Goal: Task Accomplishment & Management: Use online tool/utility

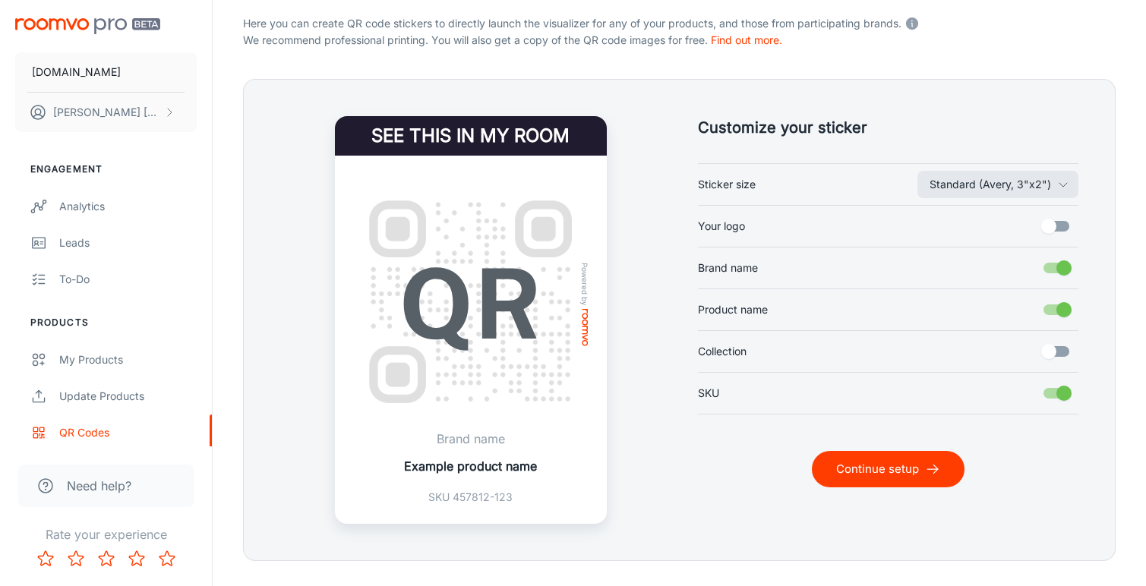
scroll to position [311, 0]
click at [1050, 267] on input "Brand name" at bounding box center [1064, 268] width 87 height 29
checkbox input "false"
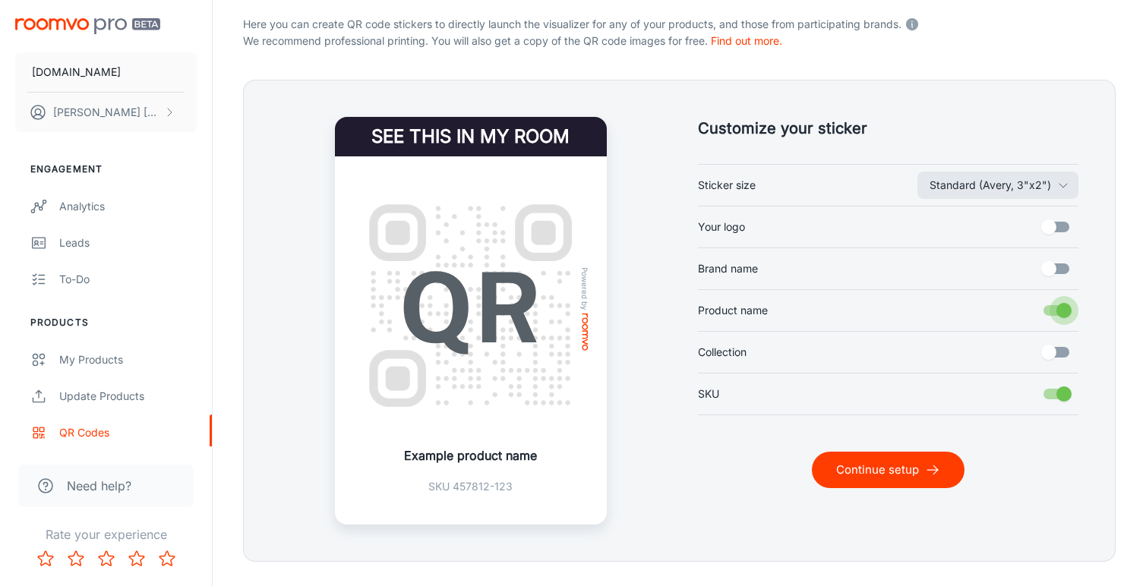
click at [1064, 314] on input "Product name" at bounding box center [1064, 310] width 87 height 29
checkbox input "false"
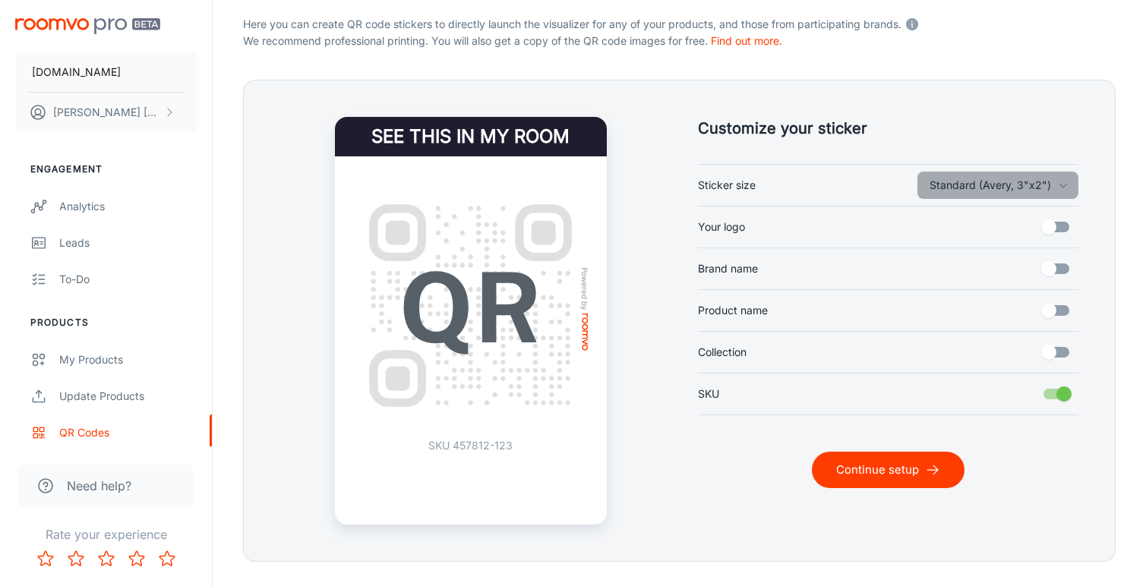
click at [1048, 186] on button "Standard (Avery, 3"x2")" at bounding box center [998, 185] width 161 height 27
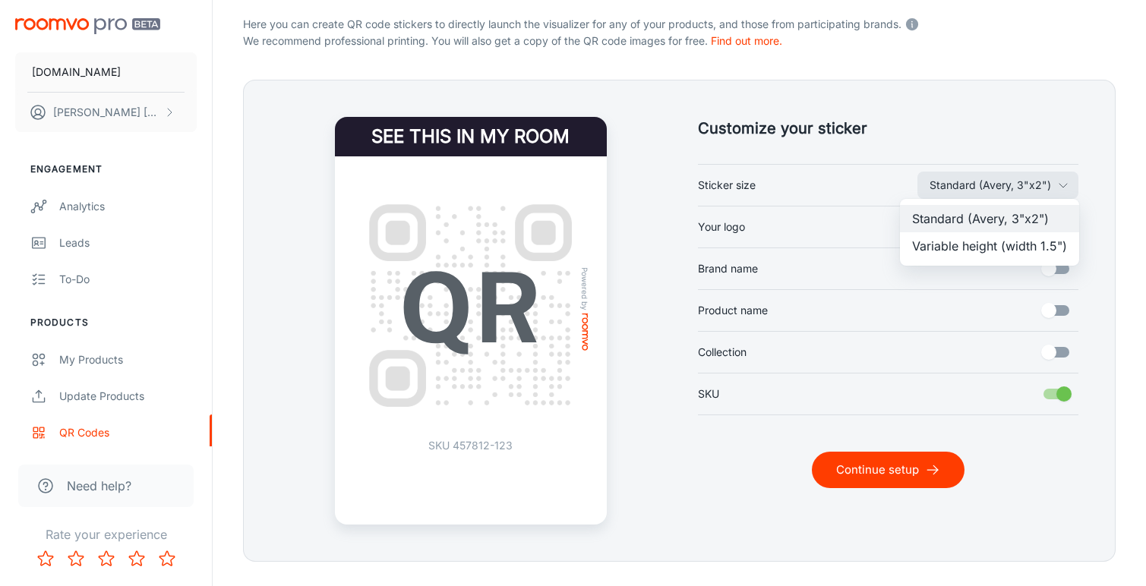
click at [1038, 247] on li "Variable height (width 1.5")" at bounding box center [989, 245] width 179 height 27
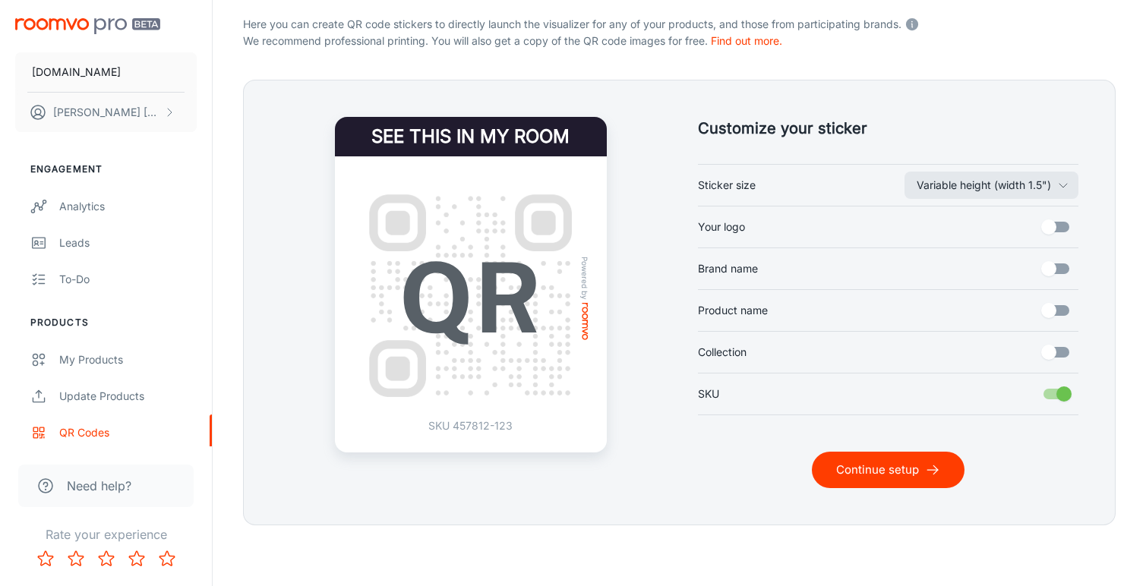
click at [937, 472] on icon "submit" at bounding box center [932, 470] width 15 height 15
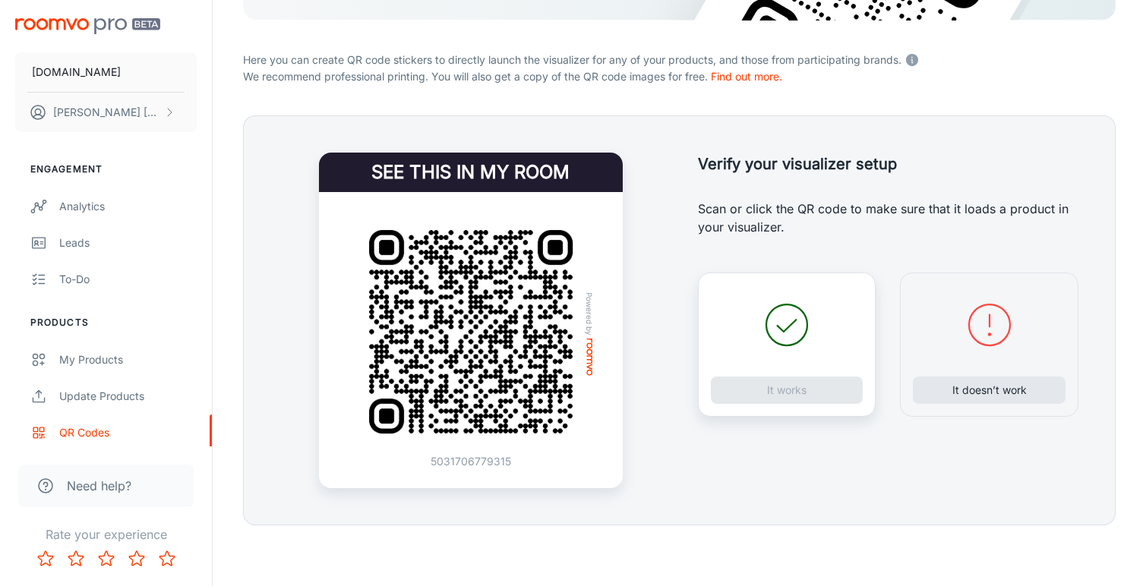
scroll to position [276, 0]
click at [962, 390] on button "It doesn’t work" at bounding box center [989, 390] width 153 height 27
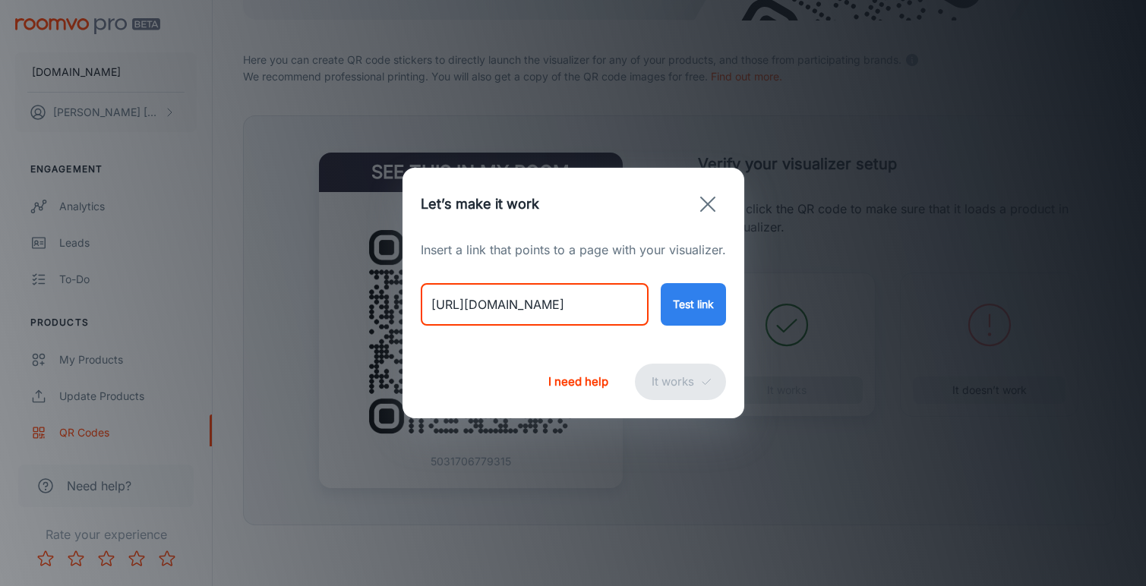
click at [599, 307] on input "[URL][DOMAIN_NAME]" at bounding box center [535, 304] width 228 height 43
paste input "blade-mocha-plain-rug"
type input "[URL][DOMAIN_NAME]"
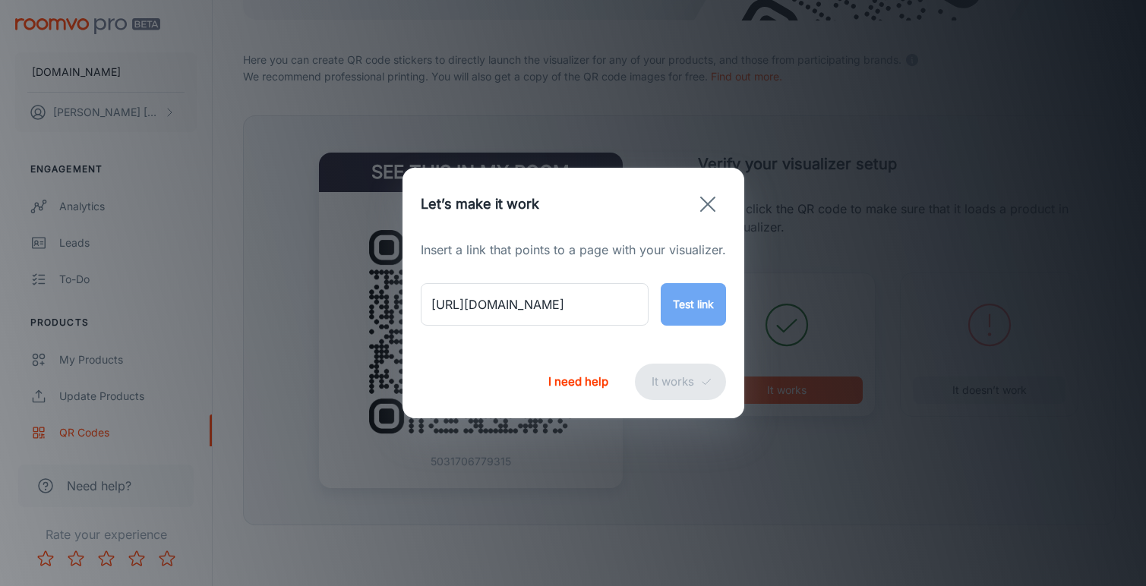
click at [708, 306] on button "Test link" at bounding box center [693, 304] width 65 height 43
click at [697, 381] on button "It works" at bounding box center [680, 382] width 91 height 36
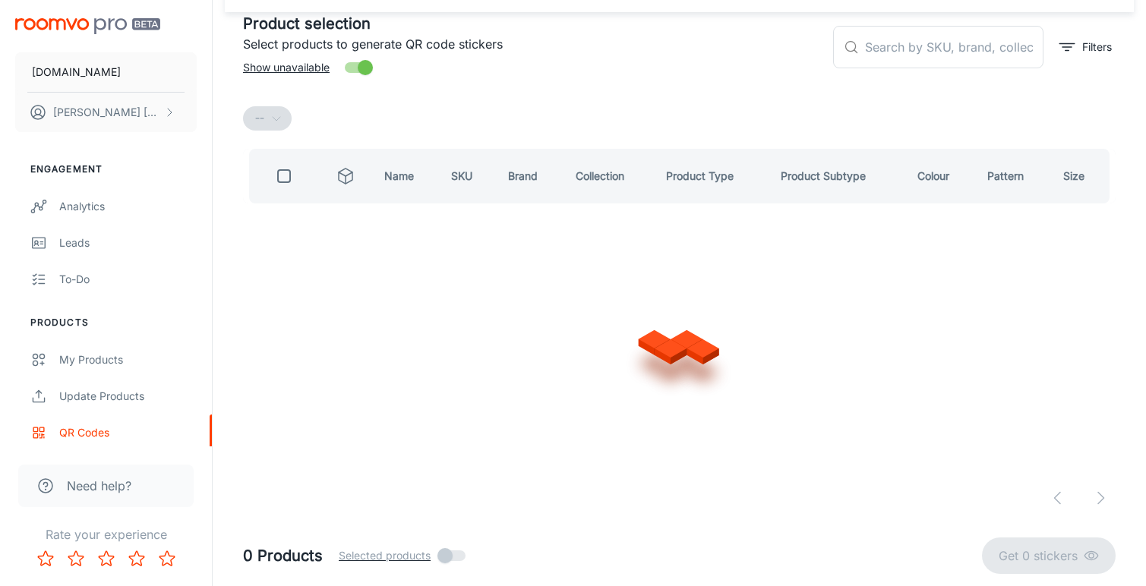
scroll to position [87, 0]
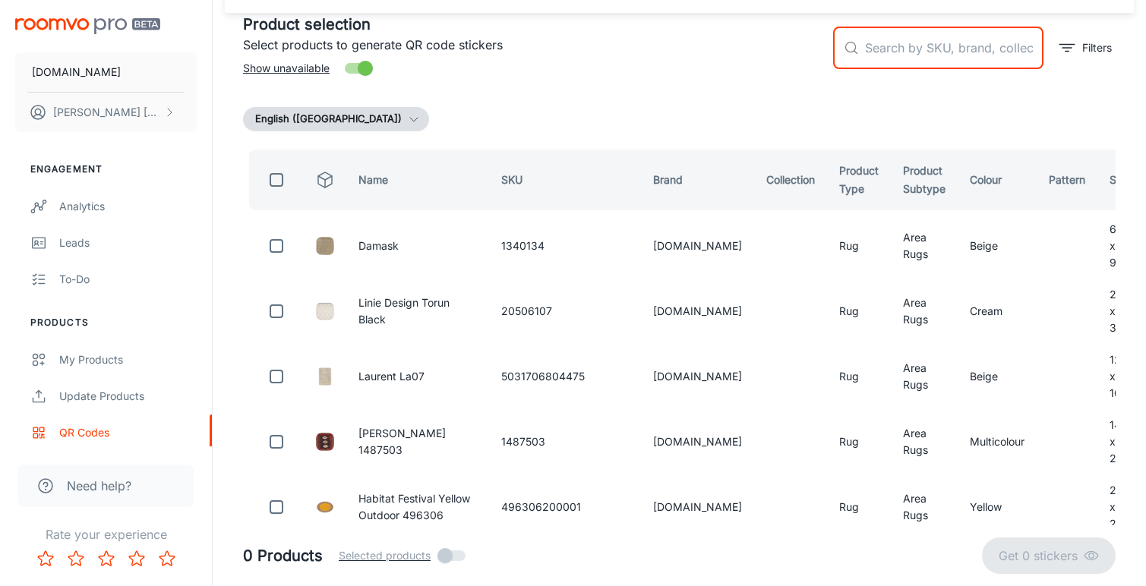
click at [892, 49] on input "text" at bounding box center [954, 48] width 178 height 43
paste input "5031706652649"
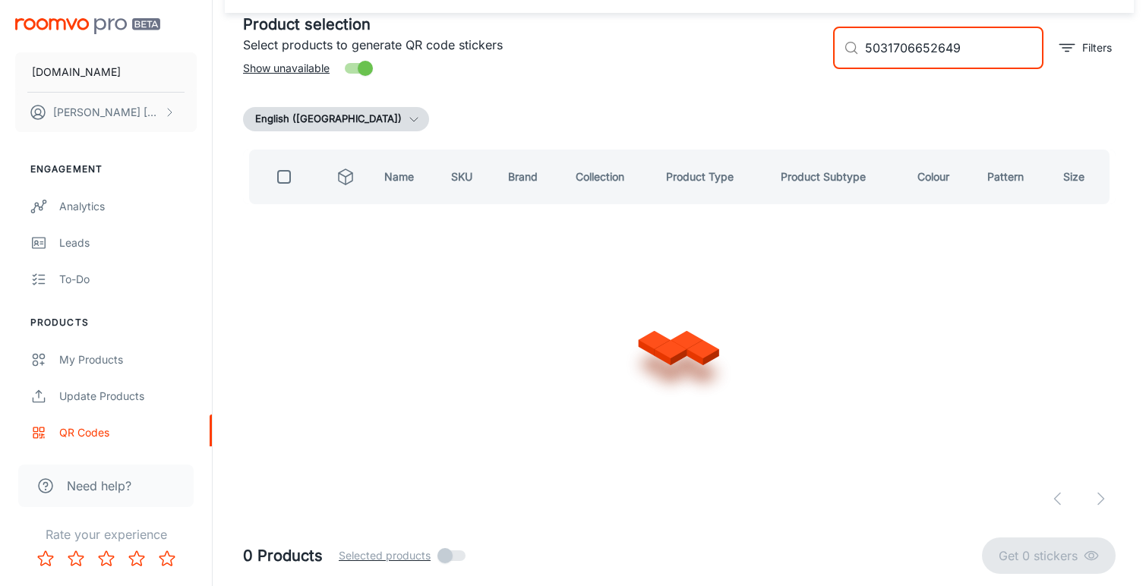
scroll to position [0, 0]
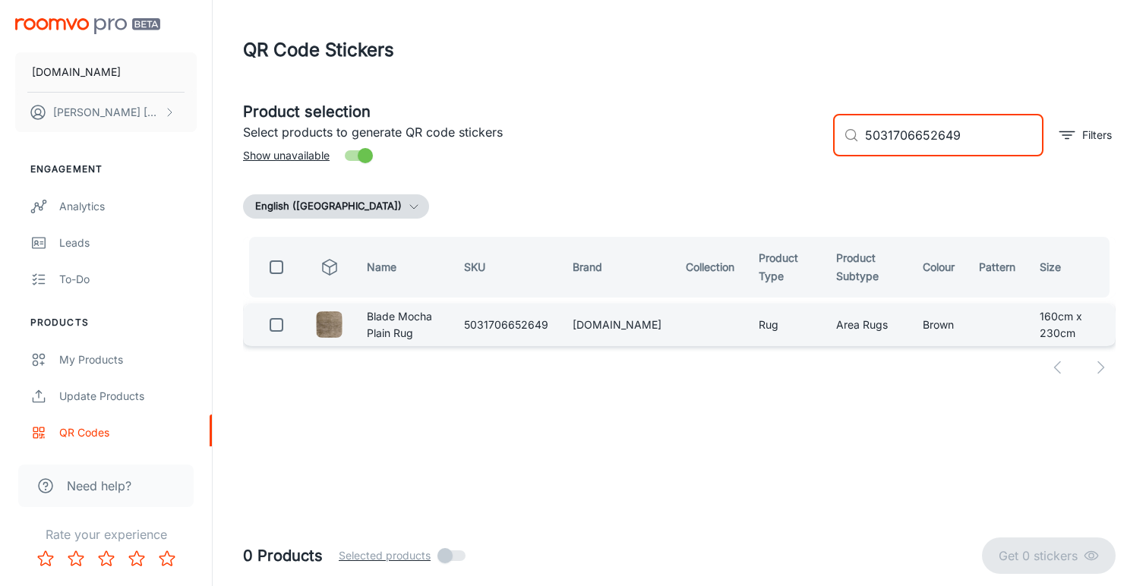
type input "5031706652649"
click at [278, 324] on input "checkbox" at bounding box center [276, 325] width 30 height 30
checkbox input "true"
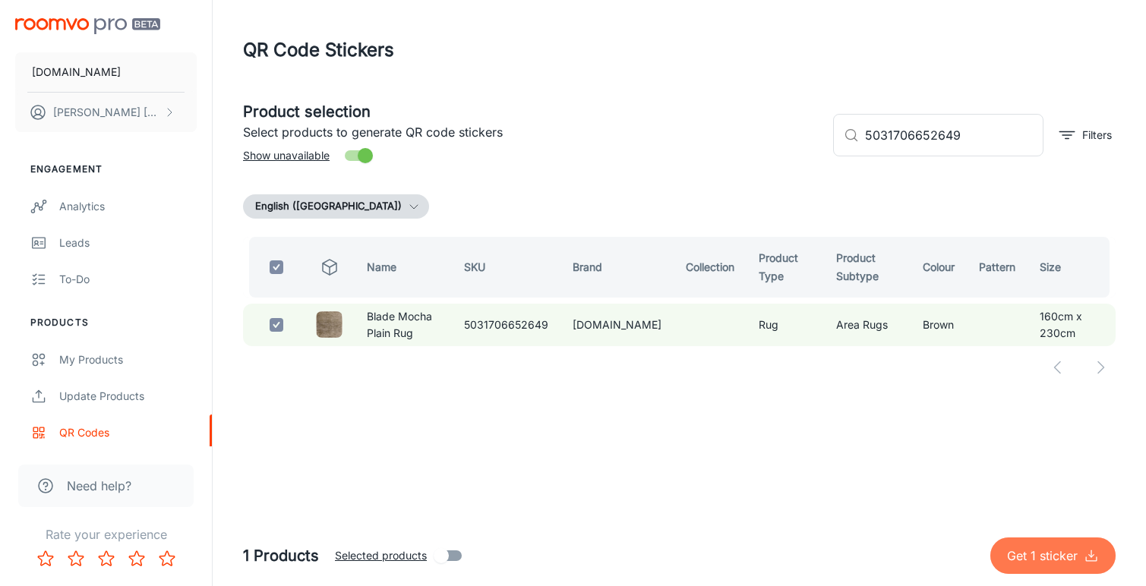
click at [1035, 559] on p "Get 1 sticker" at bounding box center [1045, 556] width 77 height 18
checkbox input "false"
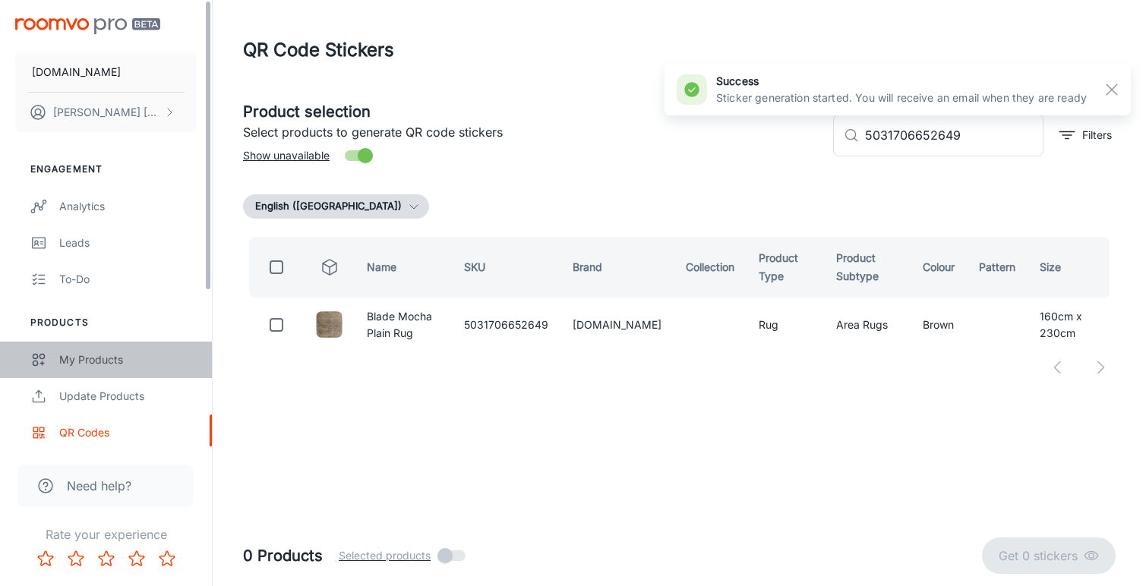
click at [131, 367] on div "My Products" at bounding box center [127, 360] width 137 height 17
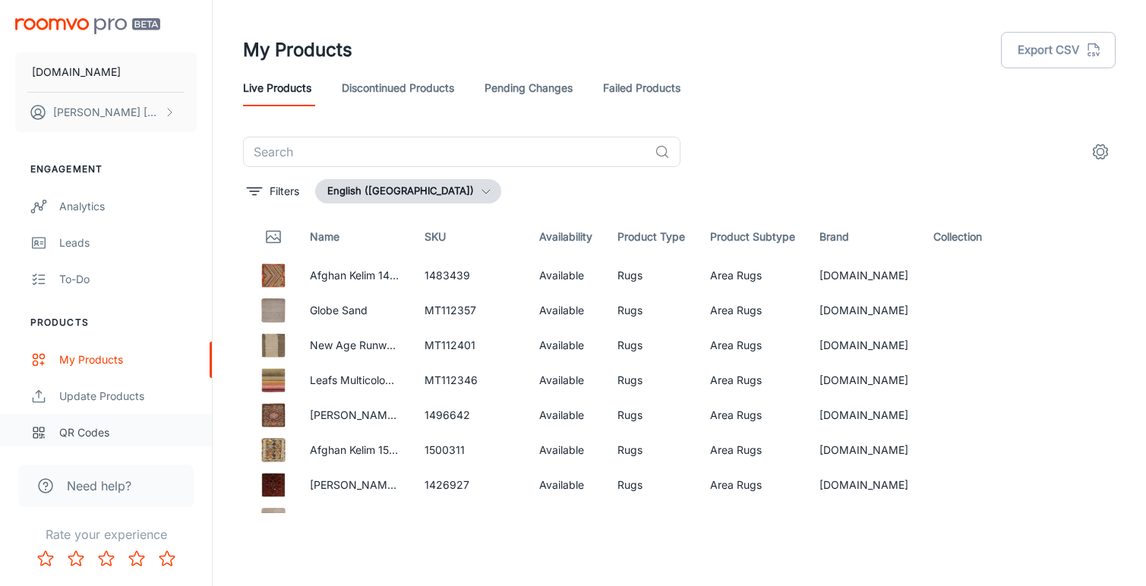
click at [110, 431] on div "QR Codes" at bounding box center [127, 433] width 137 height 17
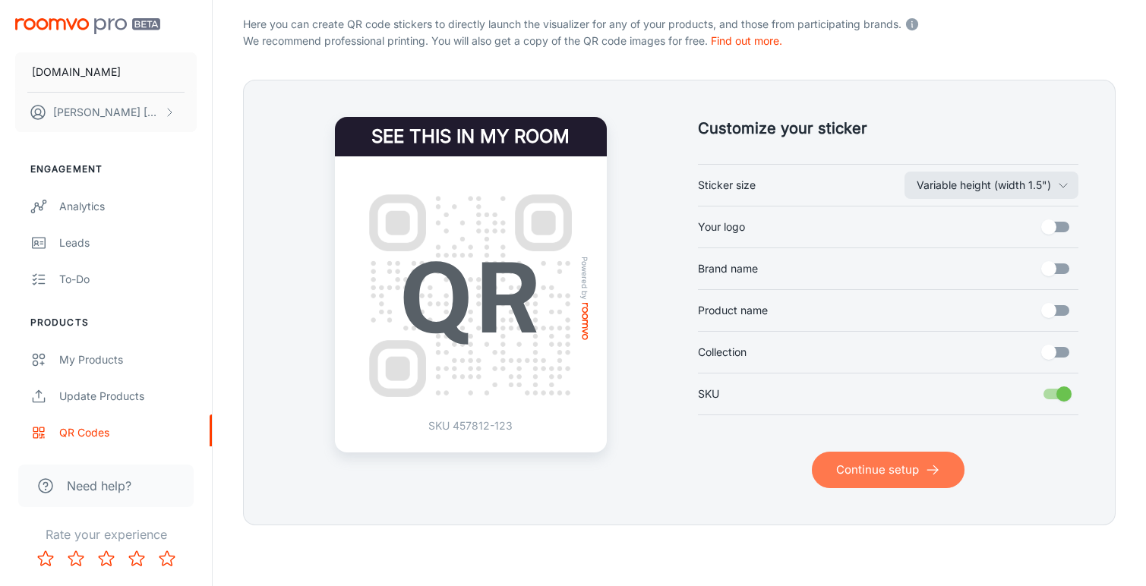
click at [899, 469] on button "Continue setup" at bounding box center [888, 470] width 153 height 36
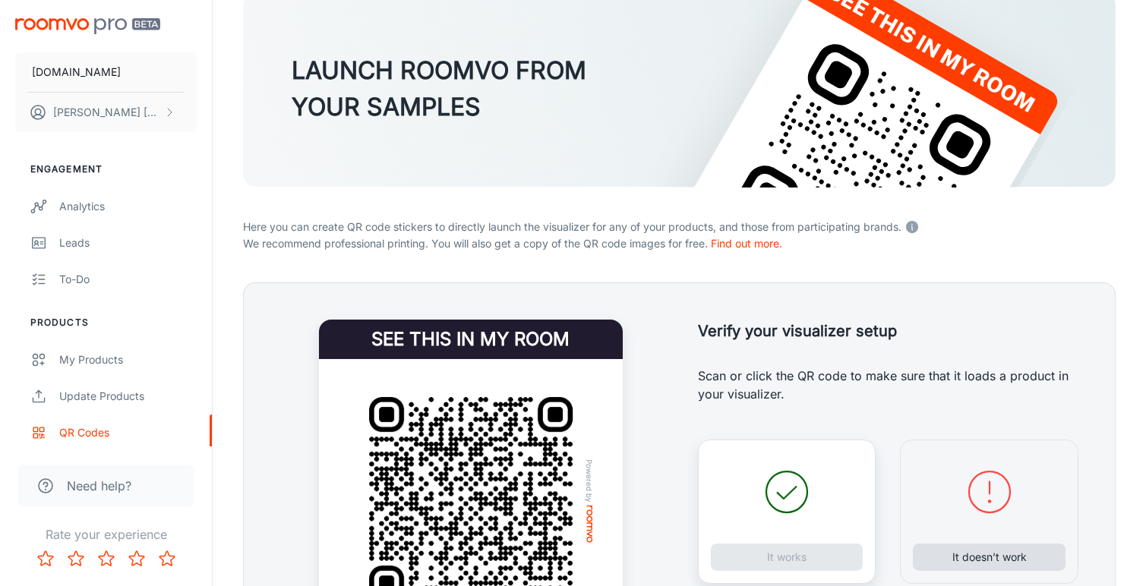
click at [968, 557] on button "It doesn’t work" at bounding box center [989, 557] width 153 height 27
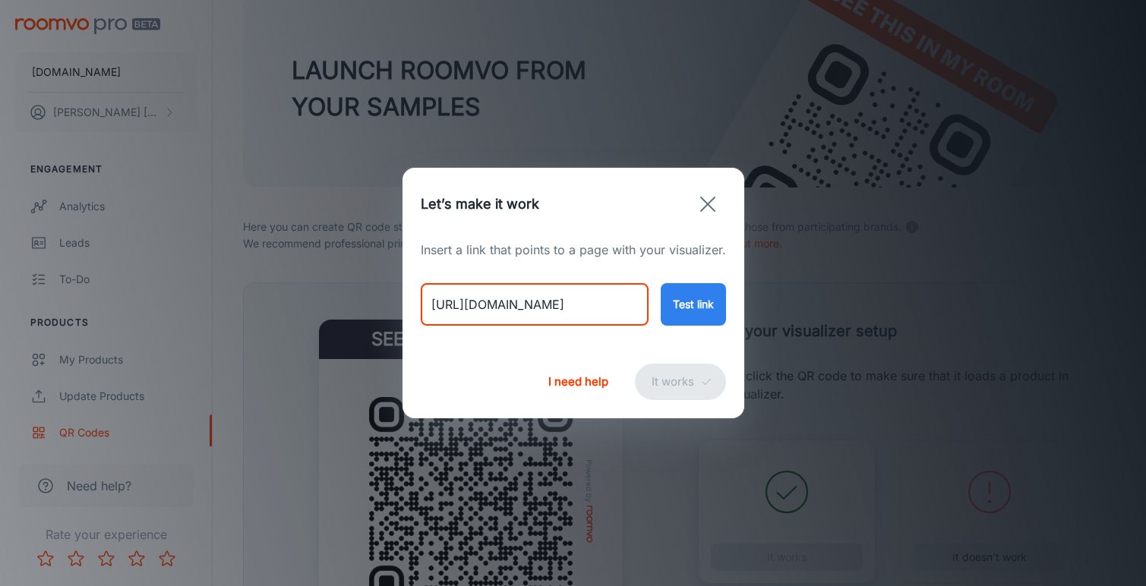
click at [569, 302] on input "[URL][DOMAIN_NAME]" at bounding box center [535, 304] width 228 height 43
paste input "lbi-rug-orange?variant=48909970145586"
type input "[URL][DOMAIN_NAME]"
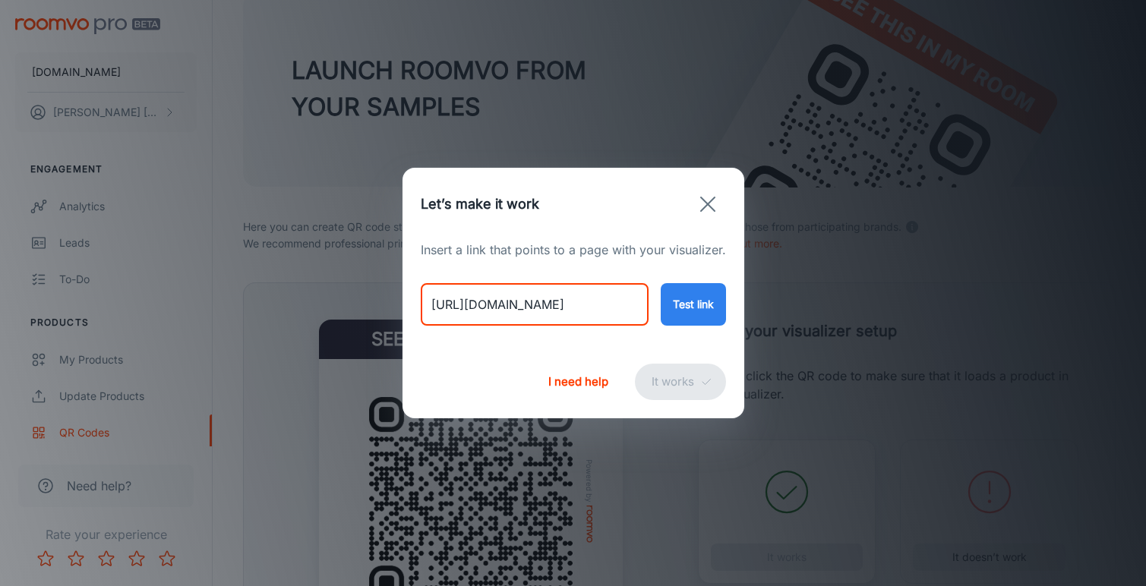
click at [698, 292] on button "Test link" at bounding box center [693, 304] width 65 height 43
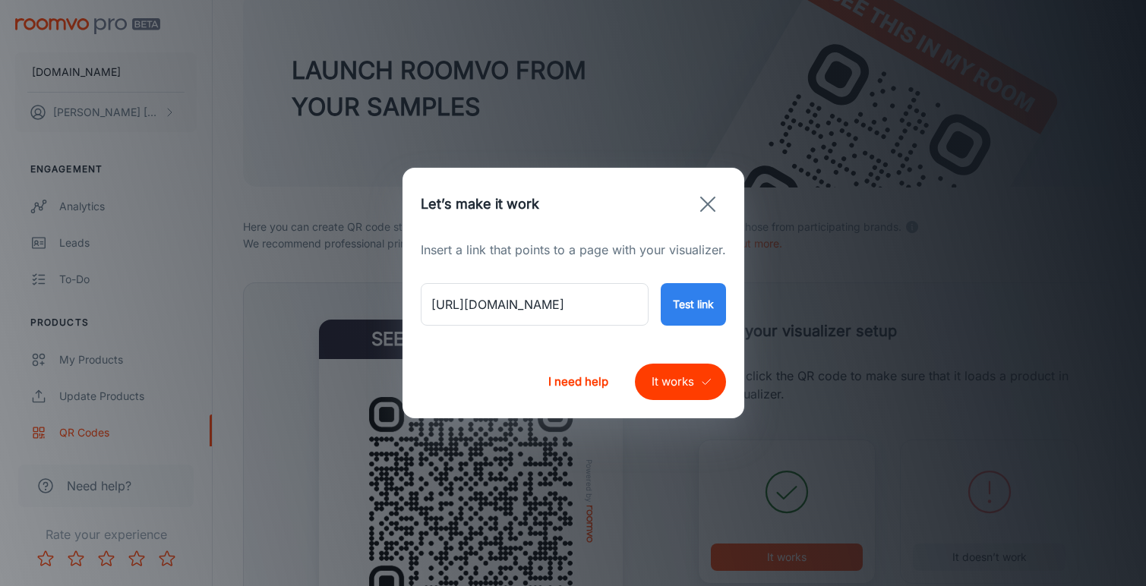
click at [690, 383] on button "It works" at bounding box center [680, 382] width 91 height 36
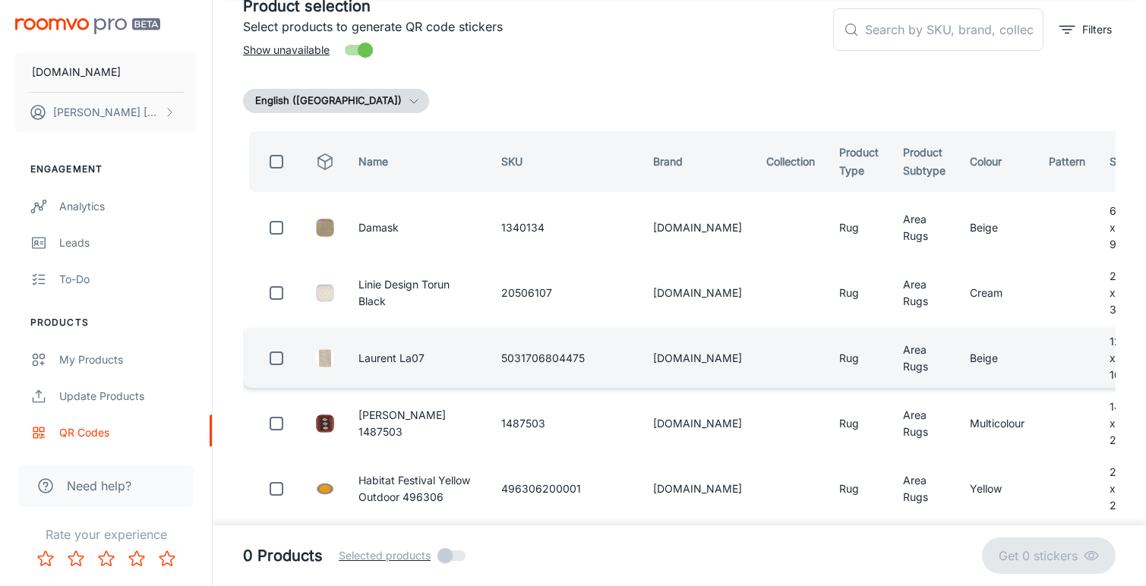
scroll to position [106, 0]
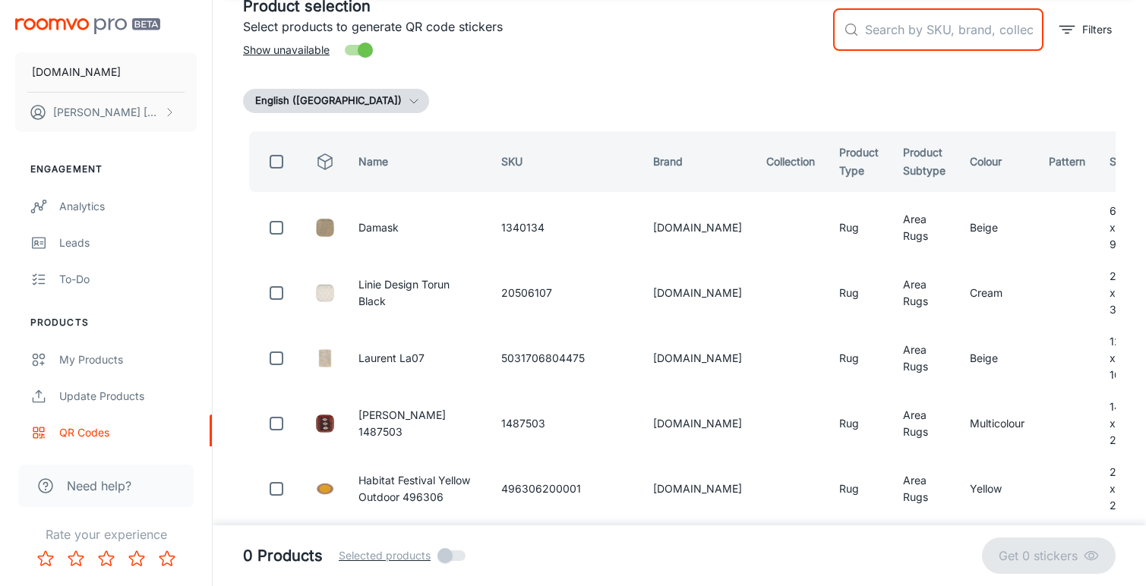
click at [894, 33] on input "text" at bounding box center [954, 29] width 178 height 43
paste input "5031706785972"
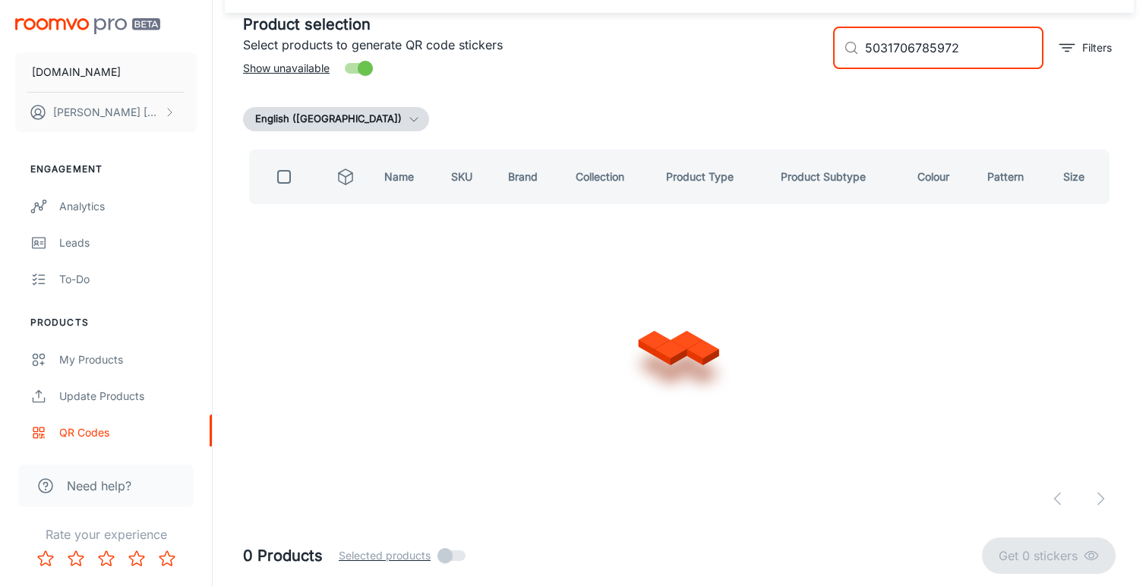
scroll to position [0, 0]
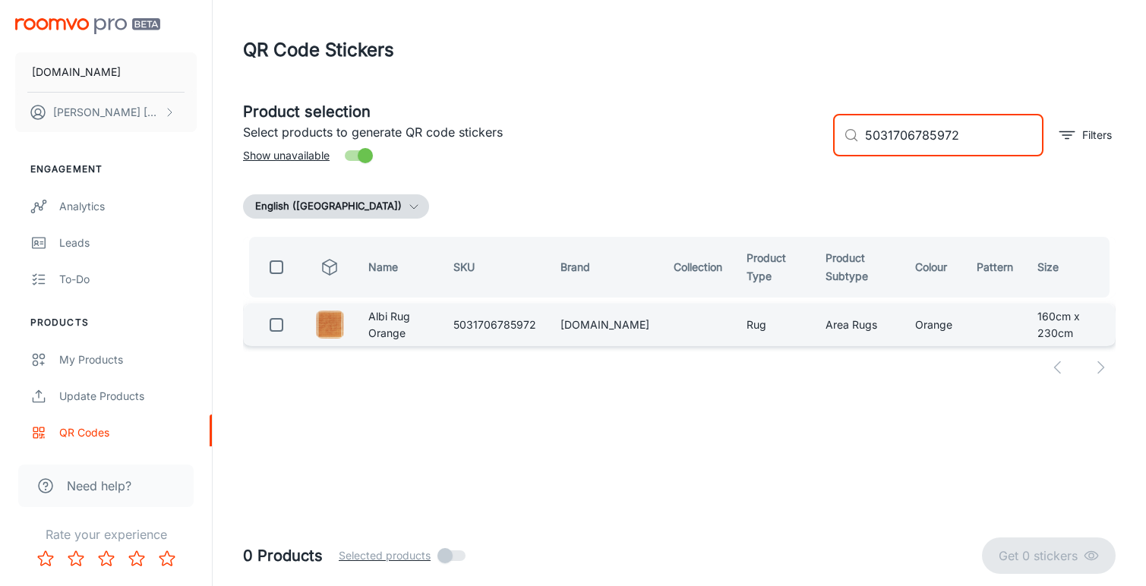
type input "5031706785972"
click at [279, 319] on input "checkbox" at bounding box center [276, 325] width 30 height 30
checkbox input "true"
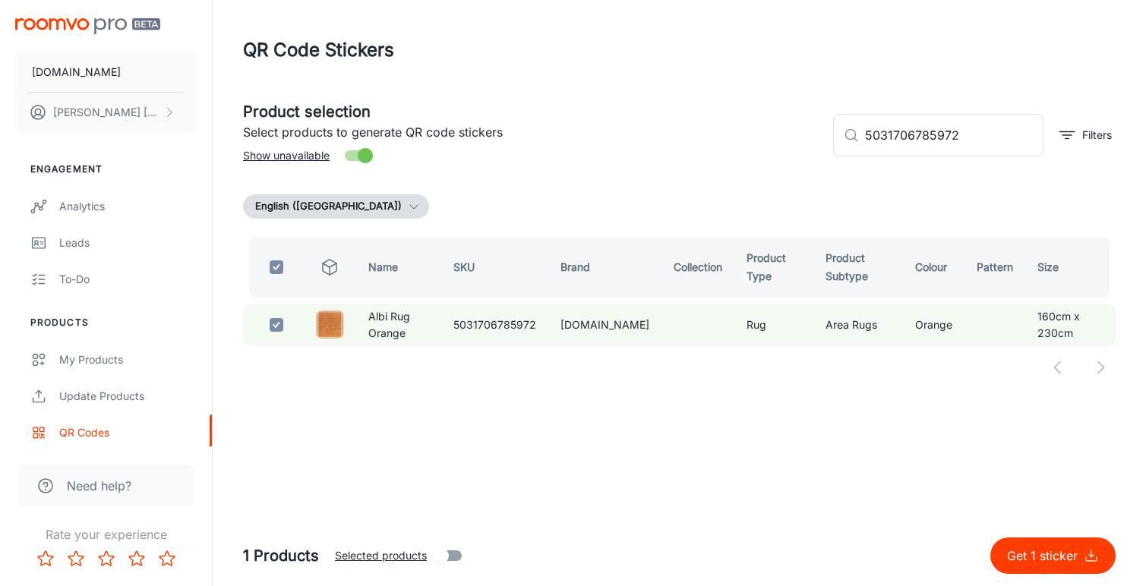
click at [1037, 554] on p "Get 1 sticker" at bounding box center [1045, 556] width 77 height 18
checkbox input "false"
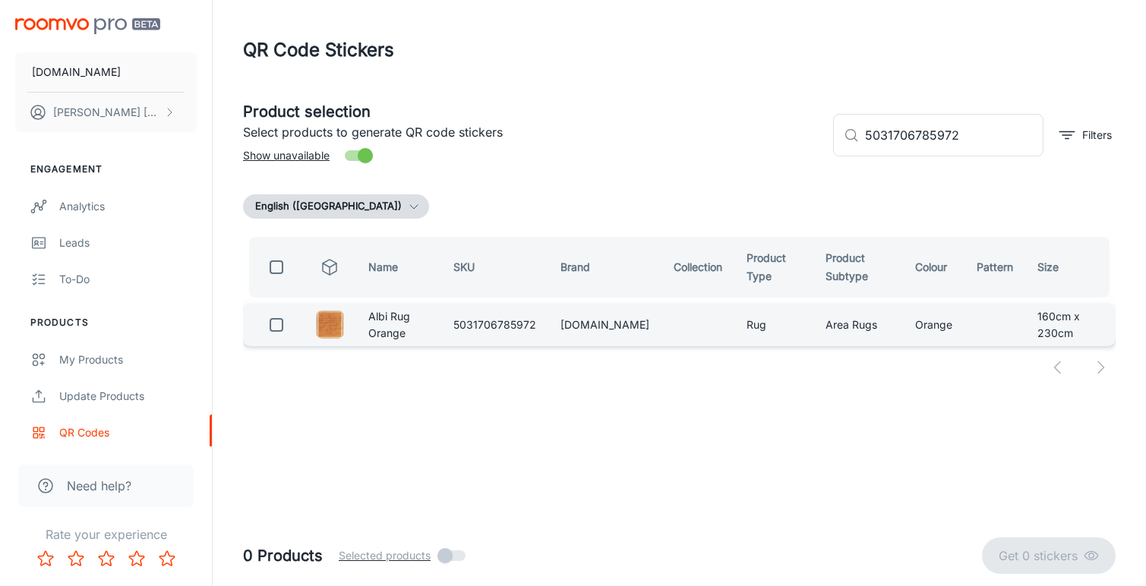
click at [276, 327] on input "checkbox" at bounding box center [276, 325] width 30 height 30
checkbox input "true"
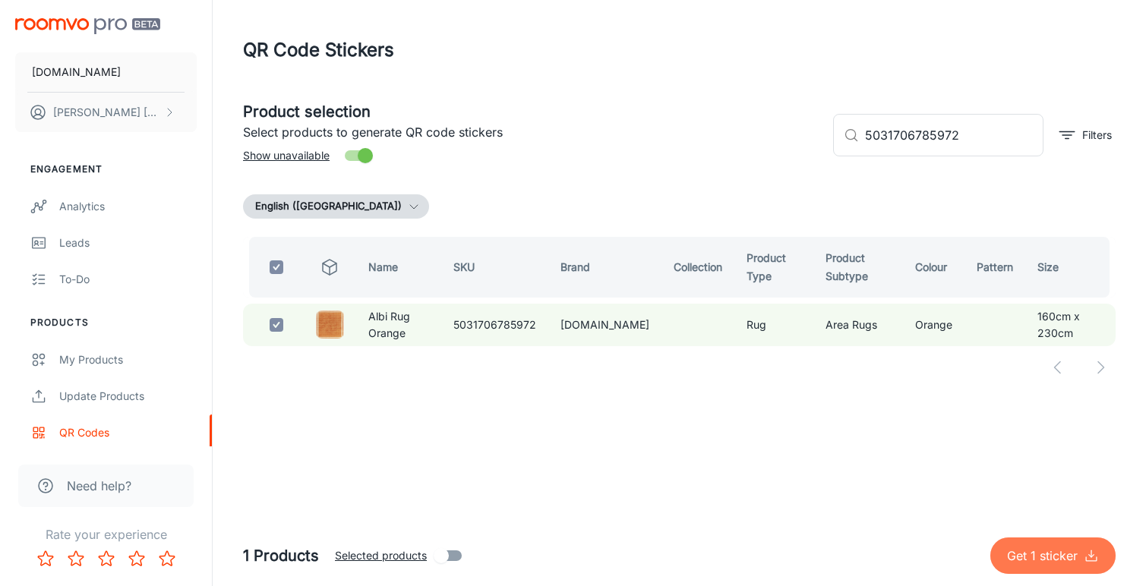
click at [1027, 556] on p "Get 1 sticker" at bounding box center [1045, 556] width 77 height 18
checkbox input "false"
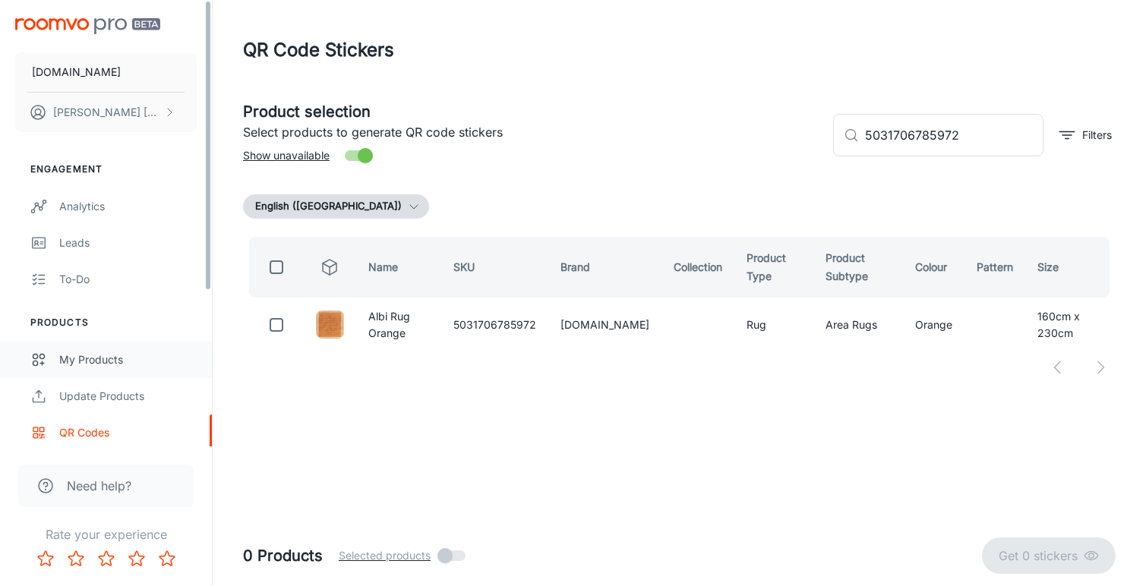
click at [90, 358] on div "My Products" at bounding box center [127, 360] width 137 height 17
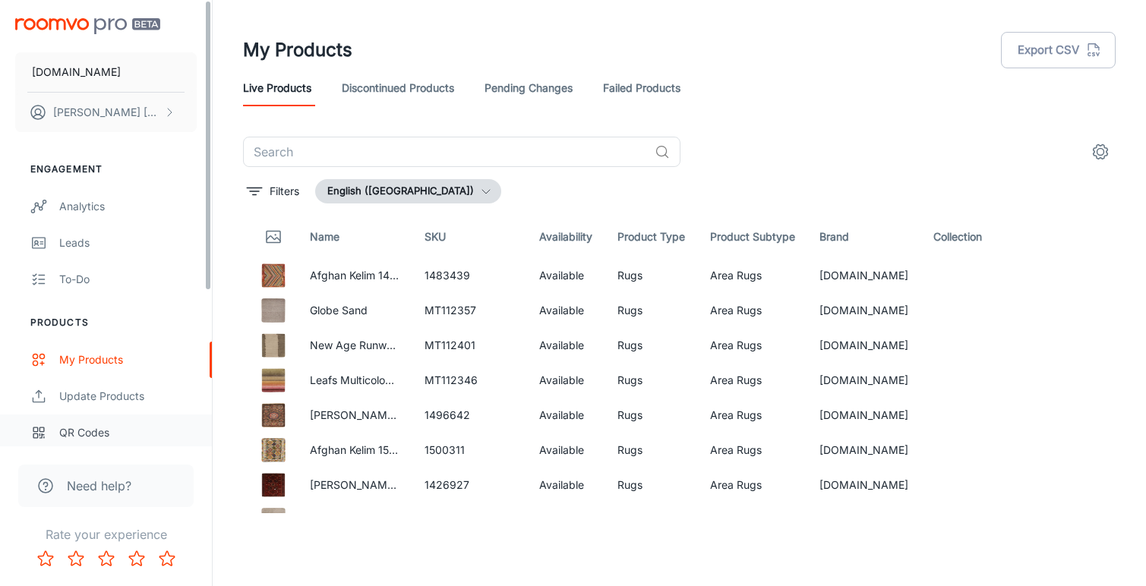
click at [105, 434] on div "QR Codes" at bounding box center [127, 433] width 137 height 17
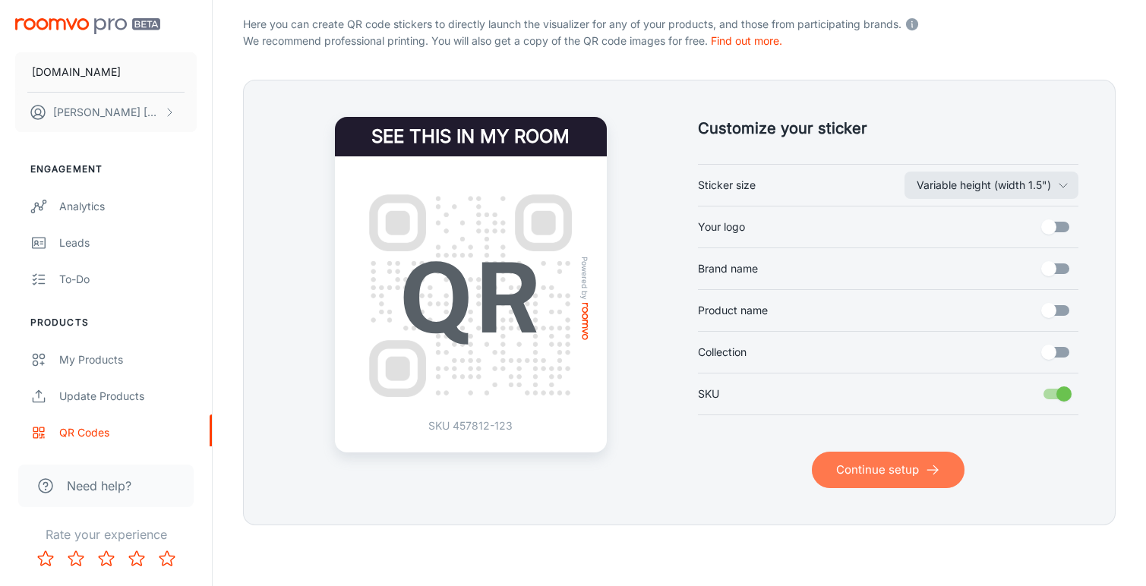
click at [902, 466] on button "Continue setup" at bounding box center [888, 470] width 153 height 36
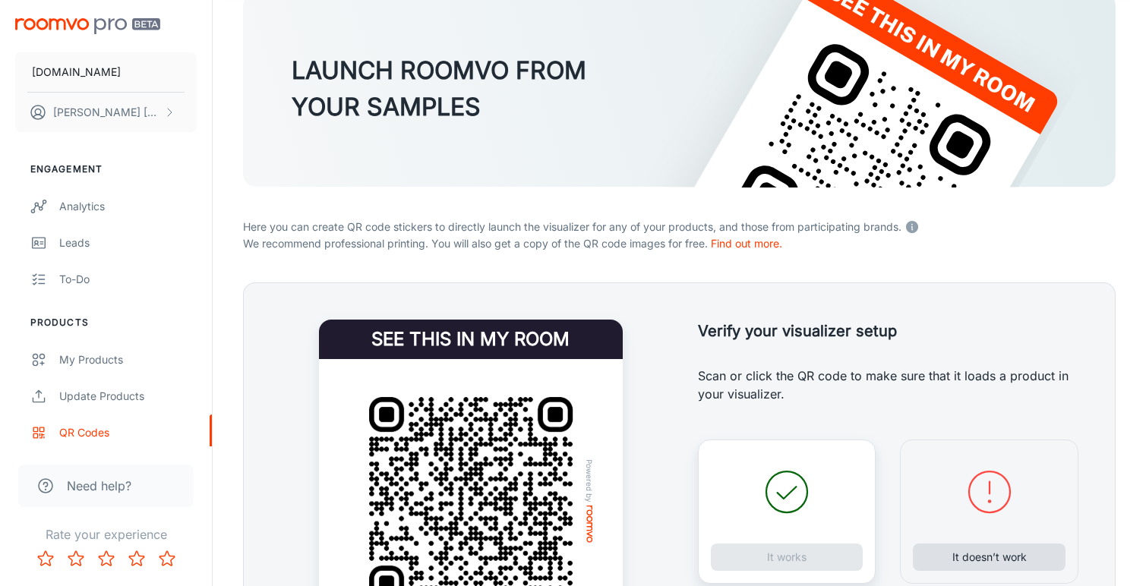
click at [987, 556] on button "It doesn’t work" at bounding box center [989, 557] width 153 height 27
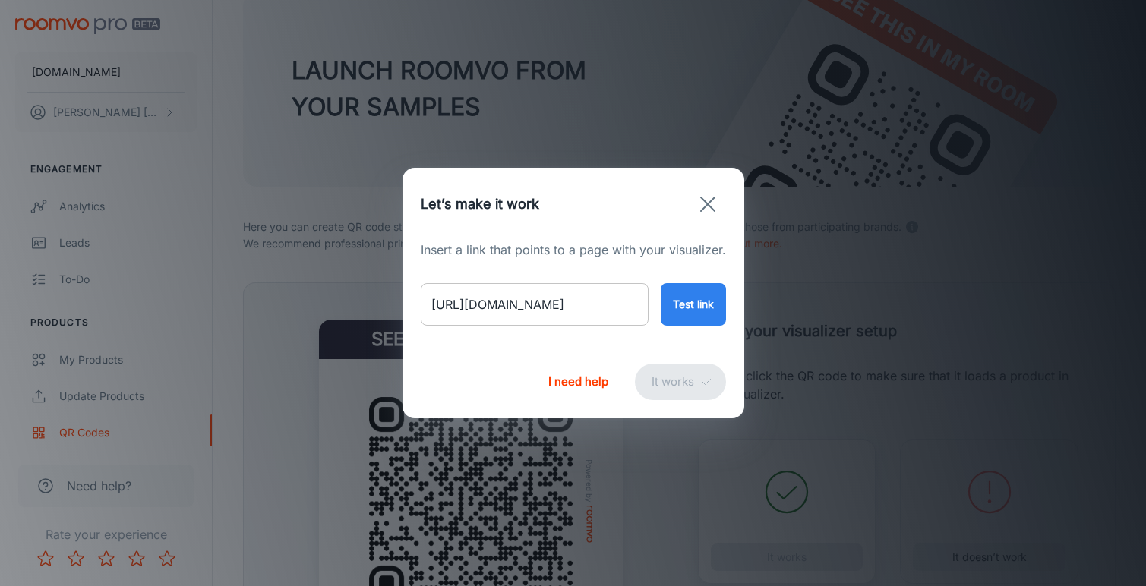
click at [597, 299] on input "[URL][DOMAIN_NAME]" at bounding box center [535, 304] width 228 height 43
paste input "reef-outline-terracotta-rug-rf20?variant=47492195516722"
type input "[URL][DOMAIN_NAME]"
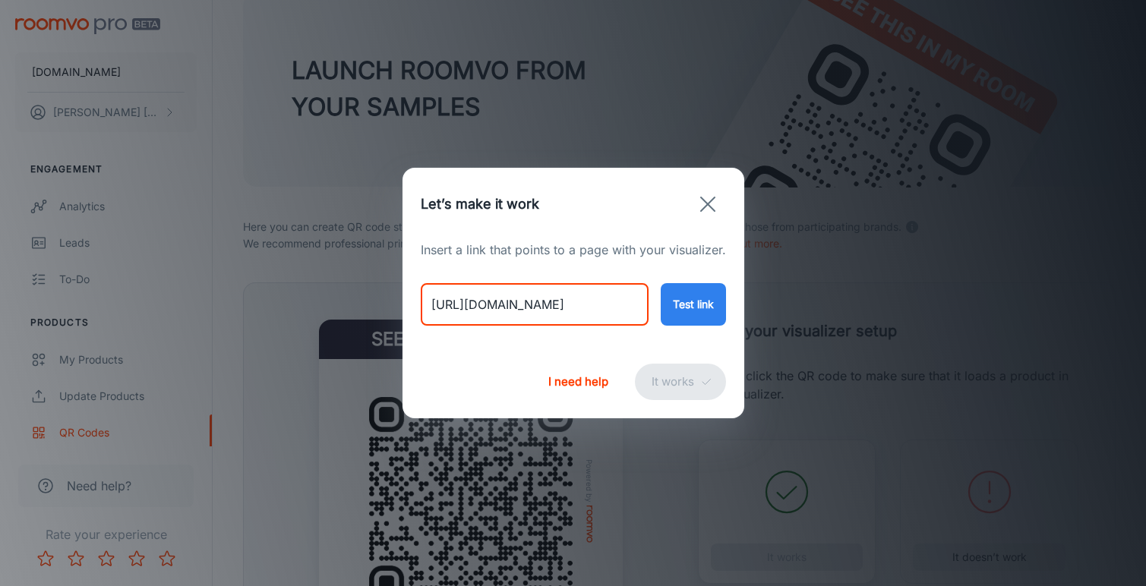
click at [706, 316] on button "Test link" at bounding box center [693, 304] width 65 height 43
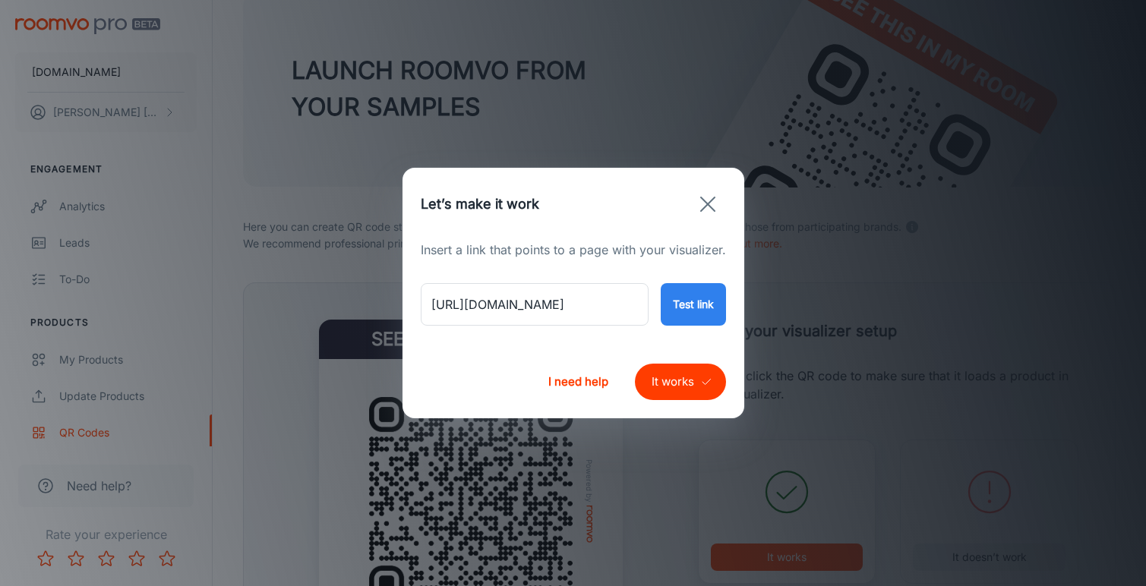
click at [683, 390] on button "It works" at bounding box center [680, 382] width 91 height 36
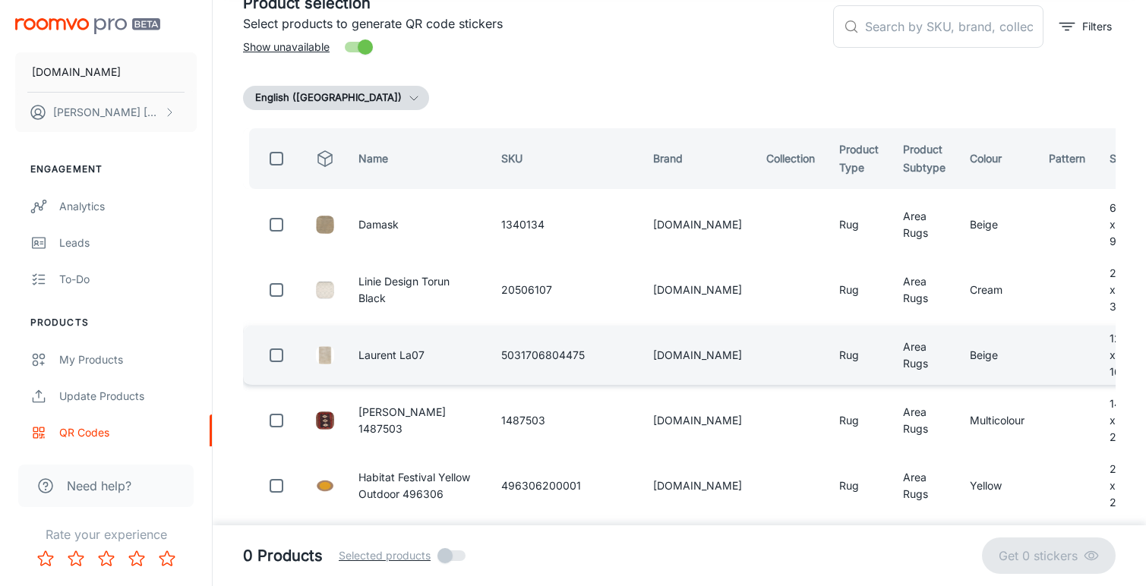
scroll to position [87, 0]
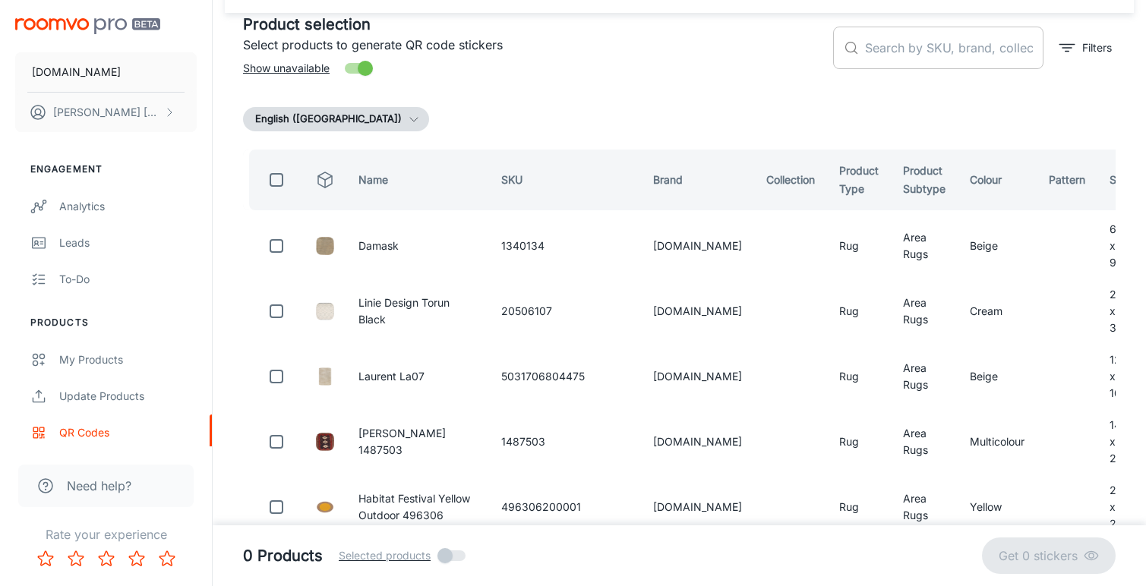
click at [883, 55] on input "text" at bounding box center [954, 48] width 178 height 43
paste input "5031706776123"
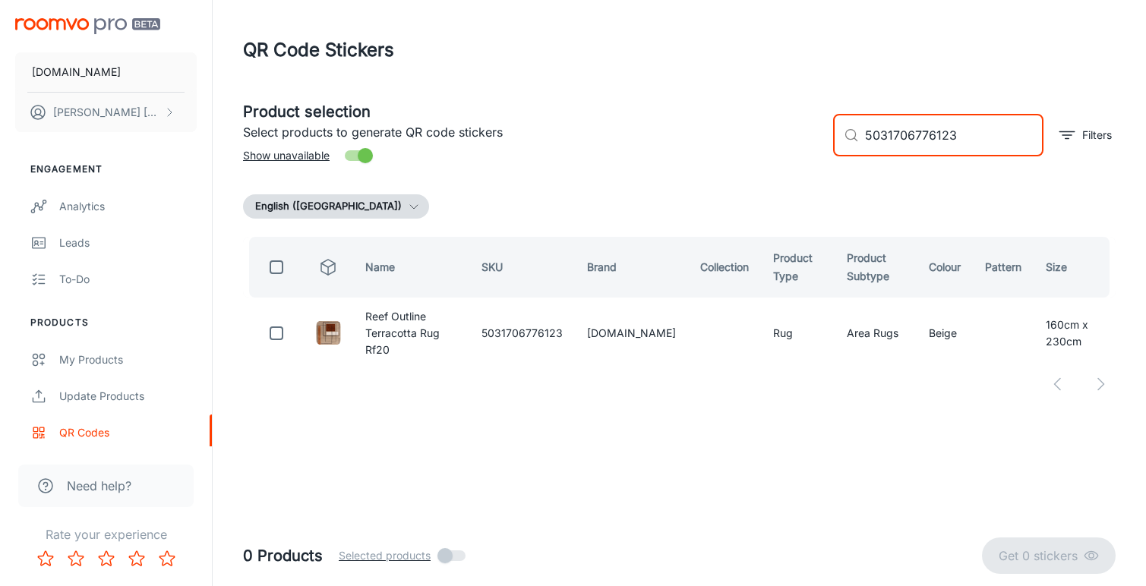
scroll to position [0, 0]
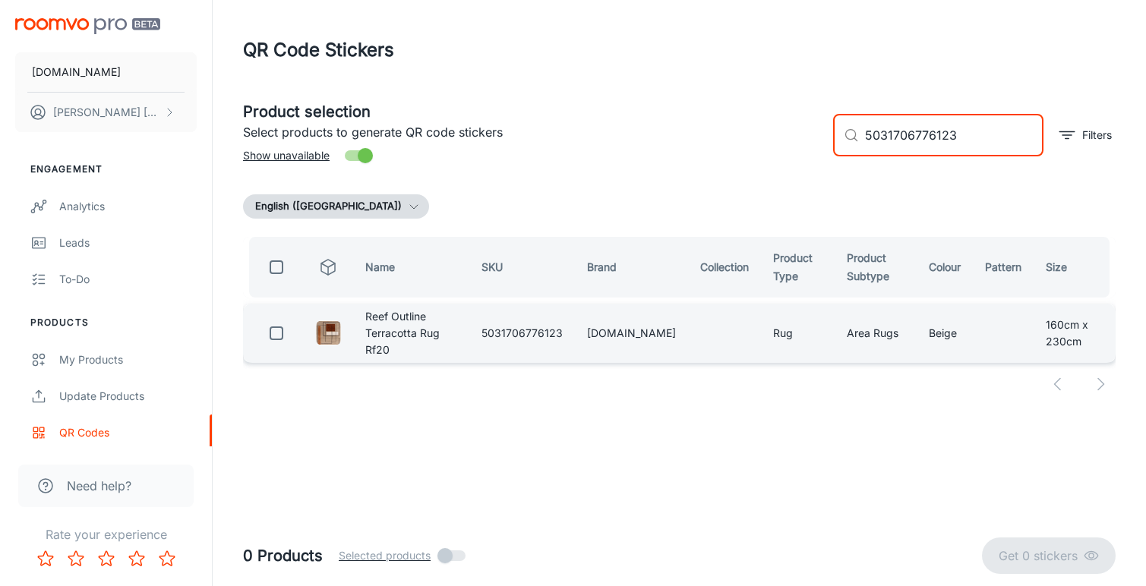
type input "5031706776123"
click at [276, 334] on input "checkbox" at bounding box center [276, 333] width 30 height 30
checkbox input "true"
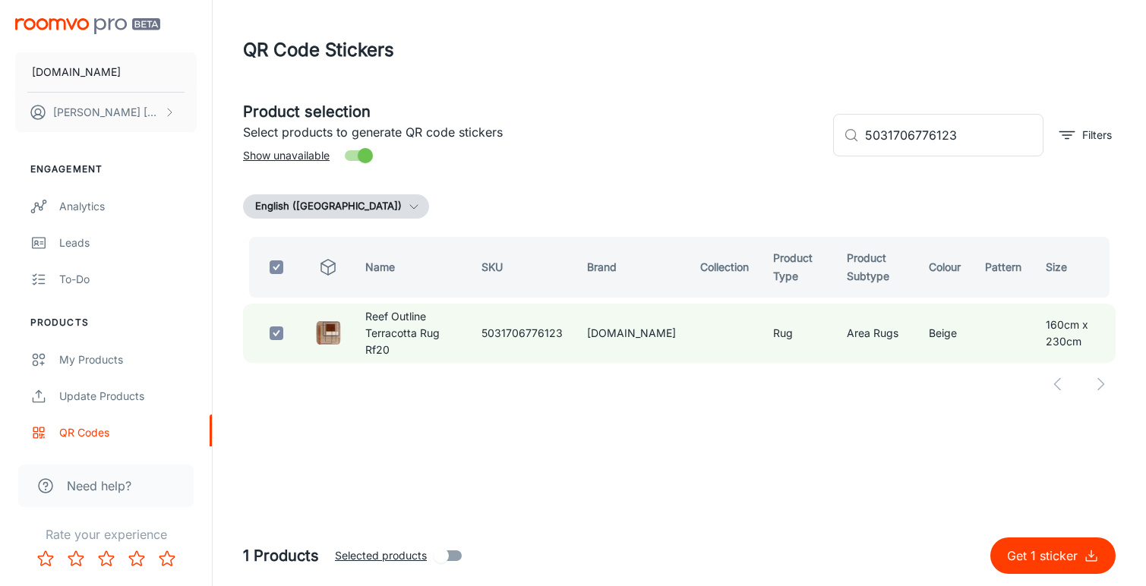
click at [1029, 558] on p "Get 1 sticker" at bounding box center [1045, 556] width 77 height 18
checkbox input "false"
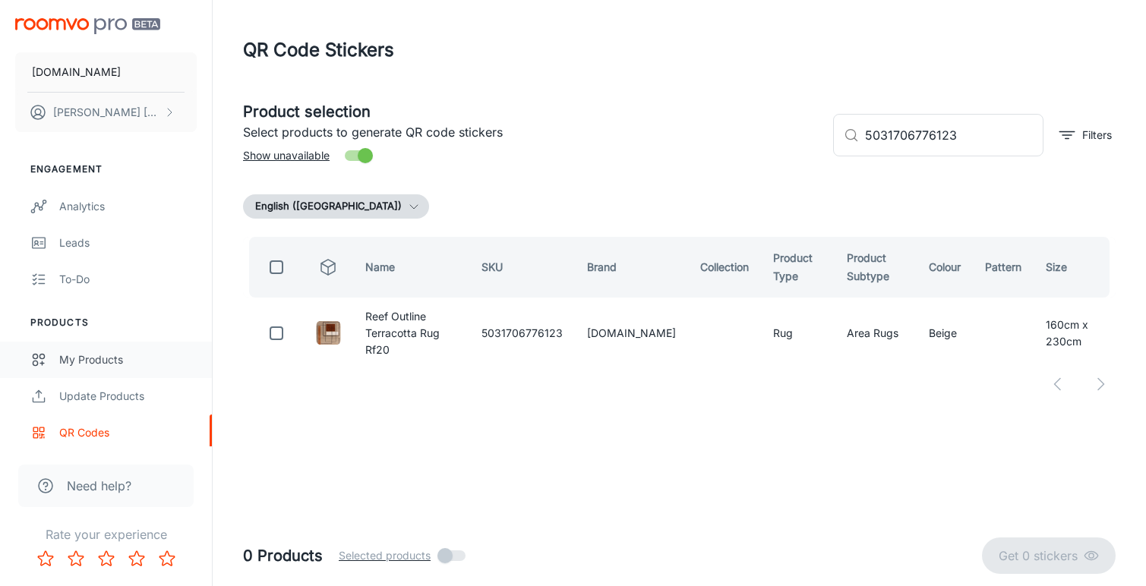
click at [113, 362] on div "My Products" at bounding box center [127, 360] width 137 height 17
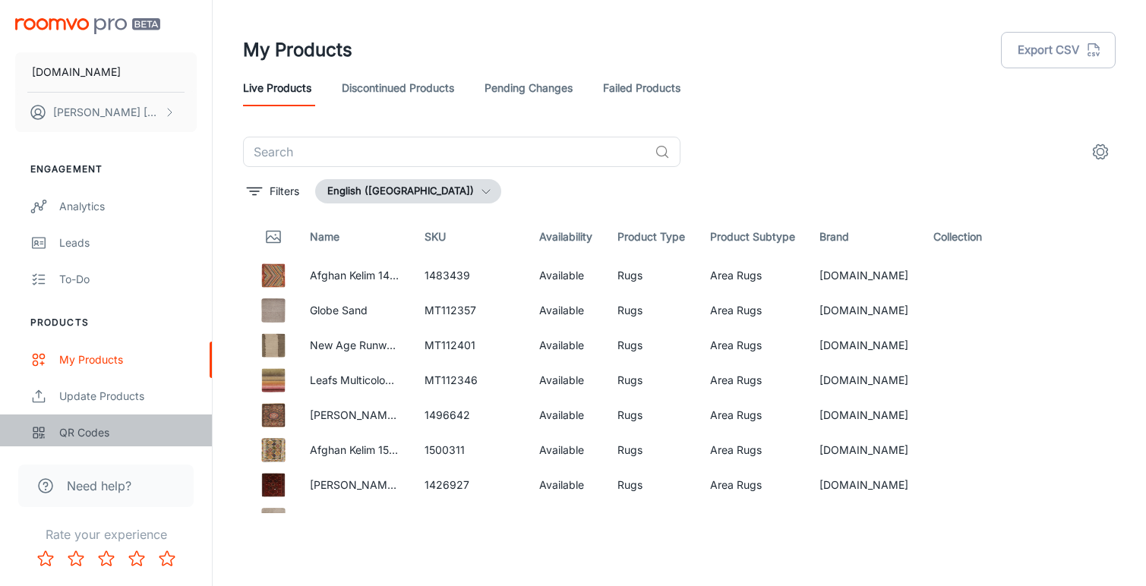
click at [85, 427] on div "QR Codes" at bounding box center [127, 433] width 137 height 17
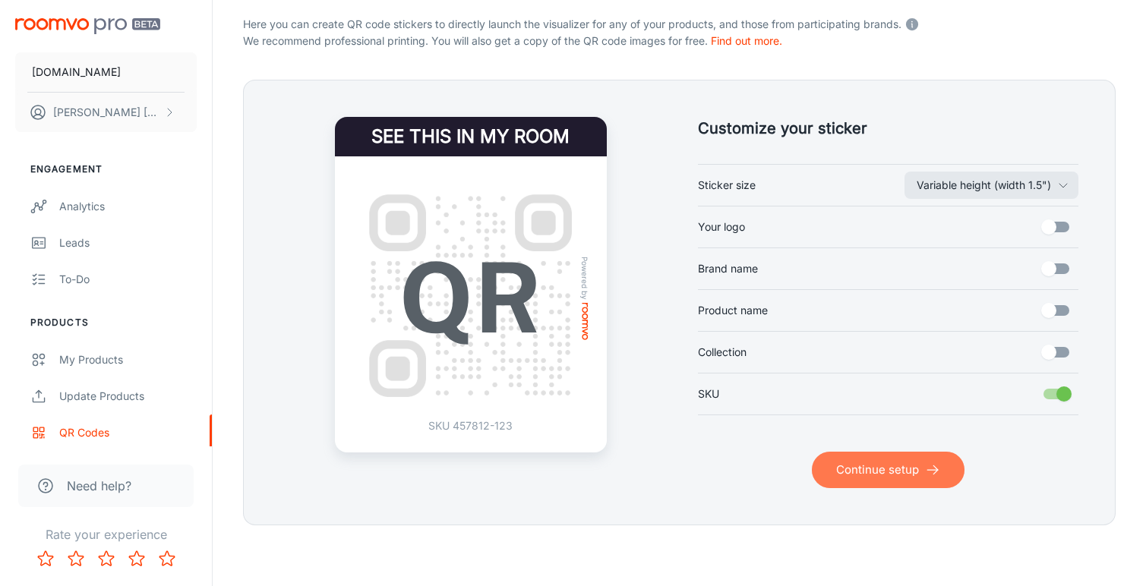
click at [866, 479] on button "Continue setup" at bounding box center [888, 470] width 153 height 36
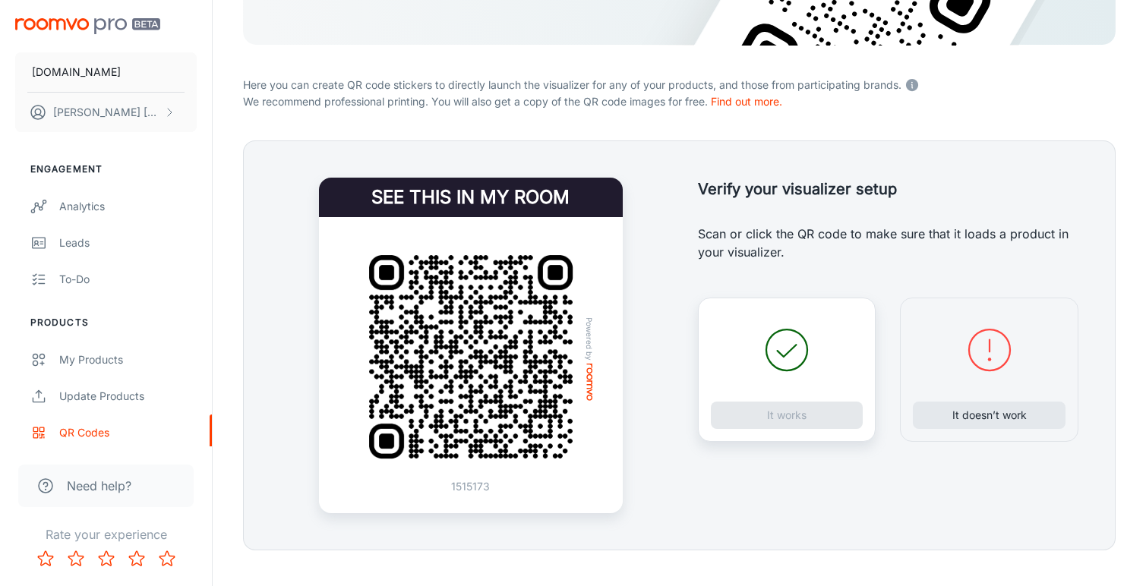
scroll to position [264, 0]
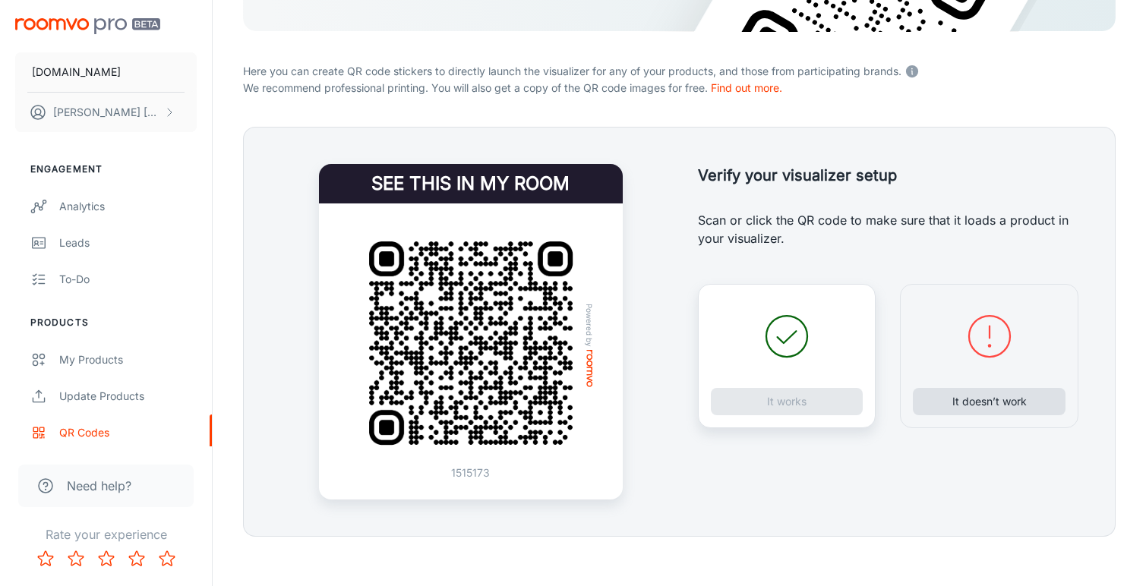
click at [998, 407] on button "It doesn’t work" at bounding box center [989, 401] width 153 height 27
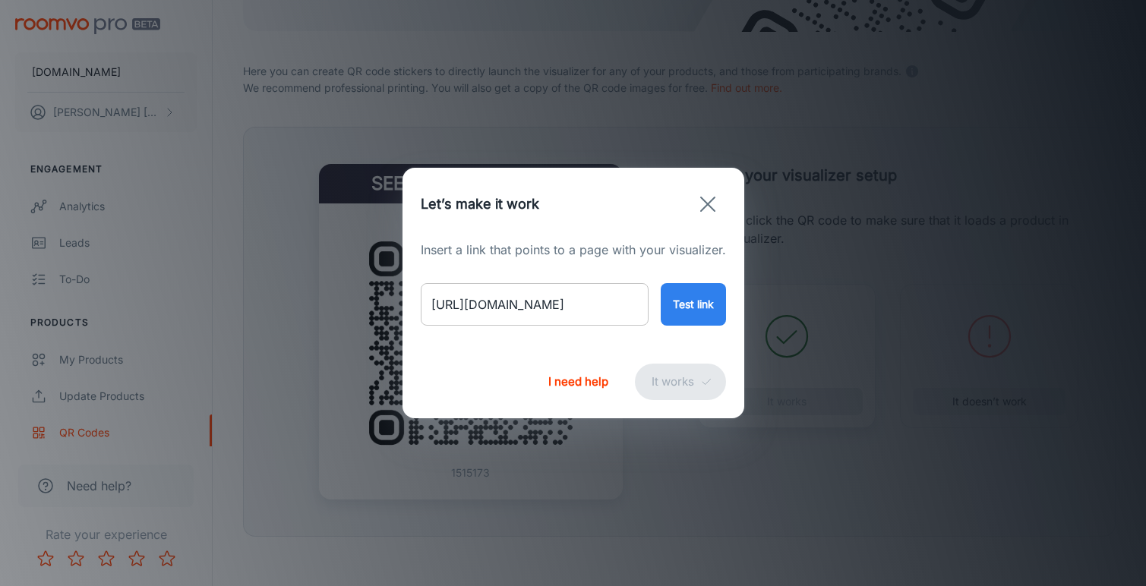
click at [583, 305] on input "[URL][DOMAIN_NAME]" at bounding box center [535, 304] width 228 height 43
paste input "reef-outline-terracotta-rug-rf20?variant=47492195516722"
type input "[URL][DOMAIN_NAME]"
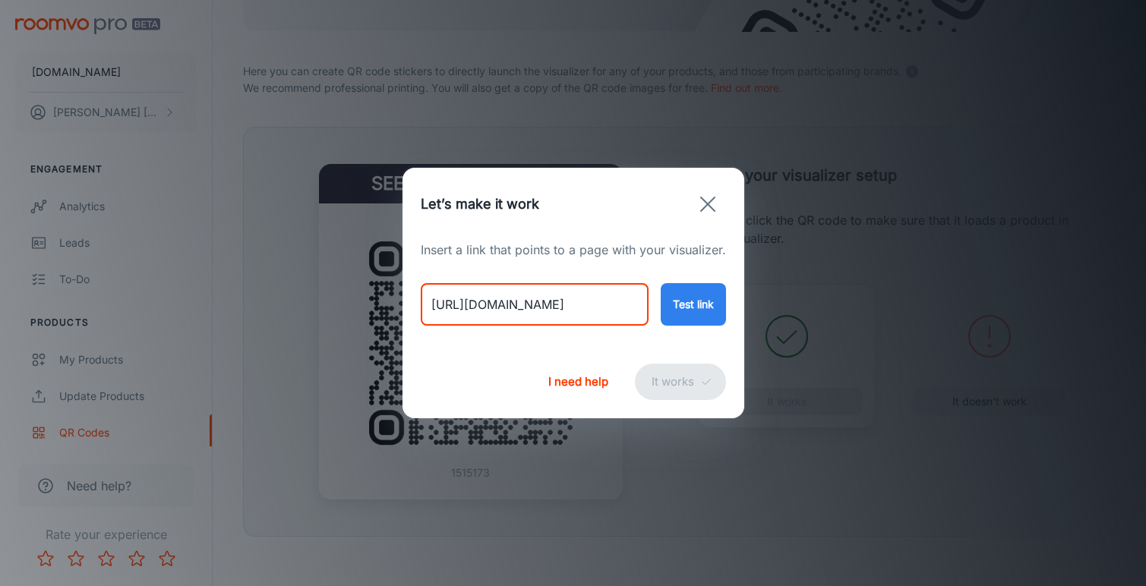
click at [672, 302] on button "Test link" at bounding box center [693, 304] width 65 height 43
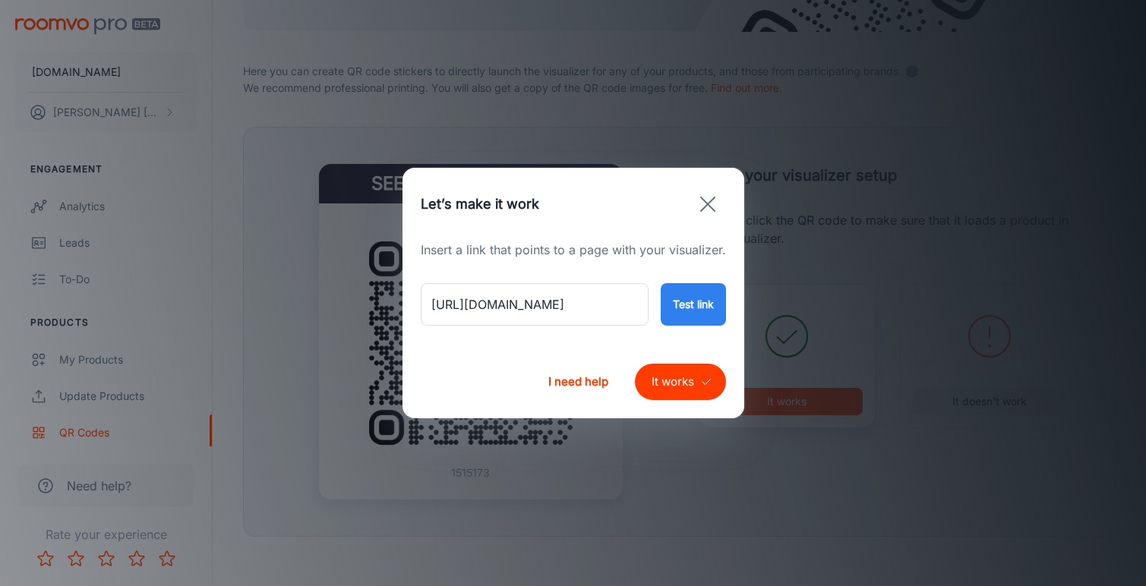
click at [675, 382] on button "It works" at bounding box center [680, 382] width 91 height 36
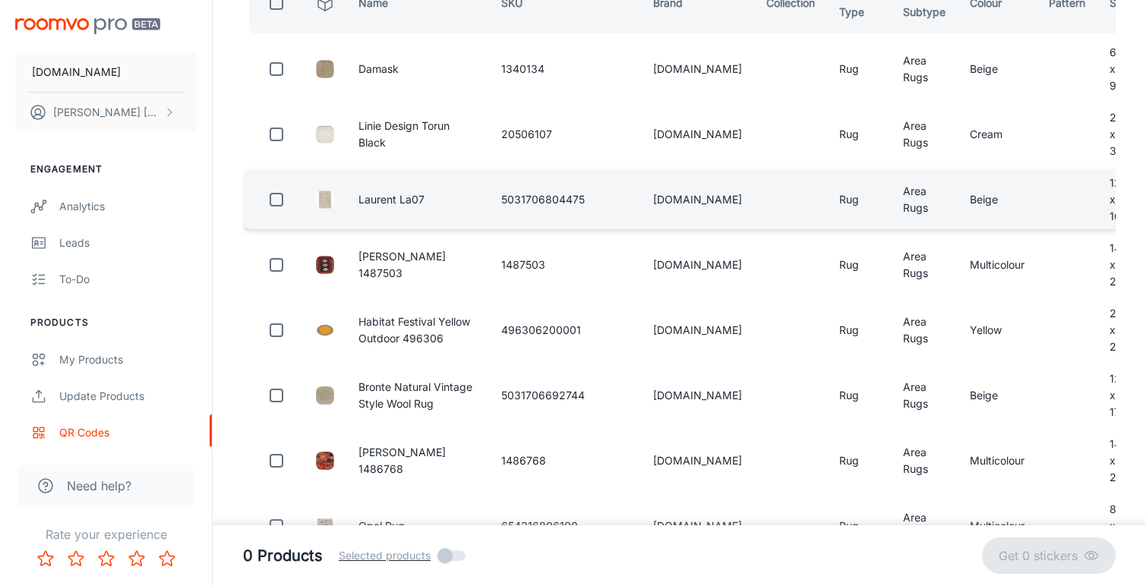
scroll to position [87, 0]
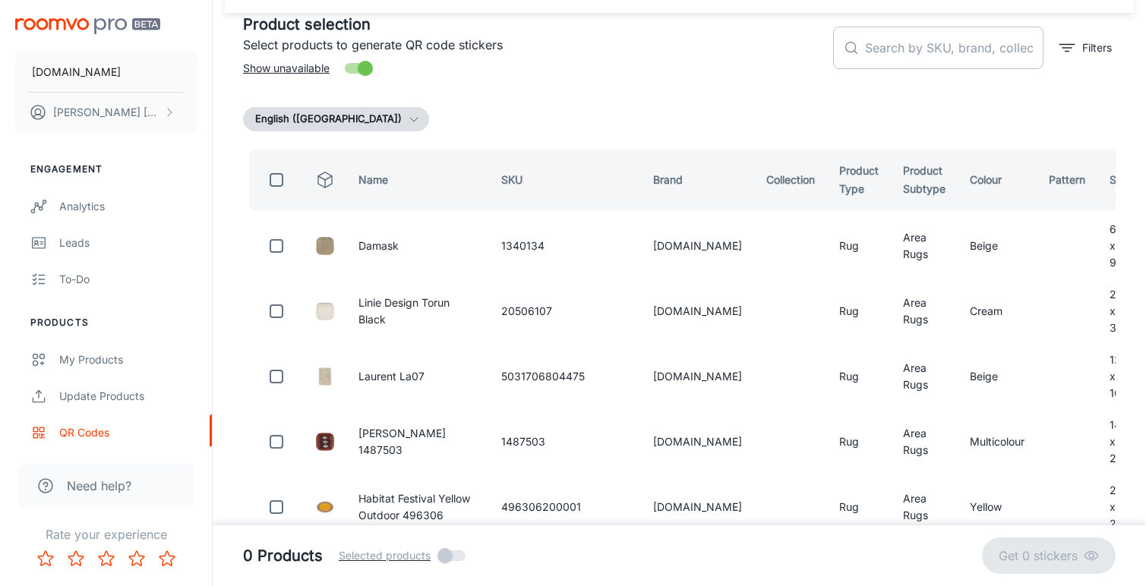
click at [893, 46] on input "text" at bounding box center [954, 48] width 178 height 43
paste input "5031706776123"
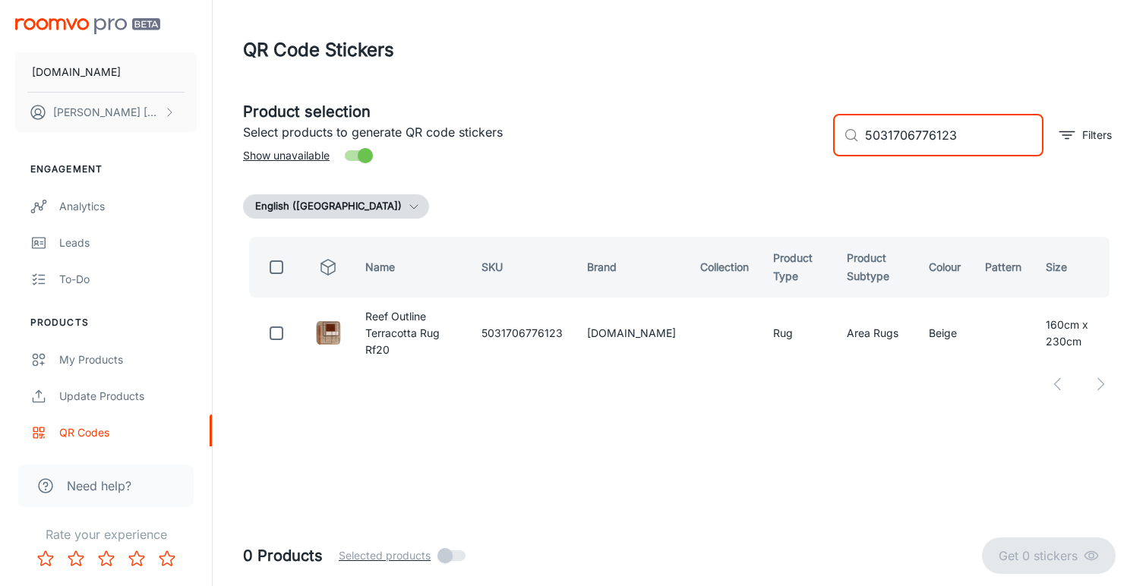
scroll to position [0, 0]
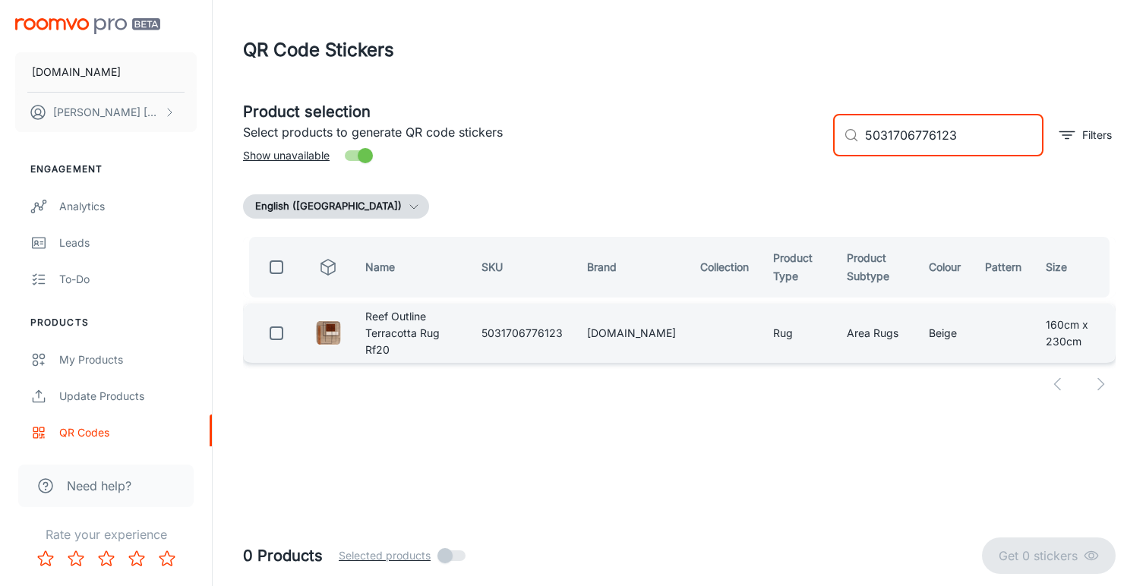
type input "5031706776123"
click at [273, 336] on input "checkbox" at bounding box center [276, 333] width 30 height 30
checkbox input "true"
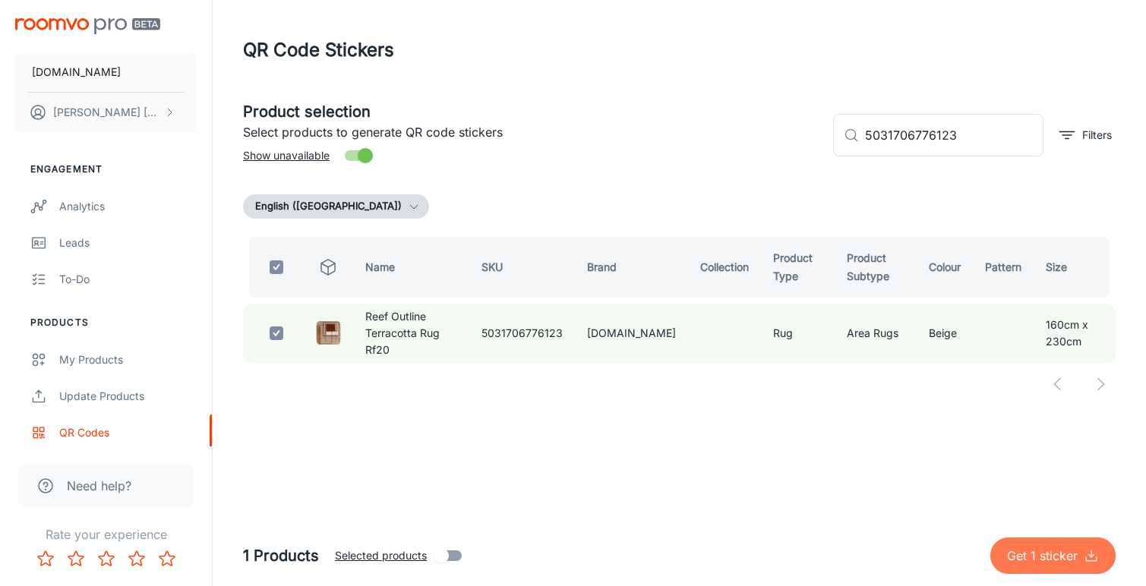
click at [1031, 556] on p "Get 1 sticker" at bounding box center [1045, 556] width 77 height 18
checkbox input "false"
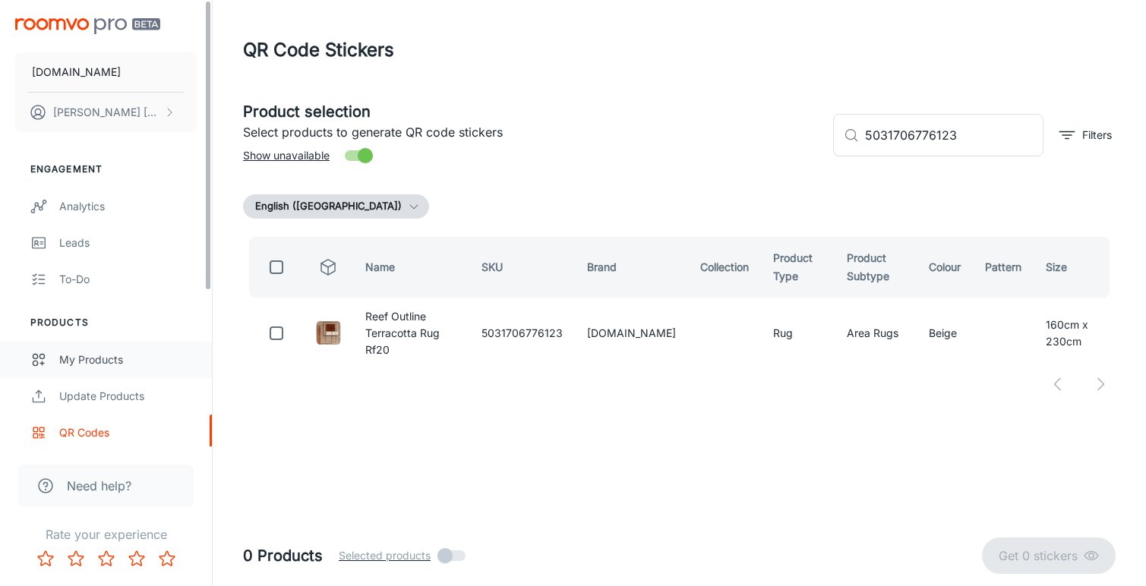
click at [87, 358] on div "My Products" at bounding box center [127, 360] width 137 height 17
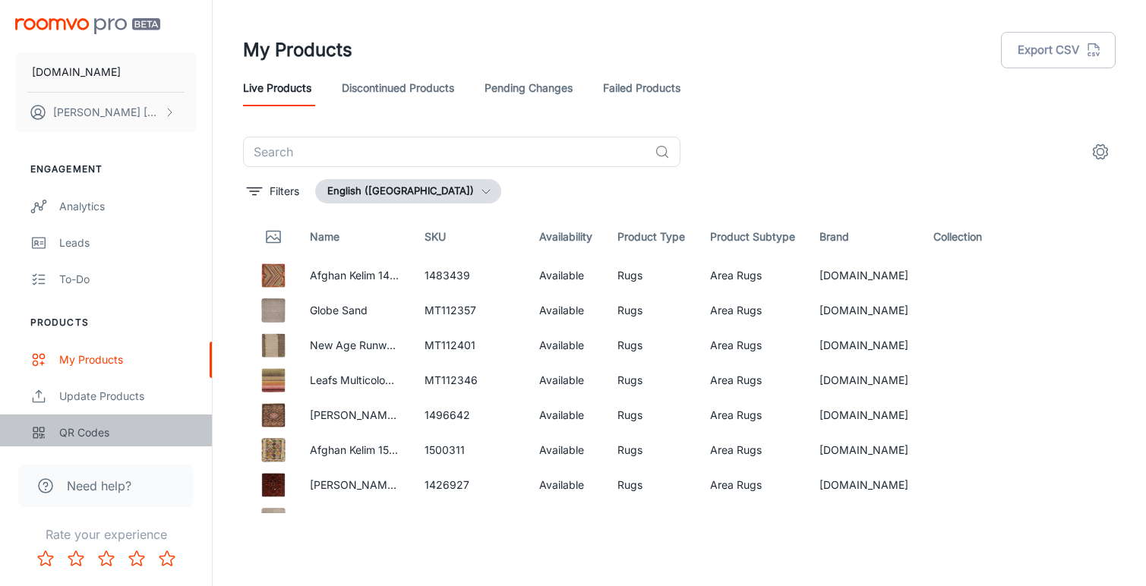
click at [81, 437] on div "QR Codes" at bounding box center [127, 433] width 137 height 17
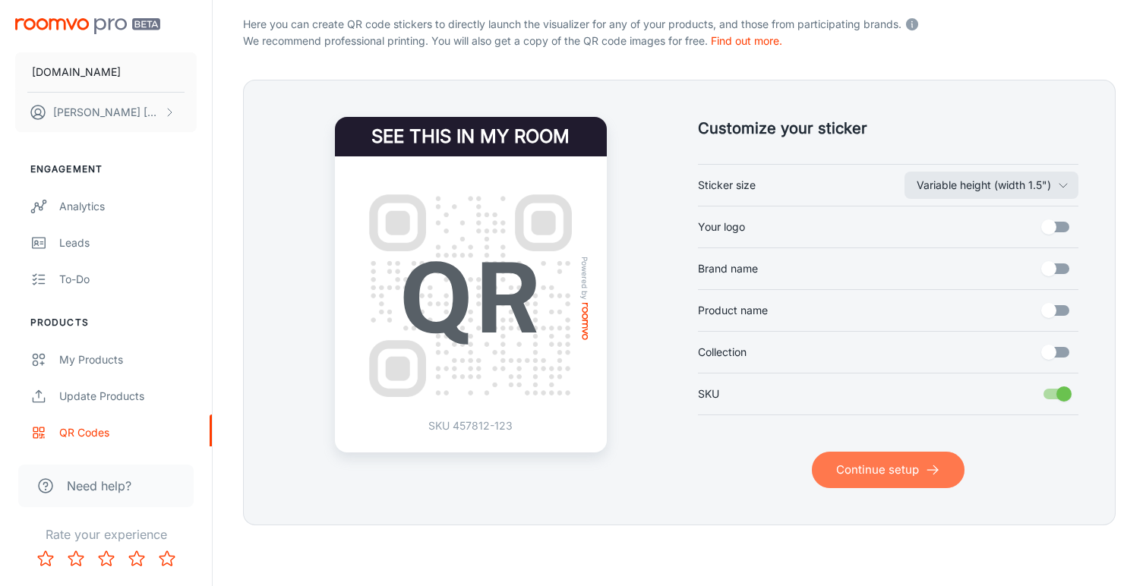
click at [866, 475] on button "Continue setup" at bounding box center [888, 470] width 153 height 36
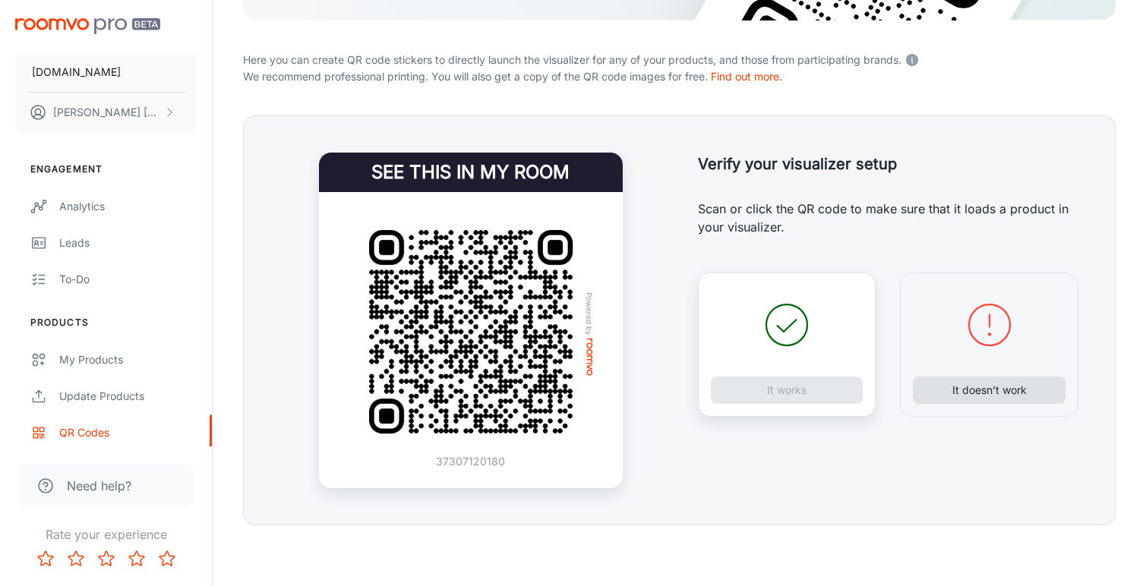
scroll to position [276, 0]
click at [989, 390] on button "It doesn’t work" at bounding box center [989, 390] width 153 height 27
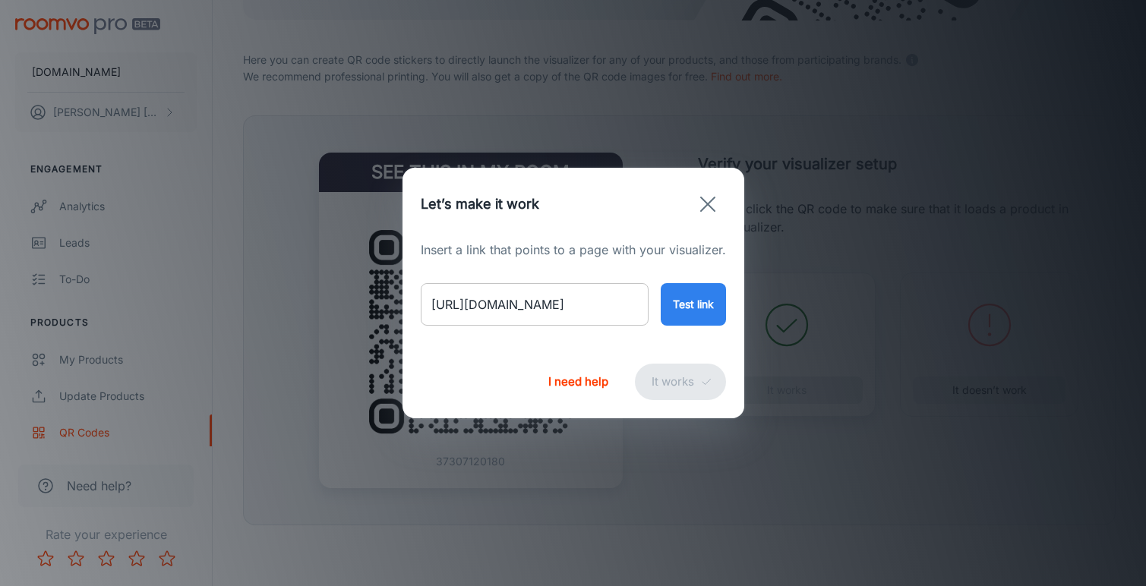
click at [594, 308] on input "[URL][DOMAIN_NAME]" at bounding box center [535, 304] width 228 height 43
paste input "reef-geometric-rug-rf17"
type input "[URL][DOMAIN_NAME]"
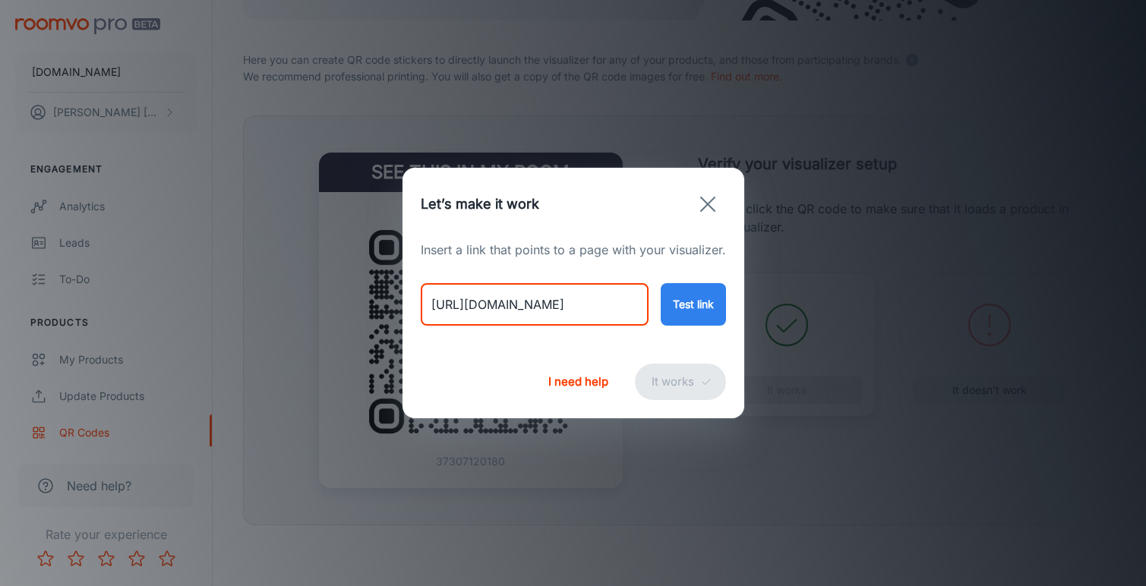
click at [708, 294] on button "Test link" at bounding box center [693, 304] width 65 height 43
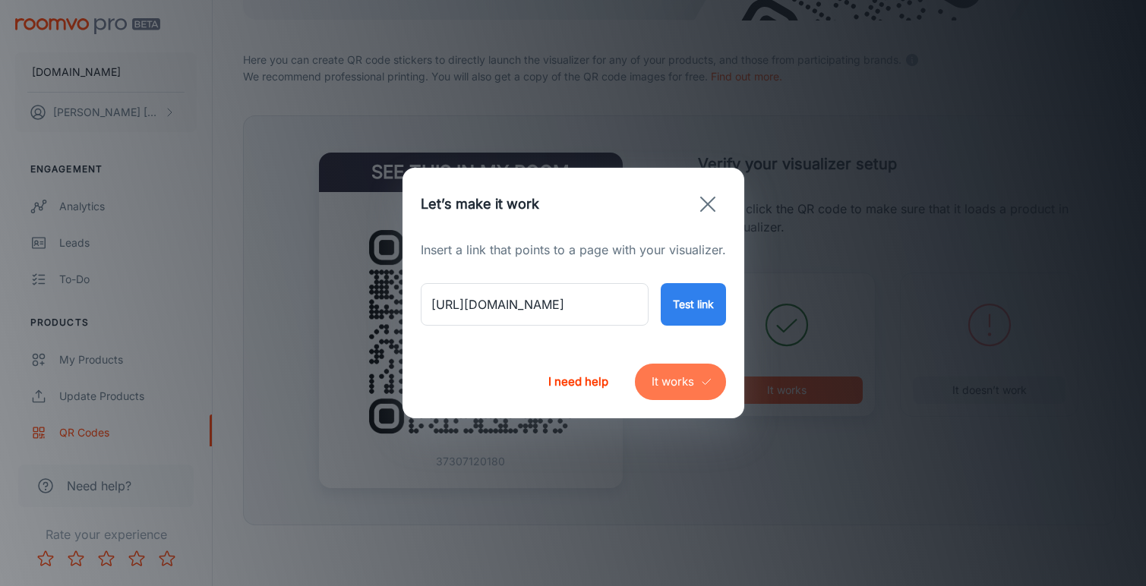
click at [690, 385] on button "It works" at bounding box center [680, 382] width 91 height 36
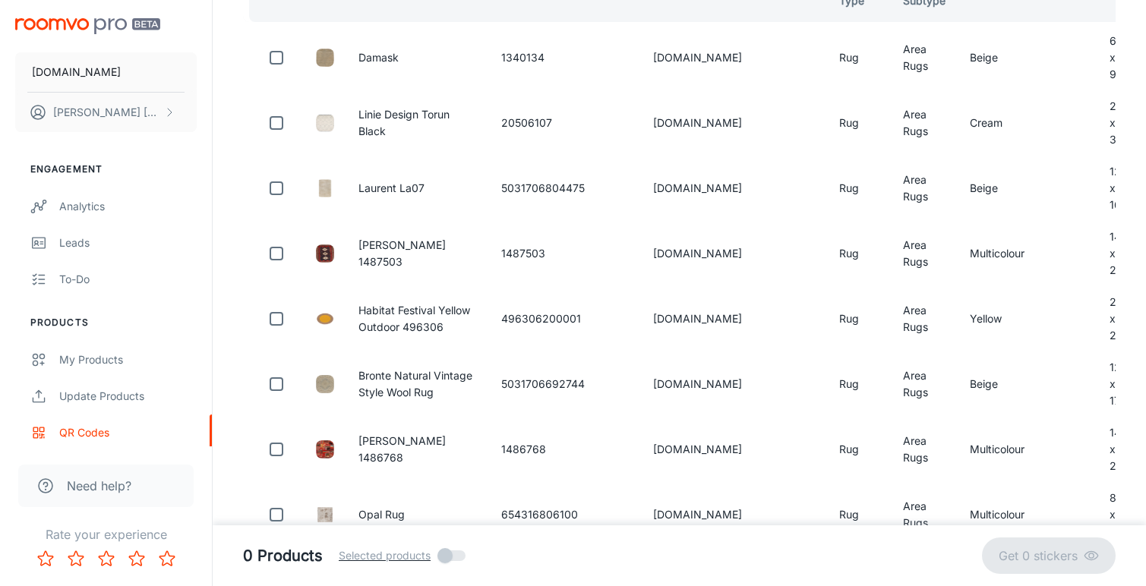
scroll to position [87, 0]
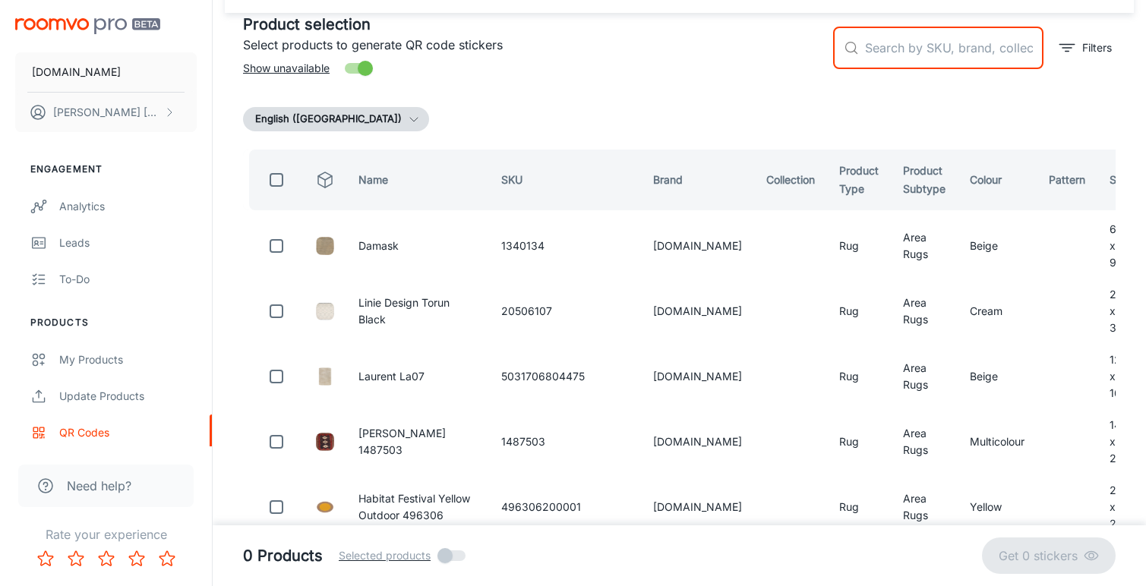
click at [892, 53] on input "text" at bounding box center [954, 48] width 178 height 43
paste input "5031706708490"
type input "5031706708490"
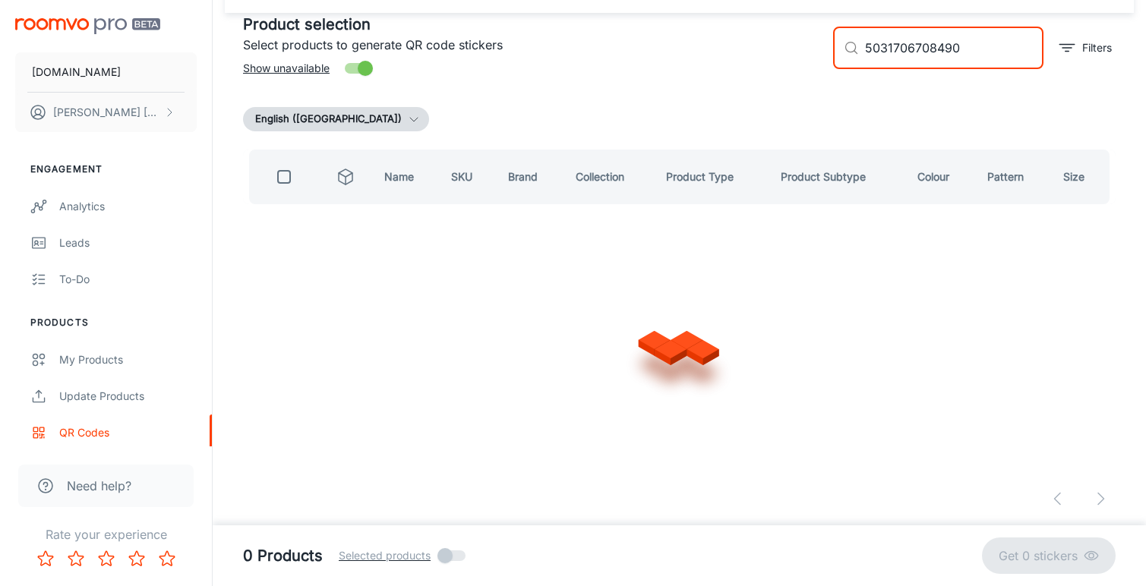
checkbox input "true"
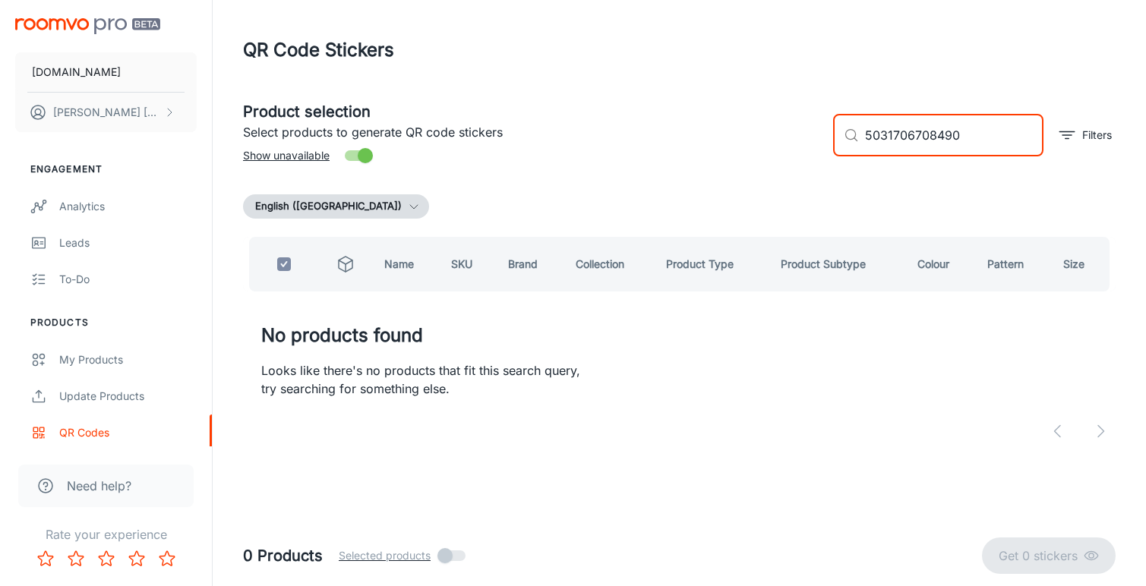
scroll to position [0, 0]
type input "5031706708490"
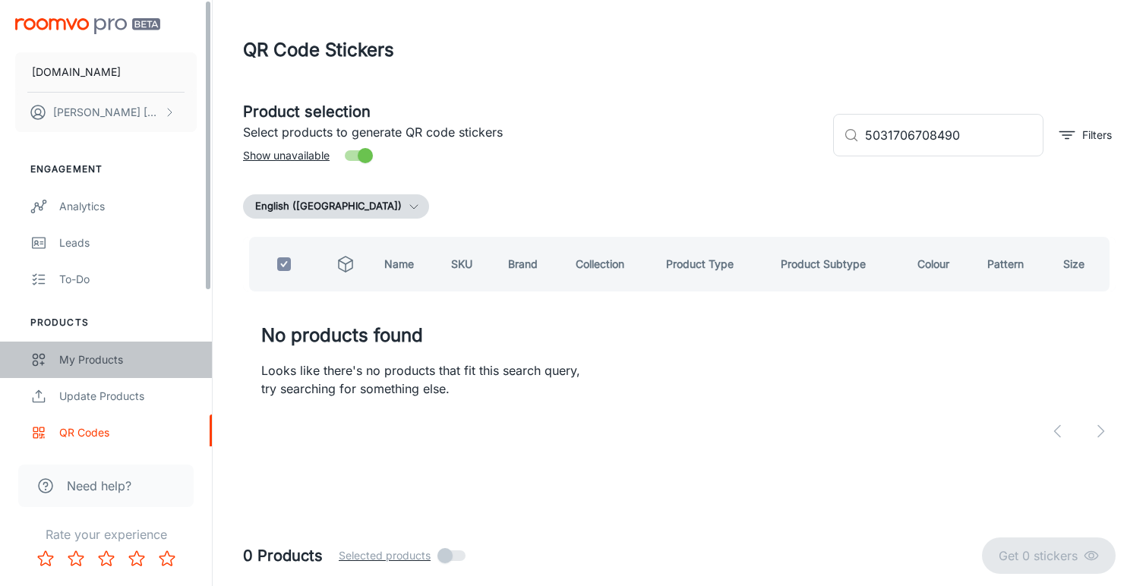
click at [125, 352] on div "My Products" at bounding box center [127, 360] width 137 height 17
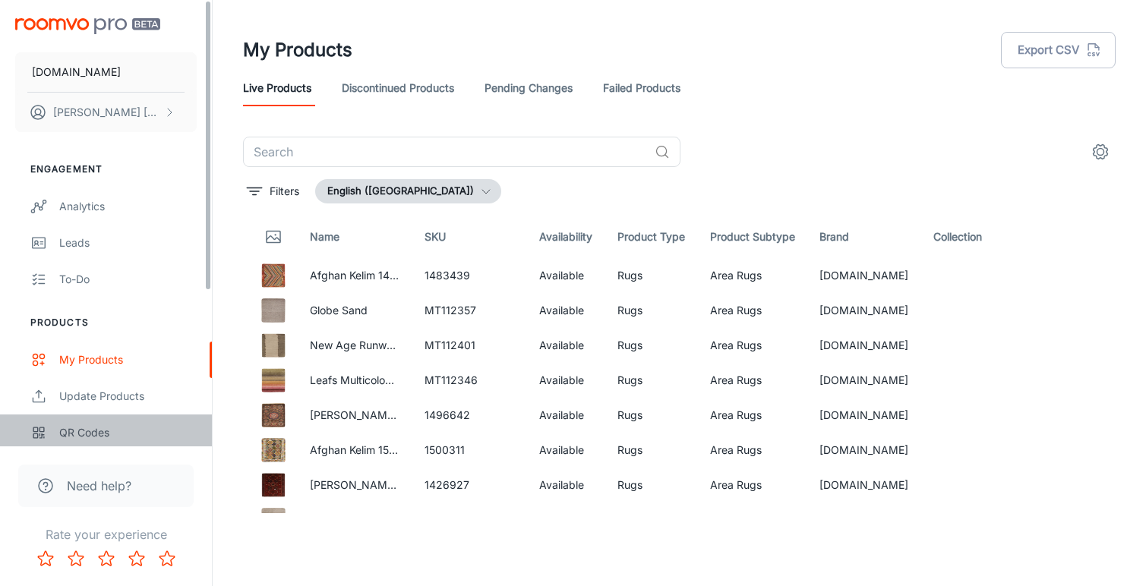
click at [117, 431] on div "QR Codes" at bounding box center [127, 433] width 137 height 17
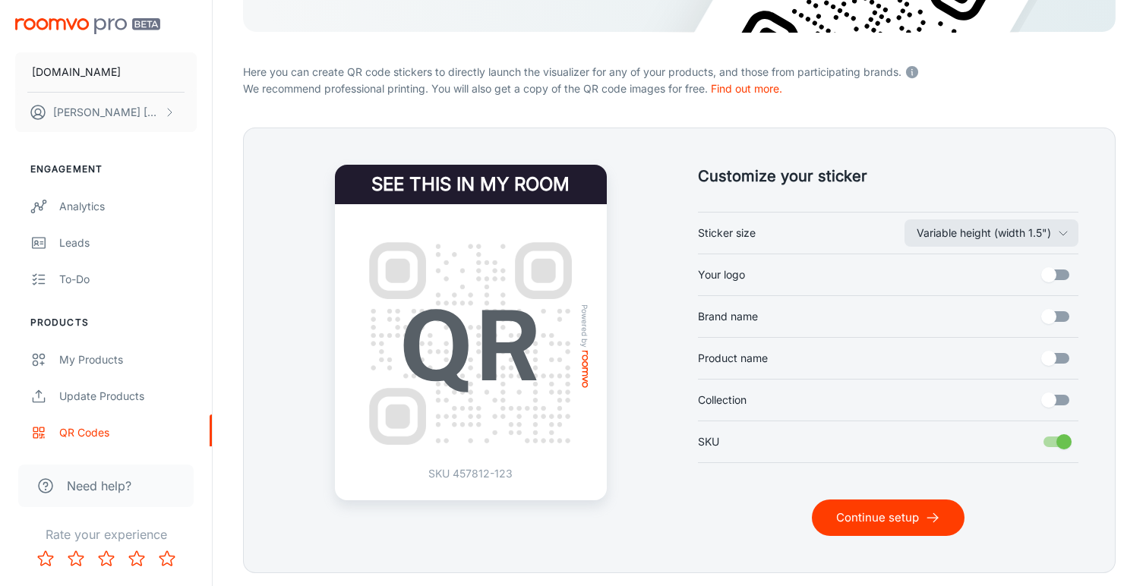
scroll to position [294, 0]
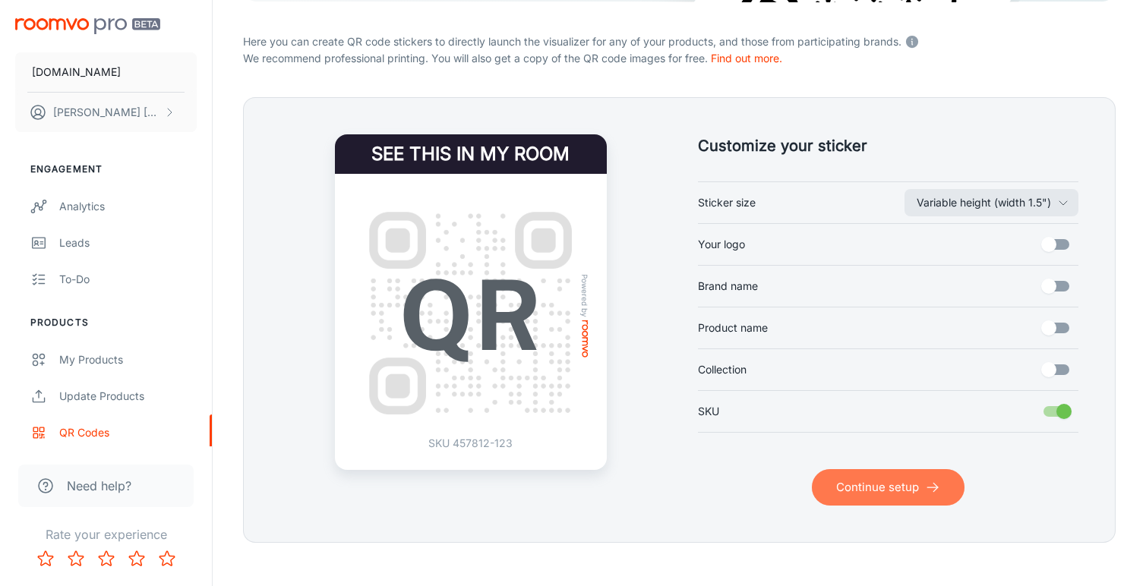
click at [896, 492] on button "Continue setup" at bounding box center [888, 487] width 153 height 36
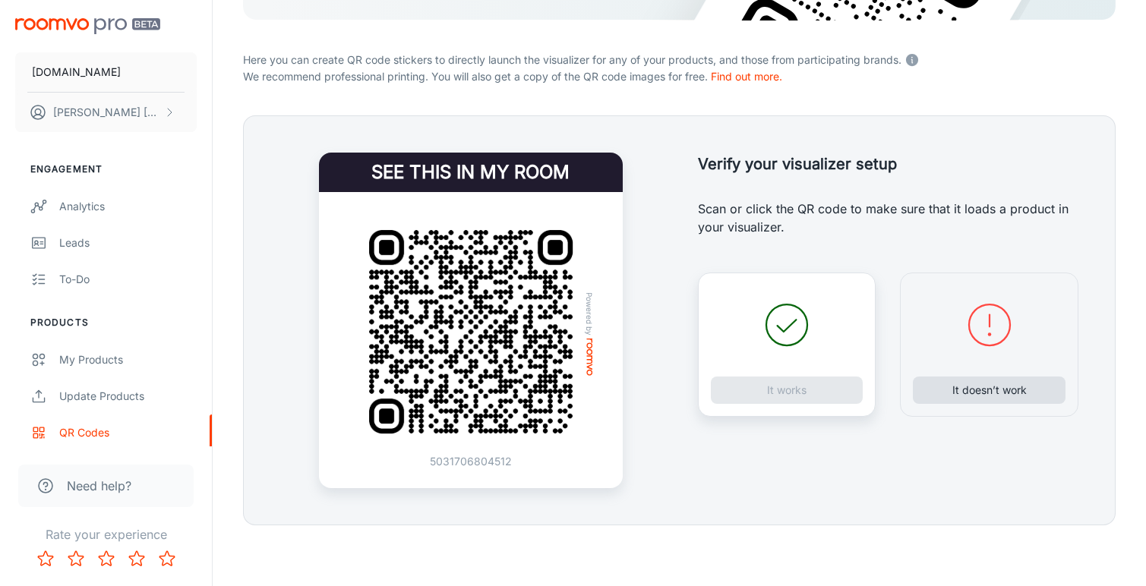
scroll to position [276, 0]
click at [960, 393] on button "It doesn’t work" at bounding box center [989, 390] width 153 height 27
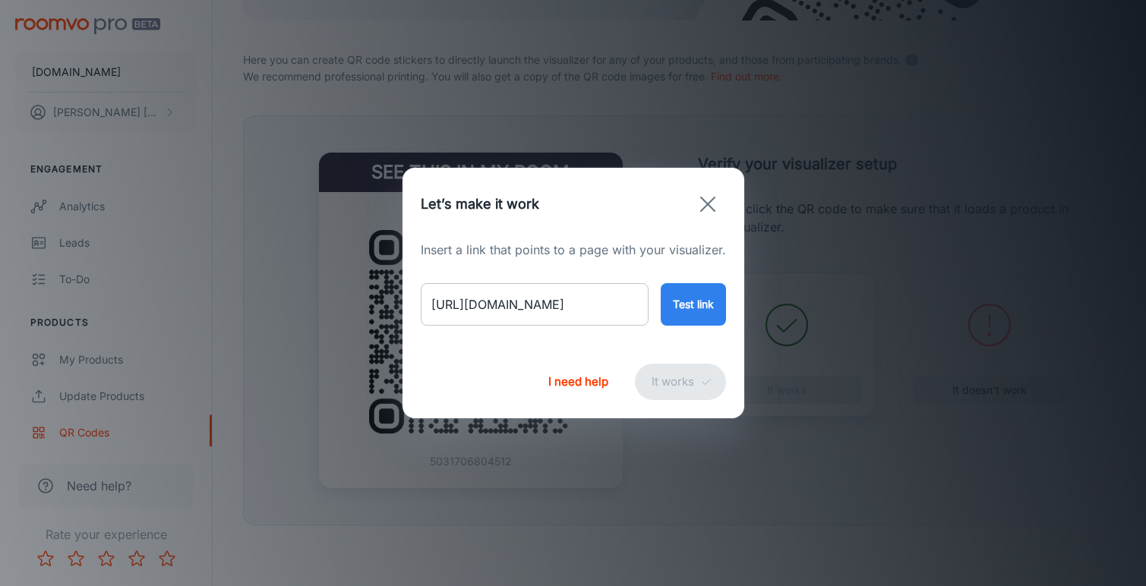
click at [551, 302] on input "[URL][DOMAIN_NAME]" at bounding box center [535, 304] width 228 height 43
paste input "bronte-natural-vintage-style-wool-rug?variant=46706252972338"
type input "[URL][DOMAIN_NAME]"
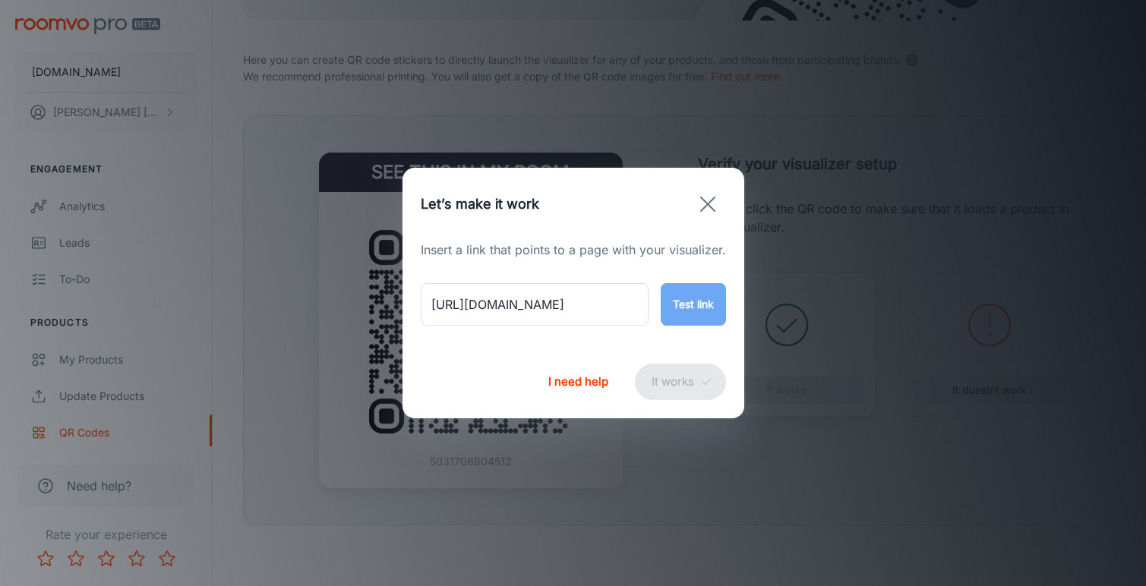
click at [693, 299] on button "Test link" at bounding box center [693, 304] width 65 height 43
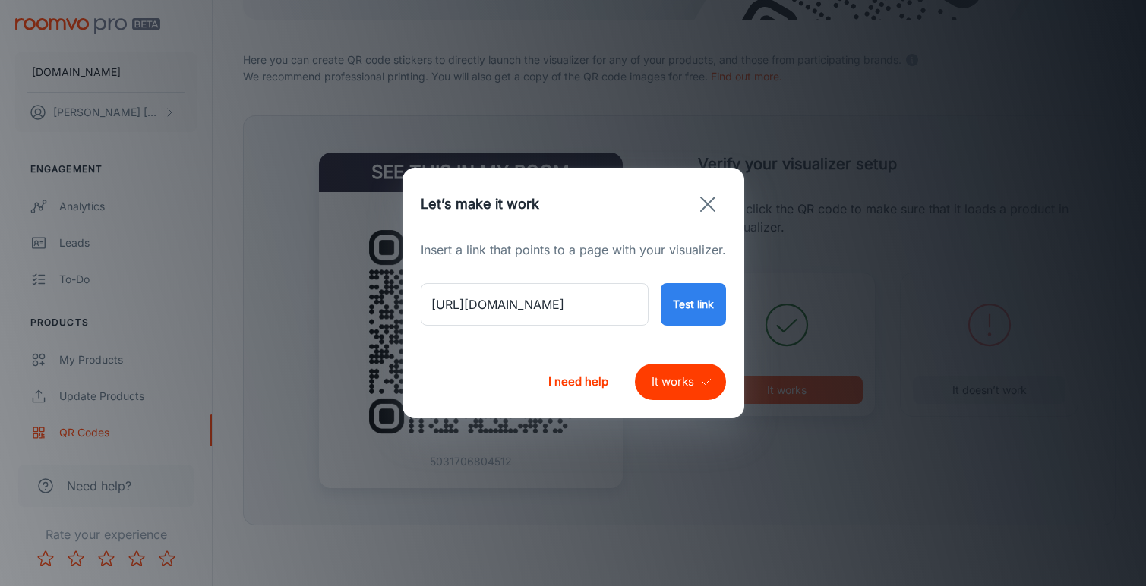
click at [679, 381] on button "It works" at bounding box center [680, 382] width 91 height 36
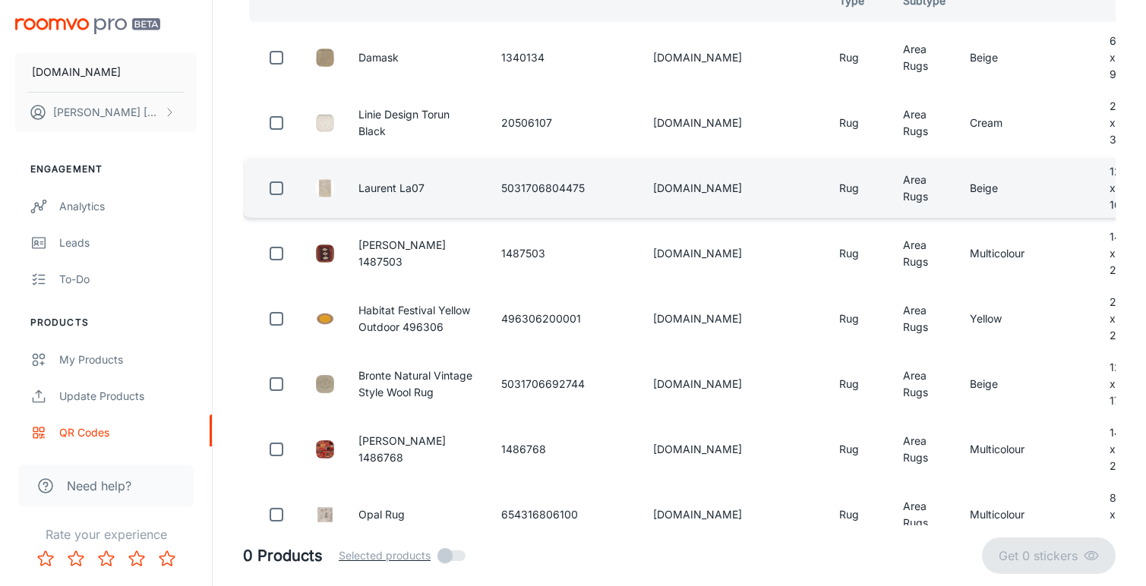
scroll to position [87, 0]
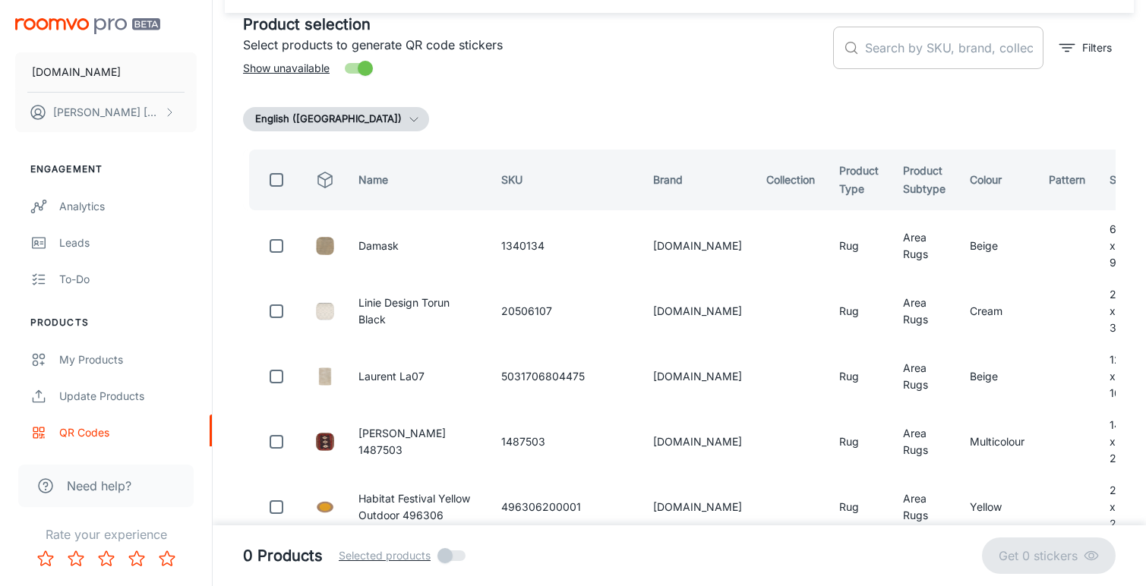
click at [883, 51] on input "text" at bounding box center [954, 48] width 178 height 43
paste input "5031706692782"
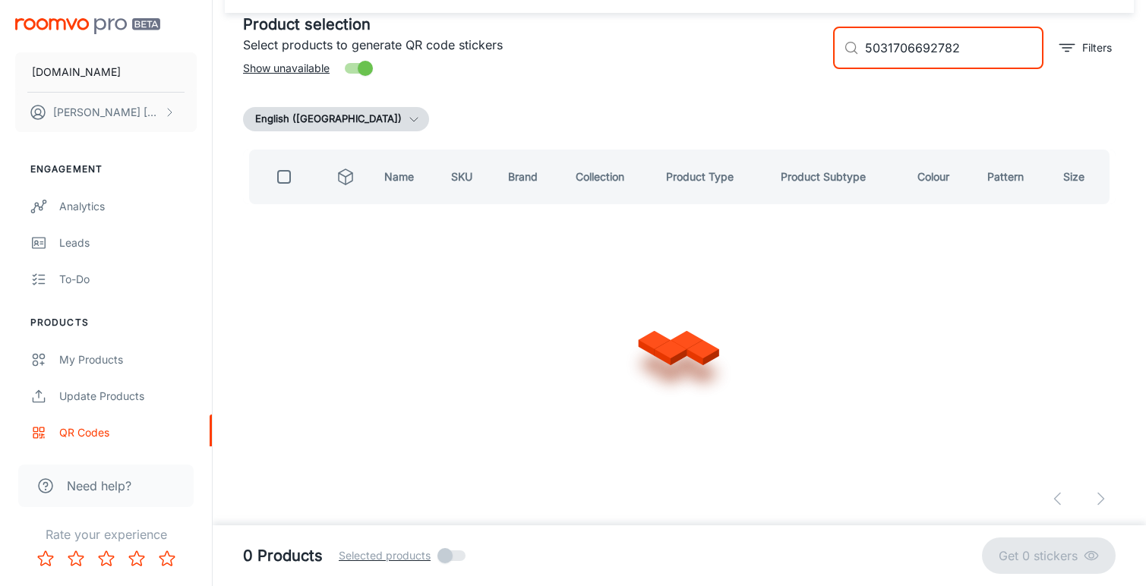
type input "5031706692782"
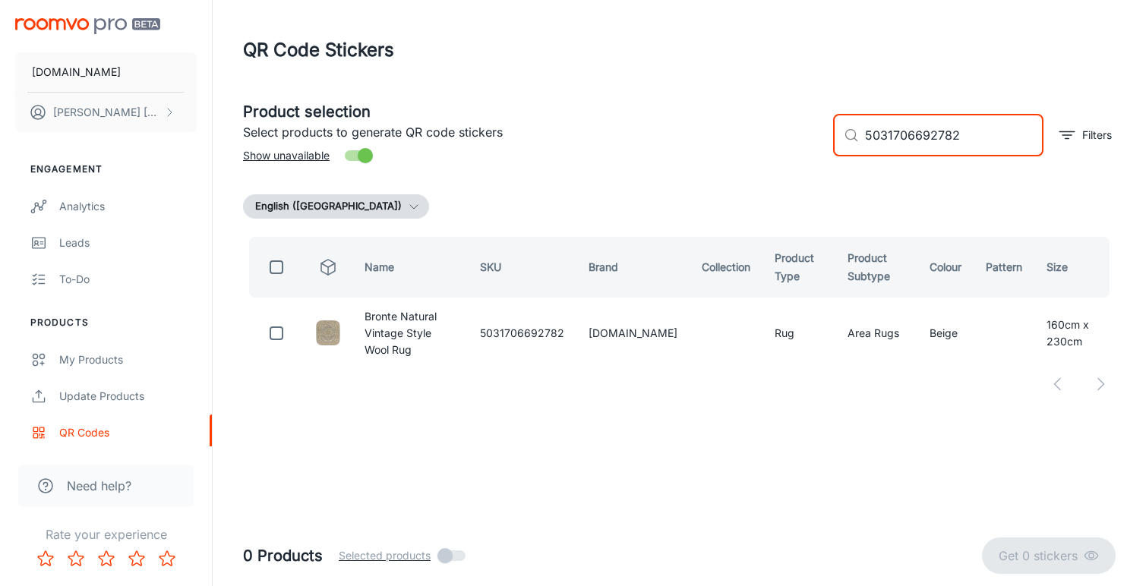
scroll to position [0, 0]
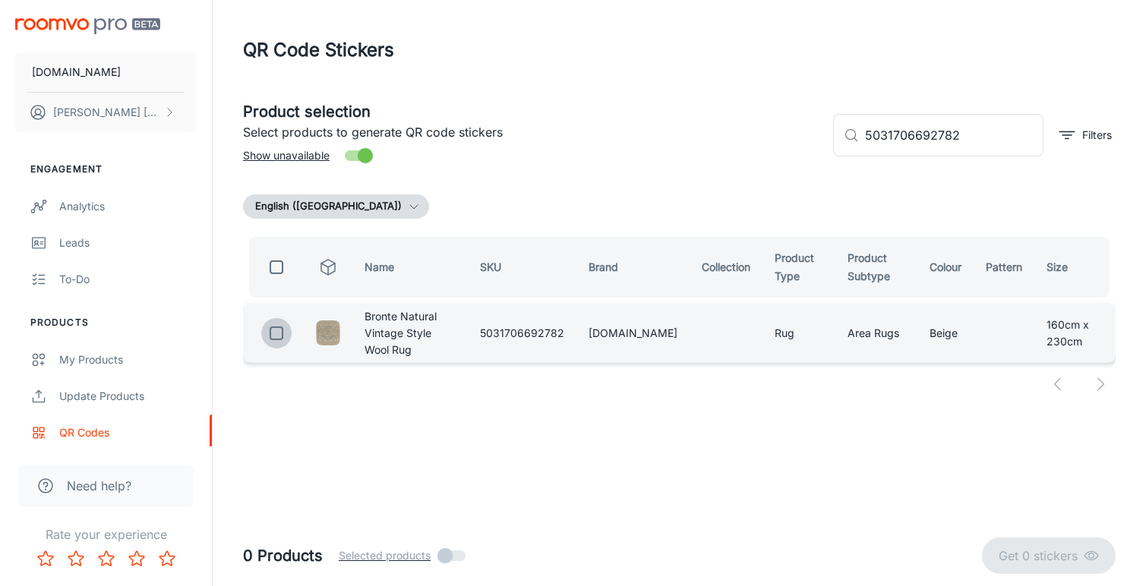
click at [273, 333] on input "checkbox" at bounding box center [276, 333] width 30 height 30
checkbox input "true"
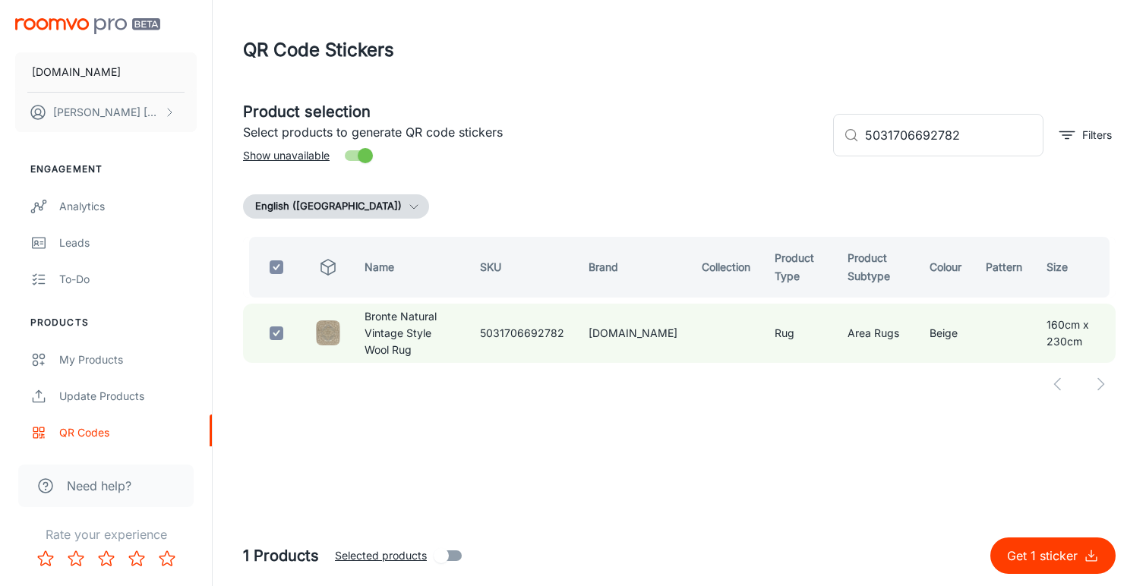
click at [1023, 548] on p "Get 1 sticker" at bounding box center [1045, 556] width 77 height 18
checkbox input "false"
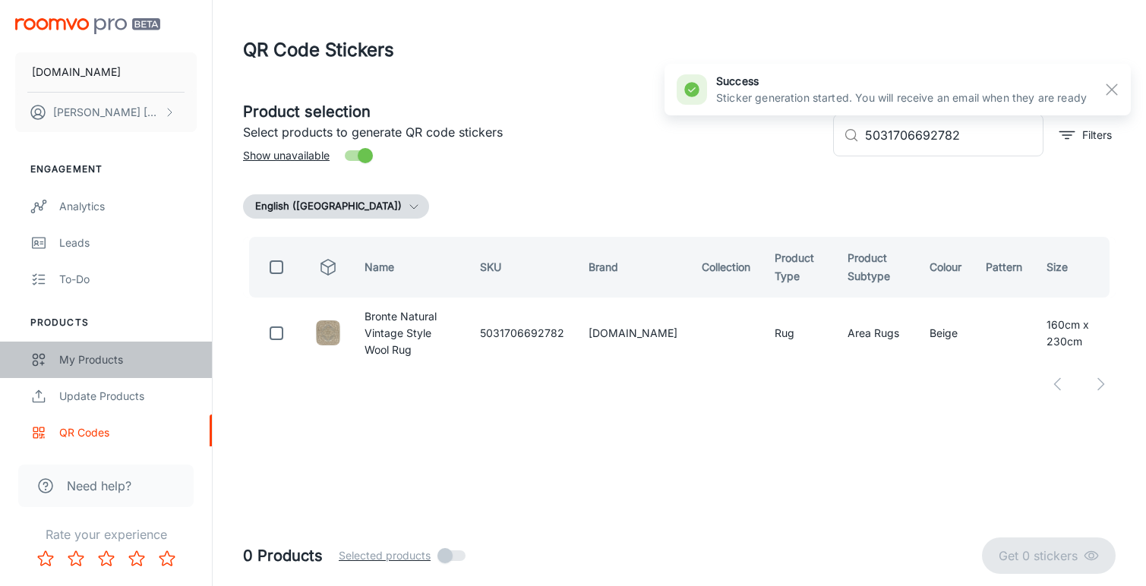
click at [79, 359] on div "My Products" at bounding box center [127, 360] width 137 height 17
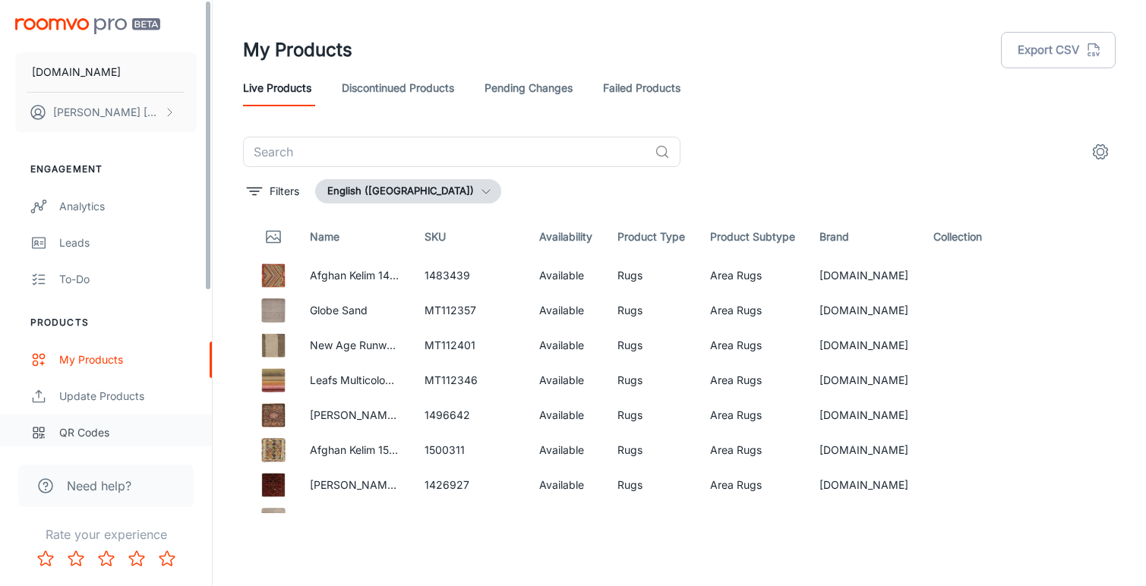
click at [115, 425] on div "QR Codes" at bounding box center [127, 433] width 137 height 17
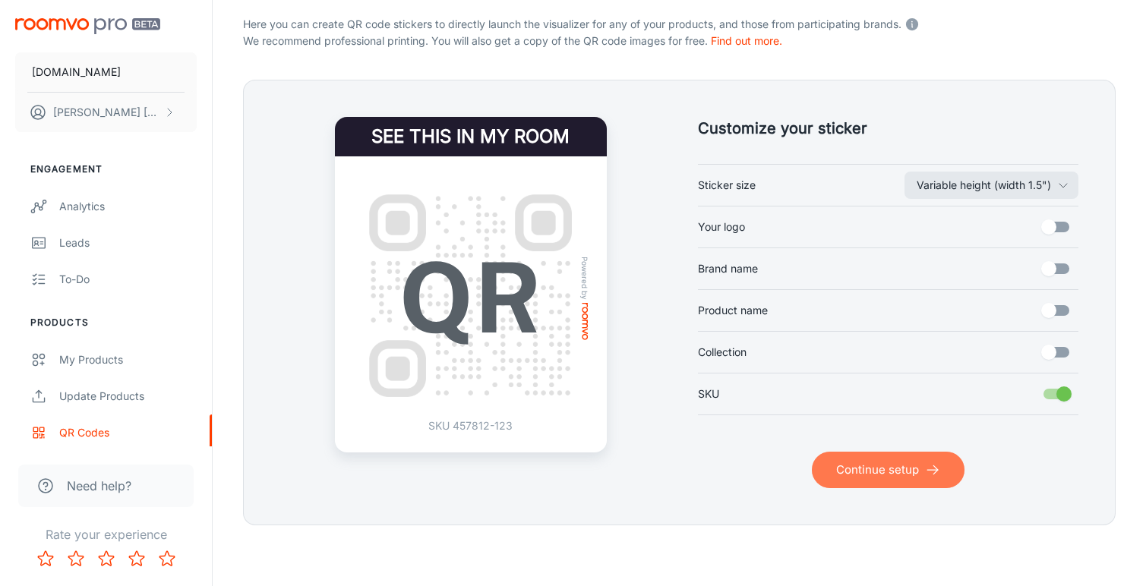
click at [882, 471] on button "Continue setup" at bounding box center [888, 470] width 153 height 36
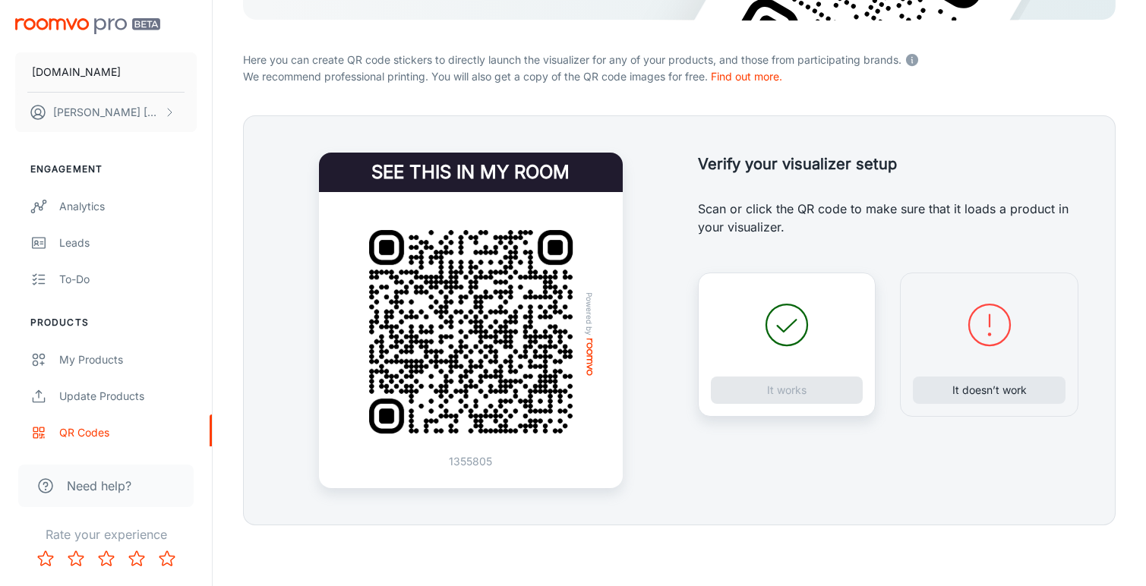
scroll to position [276, 0]
click at [1005, 376] on div "It doesn’t work" at bounding box center [989, 345] width 178 height 144
click at [1000, 392] on button "It doesn’t work" at bounding box center [989, 390] width 153 height 27
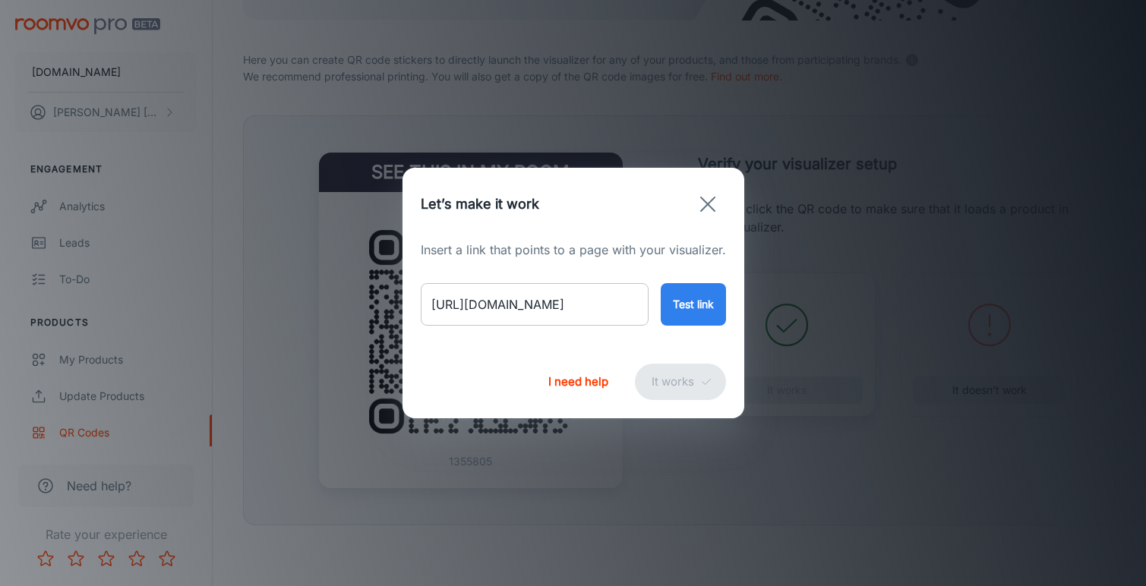
click at [529, 299] on input "[URL][DOMAIN_NAME]" at bounding box center [535, 304] width 228 height 43
paste input "everyday-[GEOGRAPHIC_DATA]-prism-cream"
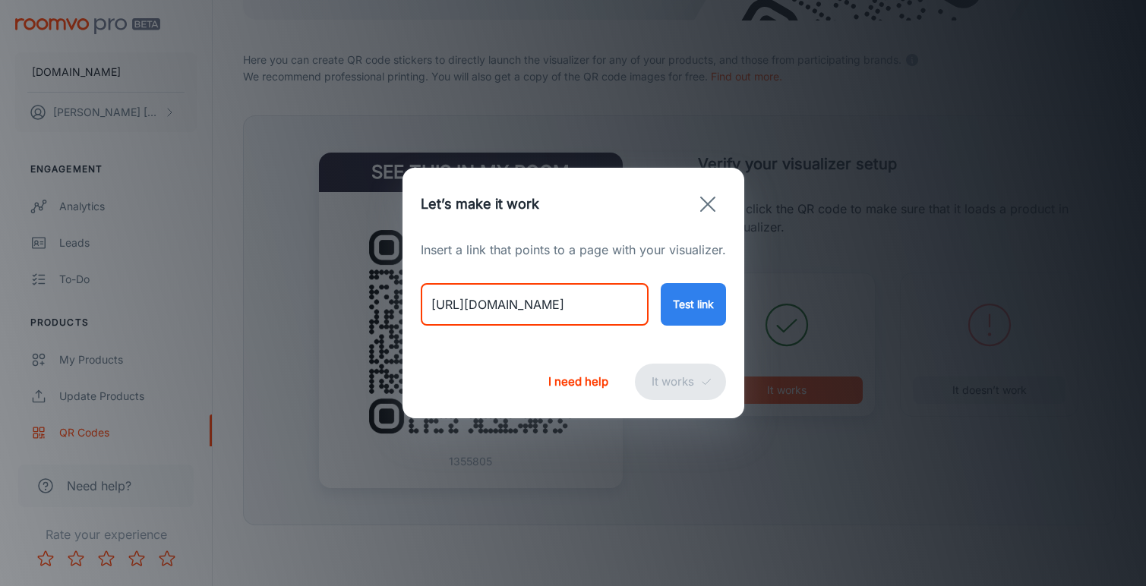
type input "[URL][DOMAIN_NAME]"
click at [706, 308] on button "Test link" at bounding box center [693, 304] width 65 height 43
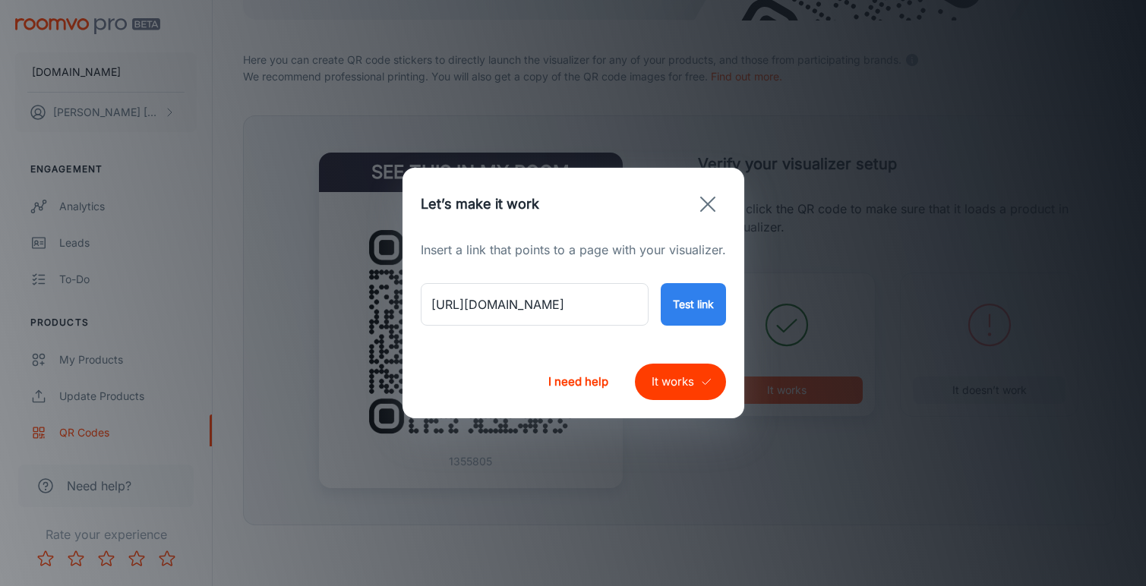
click at [671, 379] on button "It works" at bounding box center [680, 382] width 91 height 36
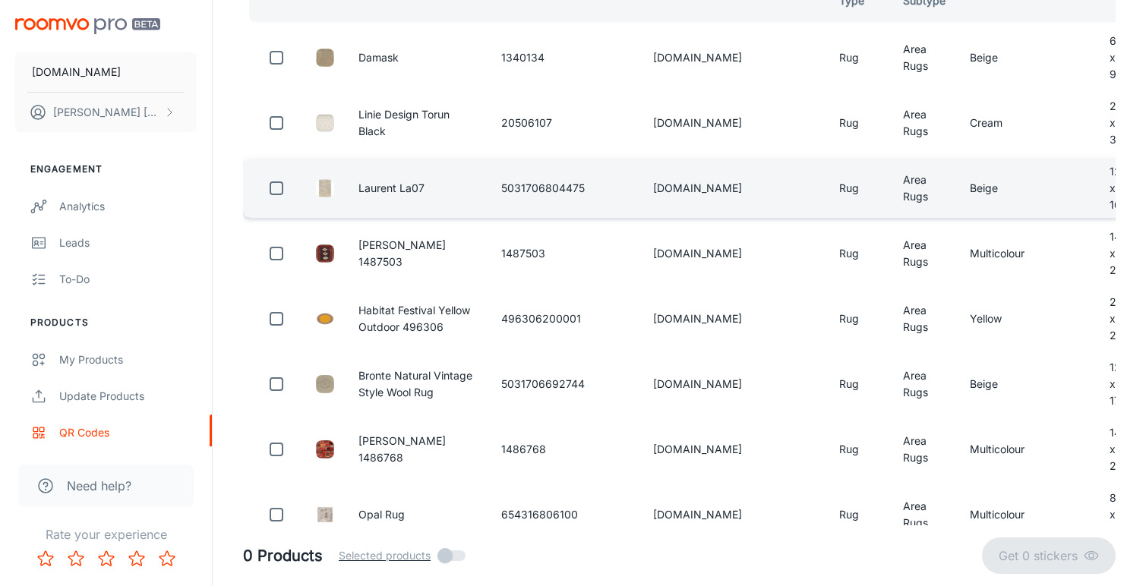
scroll to position [87, 0]
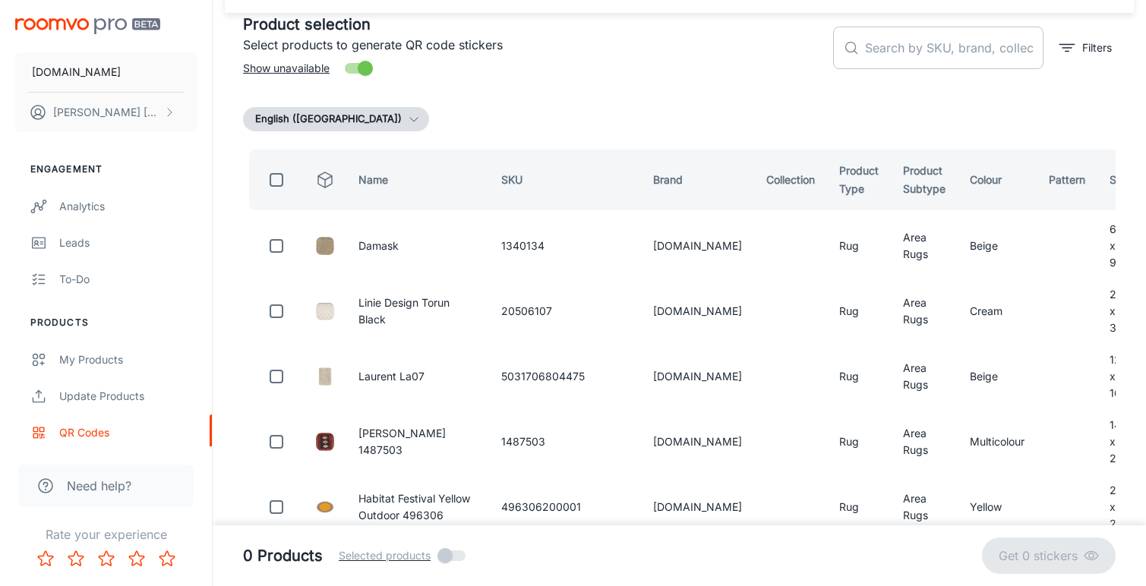
click at [890, 50] on input "text" at bounding box center [954, 48] width 178 height 43
paste input "MM500398"
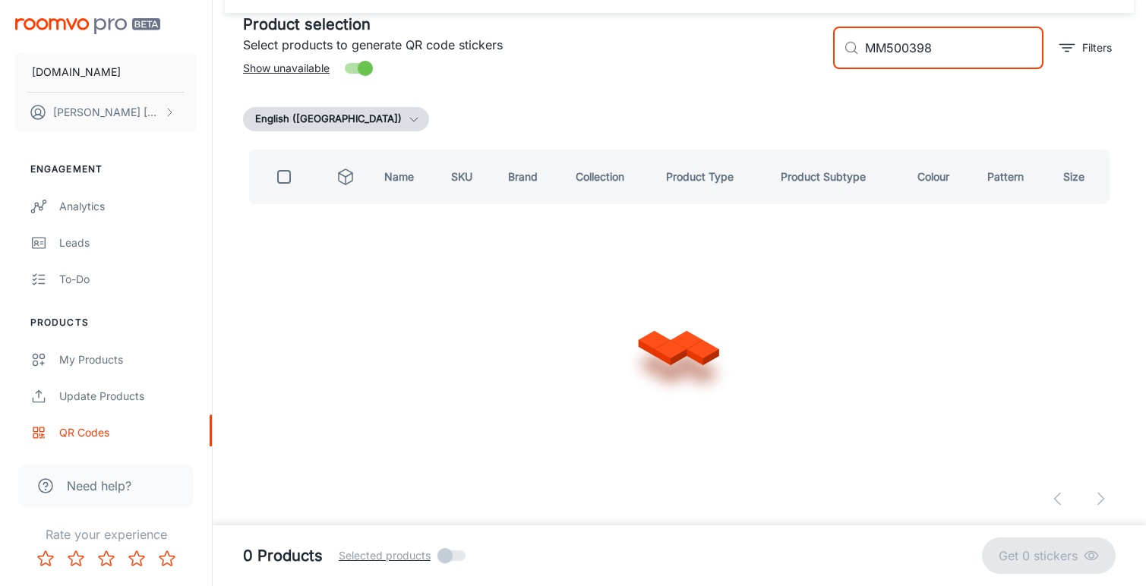
scroll to position [0, 0]
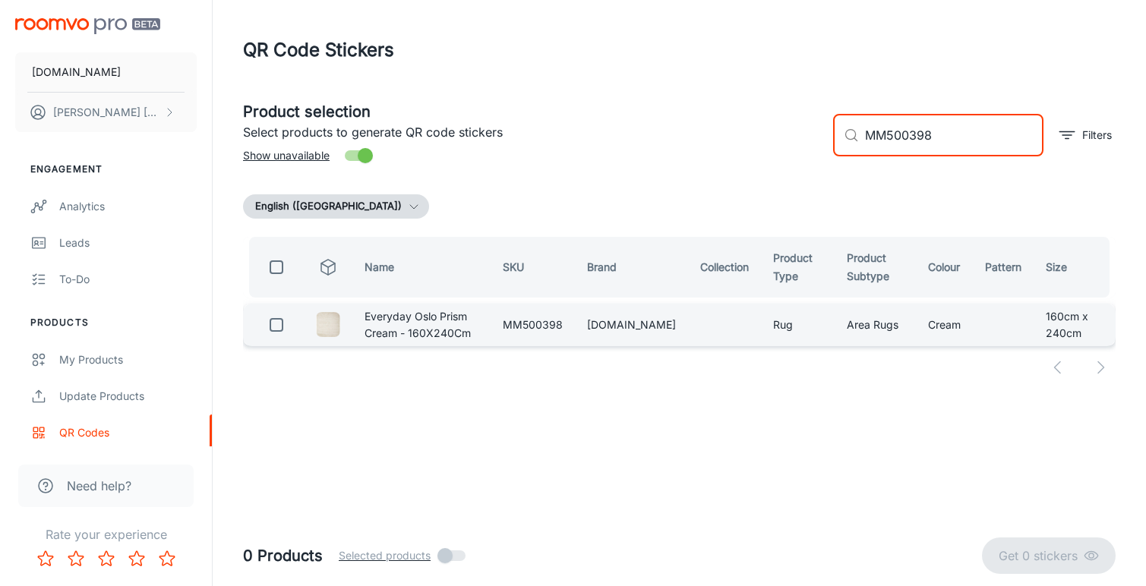
type input "MM500398"
click at [275, 336] on input "checkbox" at bounding box center [276, 325] width 30 height 30
checkbox input "true"
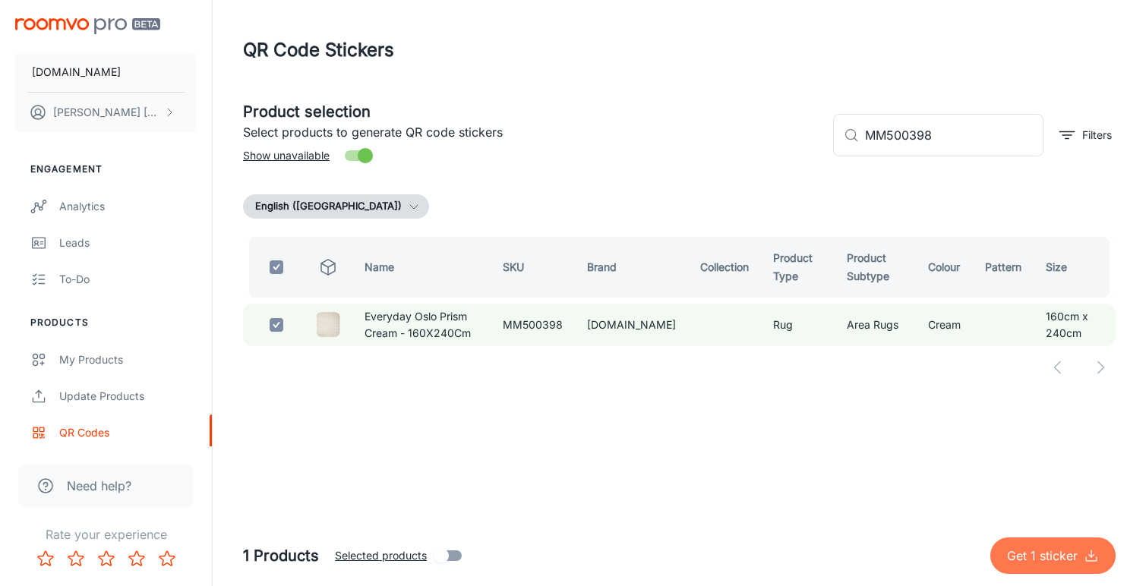
click at [1023, 554] on p "Get 1 sticker" at bounding box center [1045, 556] width 77 height 18
checkbox input "false"
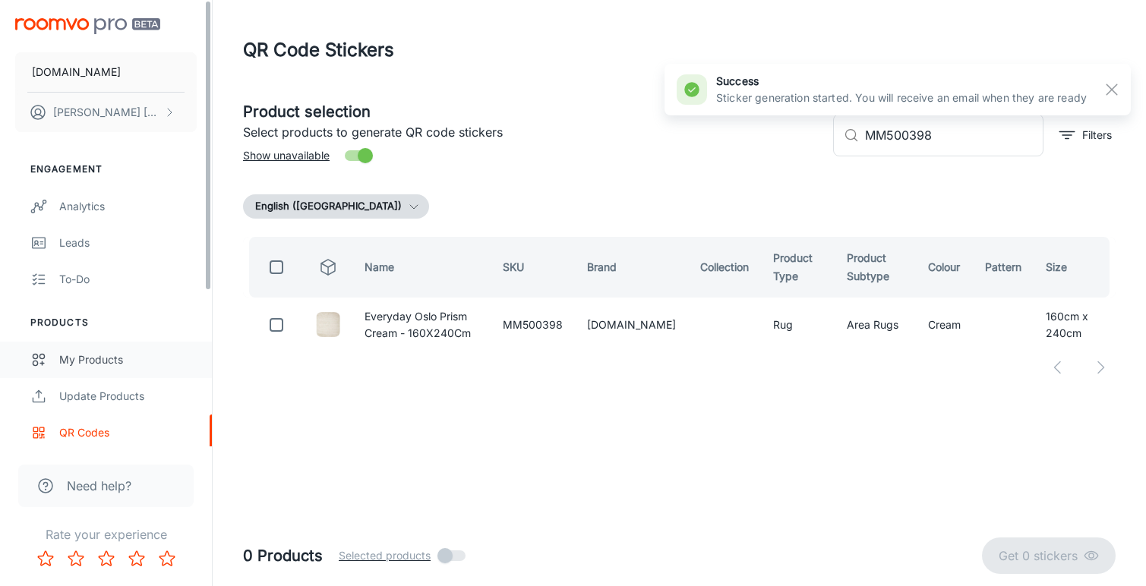
click at [81, 368] on div "My Products" at bounding box center [127, 360] width 137 height 17
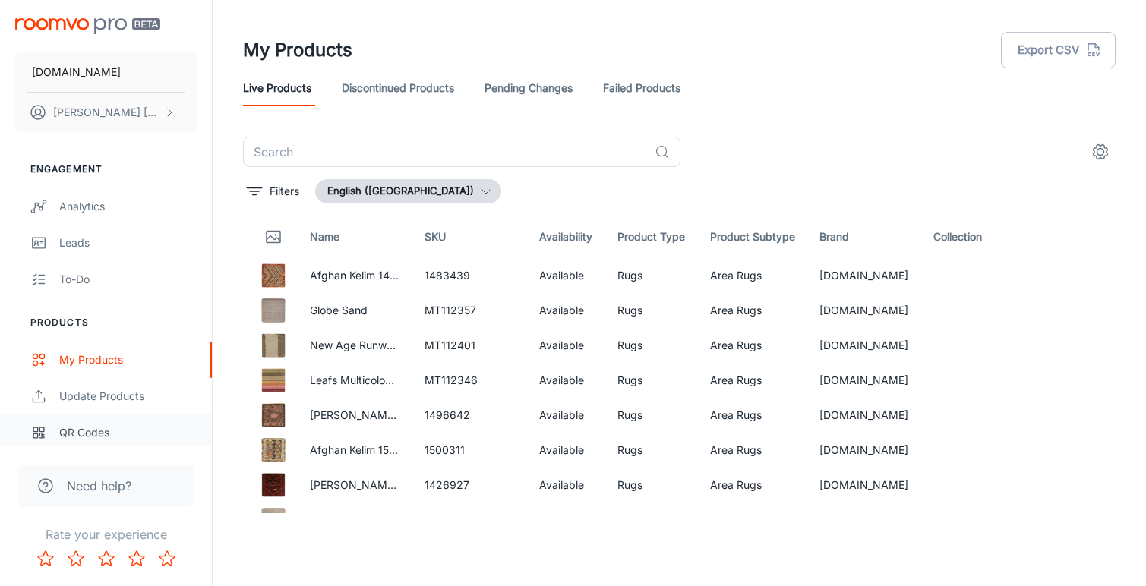
click at [77, 426] on div "QR Codes" at bounding box center [127, 433] width 137 height 17
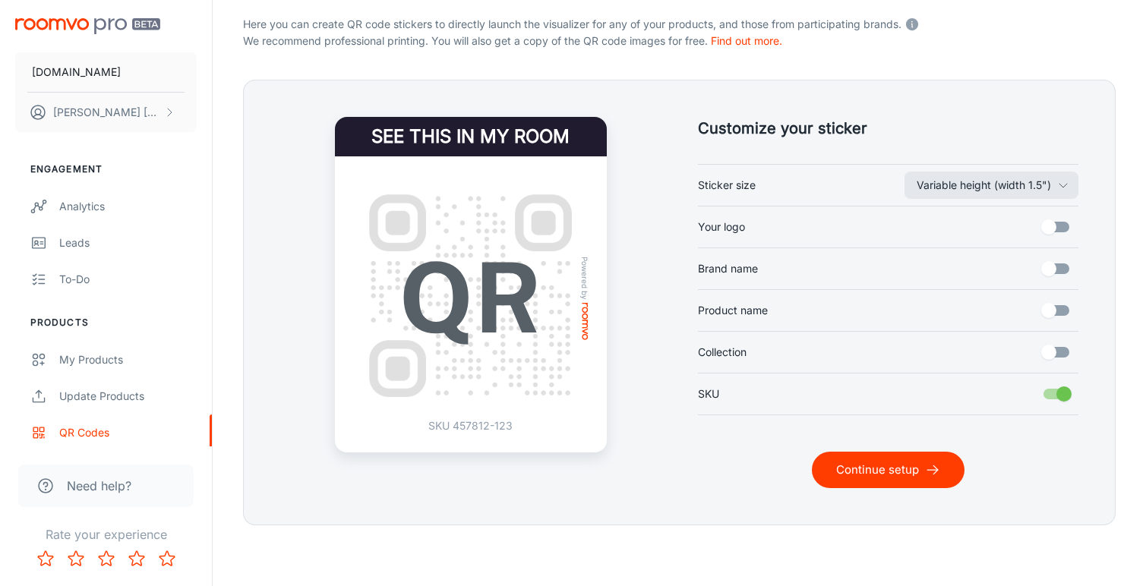
scroll to position [311, 0]
click at [877, 472] on button "Continue setup" at bounding box center [888, 470] width 153 height 36
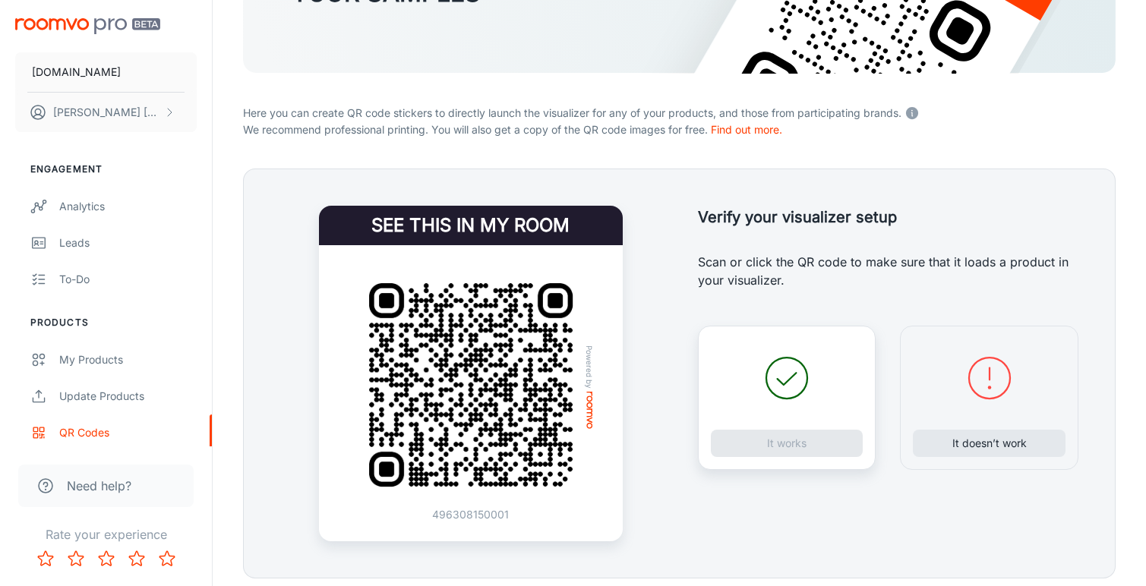
scroll to position [238, 0]
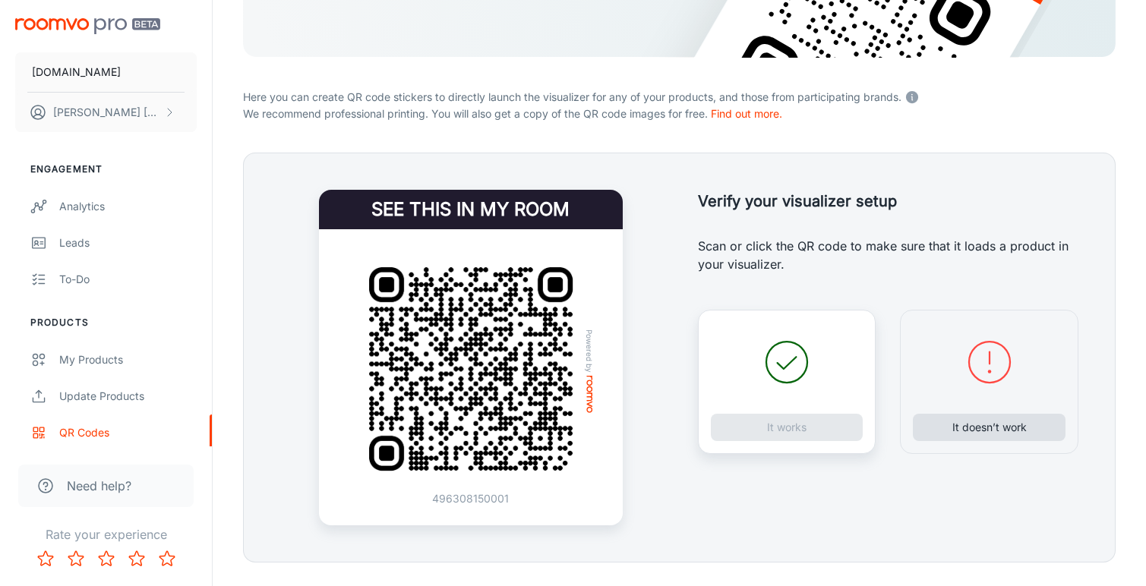
click at [968, 430] on button "It doesn’t work" at bounding box center [989, 427] width 153 height 27
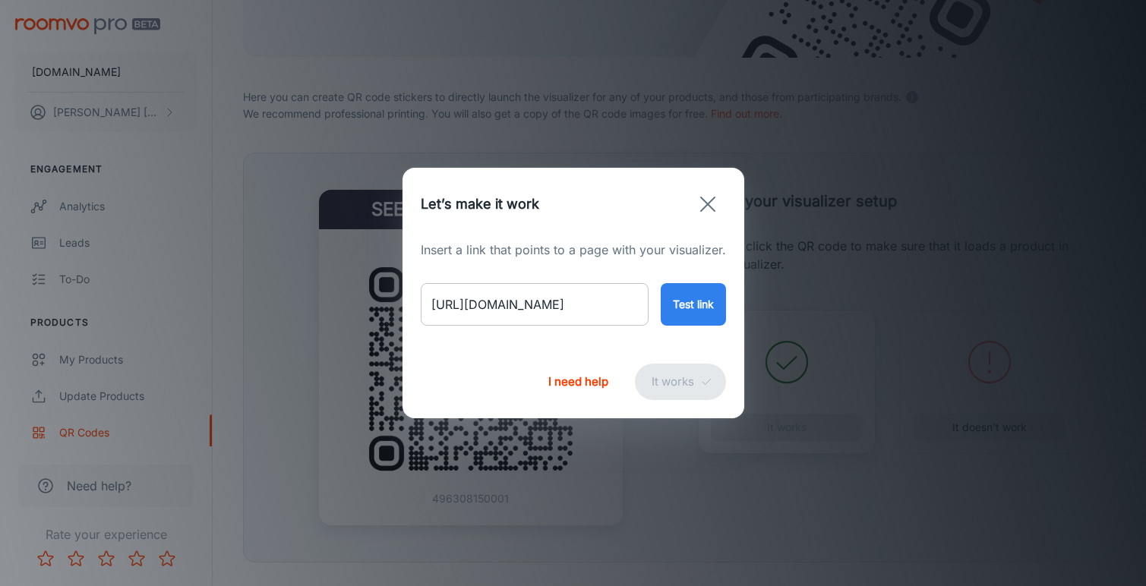
click at [558, 307] on input "[URL][DOMAIN_NAME]" at bounding box center [535, 304] width 228 height 43
paste input "juno-aquamarine-rug"
type input "[URL][DOMAIN_NAME]"
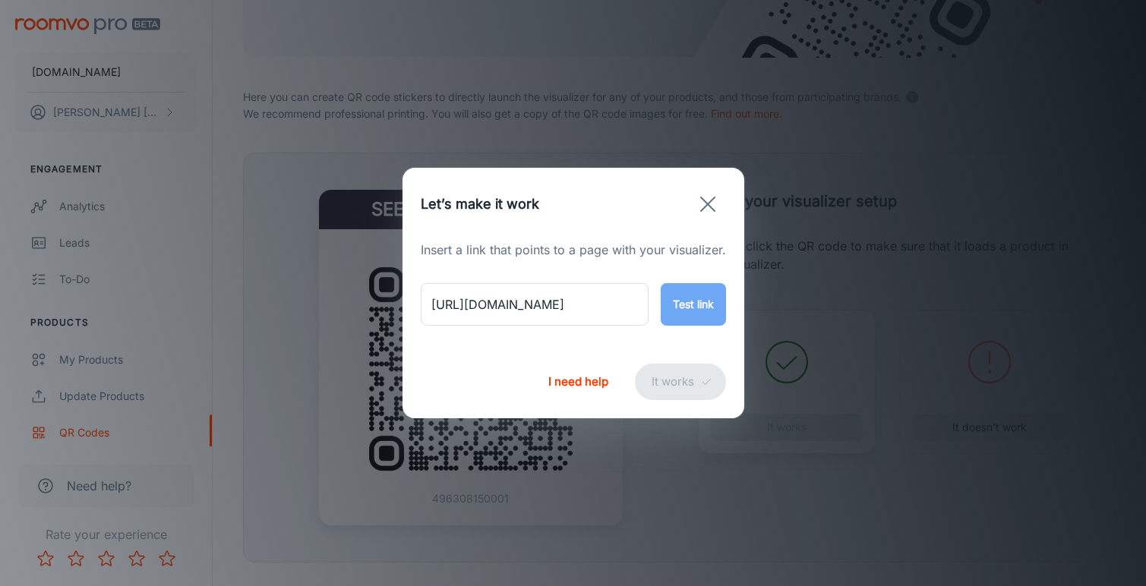
click at [687, 302] on button "Test link" at bounding box center [693, 304] width 65 height 43
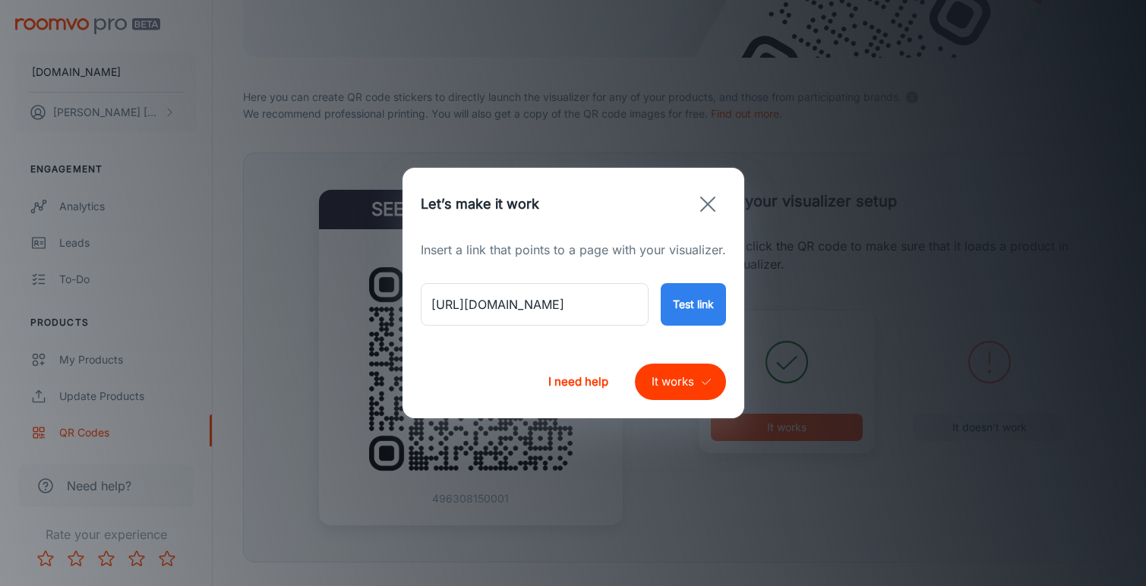
click at [690, 384] on button "It works" at bounding box center [680, 382] width 91 height 36
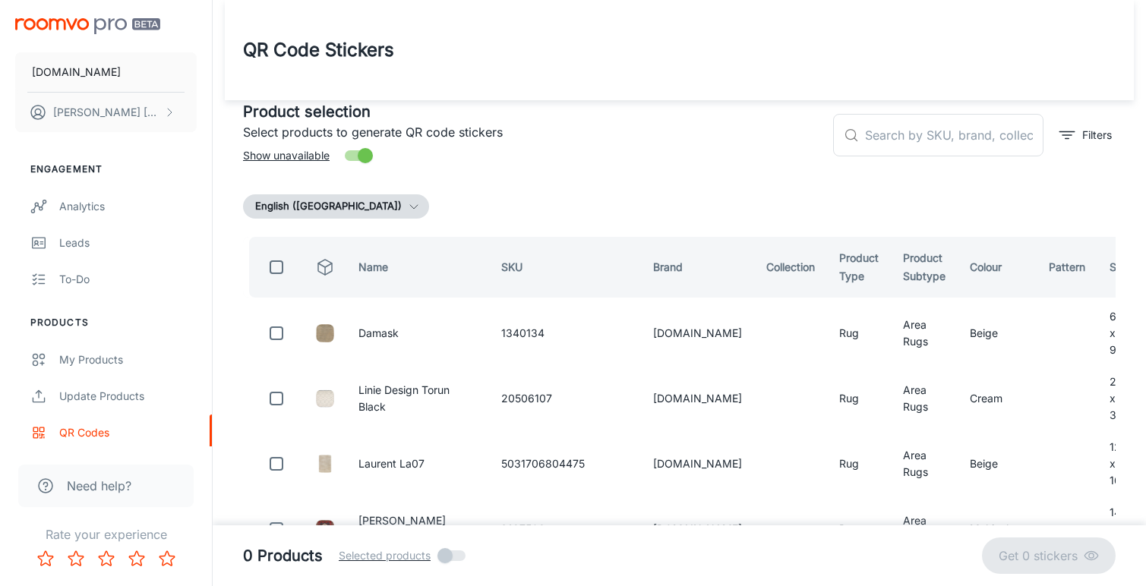
scroll to position [0, 0]
click at [887, 136] on input "text" at bounding box center [954, 135] width 178 height 43
paste input "5031706754367"
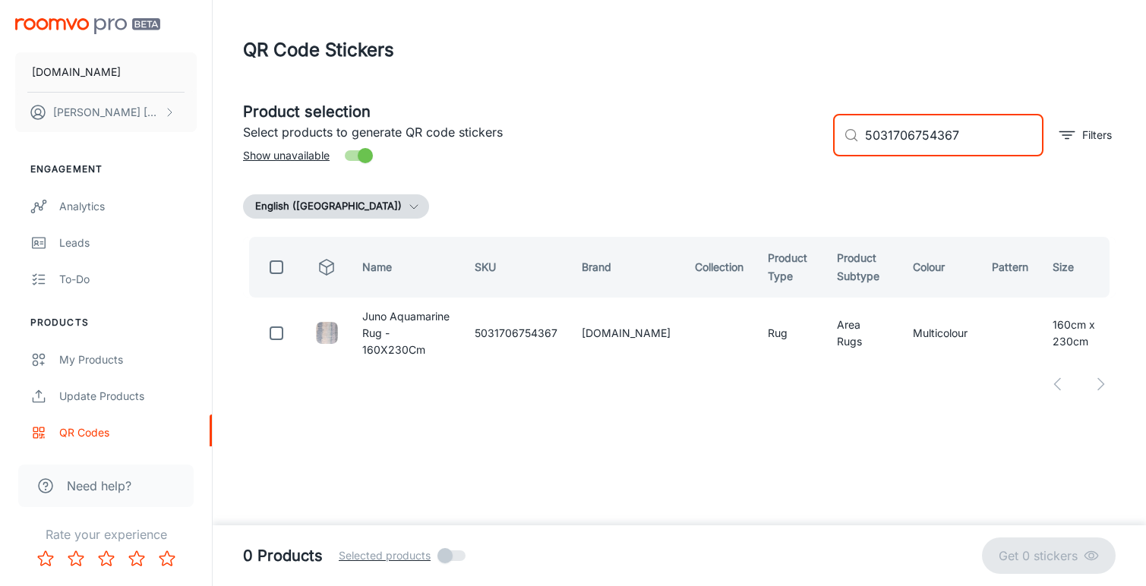
type input "5031706754367"
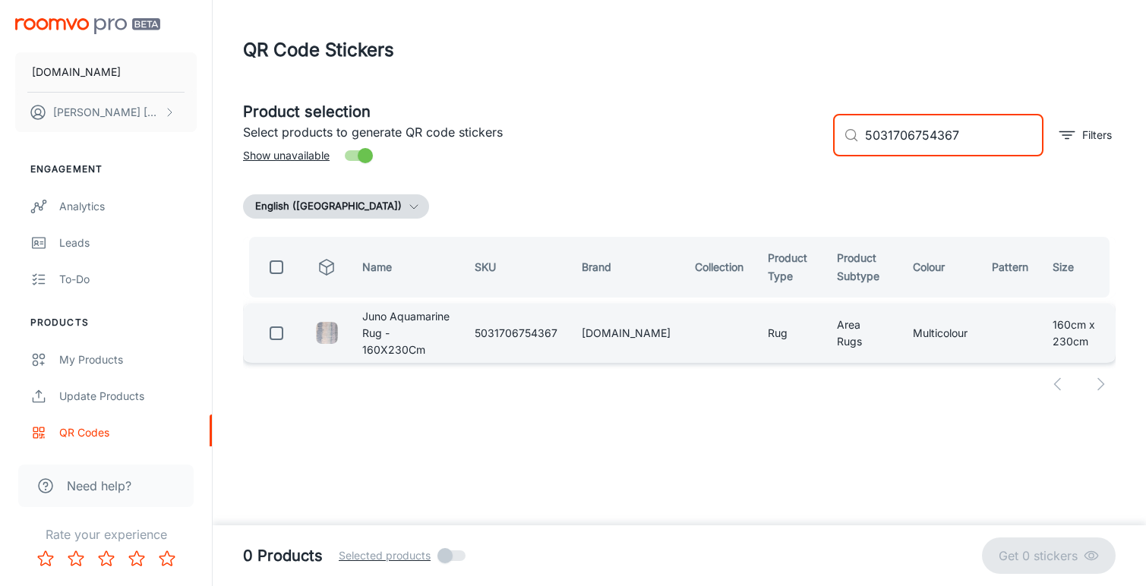
click at [274, 335] on input "checkbox" at bounding box center [276, 333] width 30 height 30
checkbox input "true"
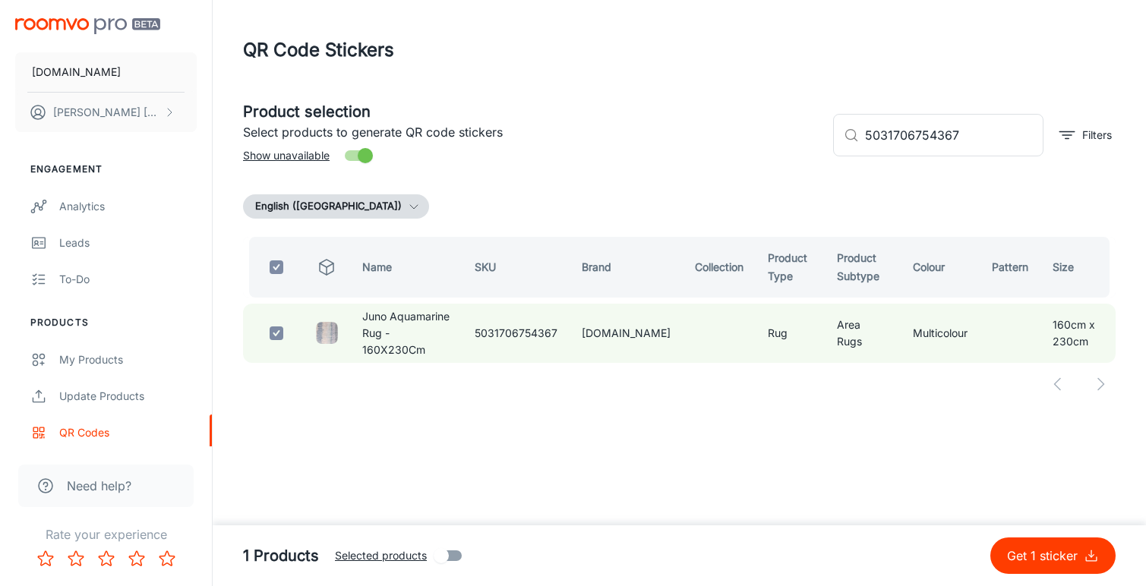
click at [1036, 554] on p "Get 1 sticker" at bounding box center [1045, 556] width 77 height 18
checkbox input "false"
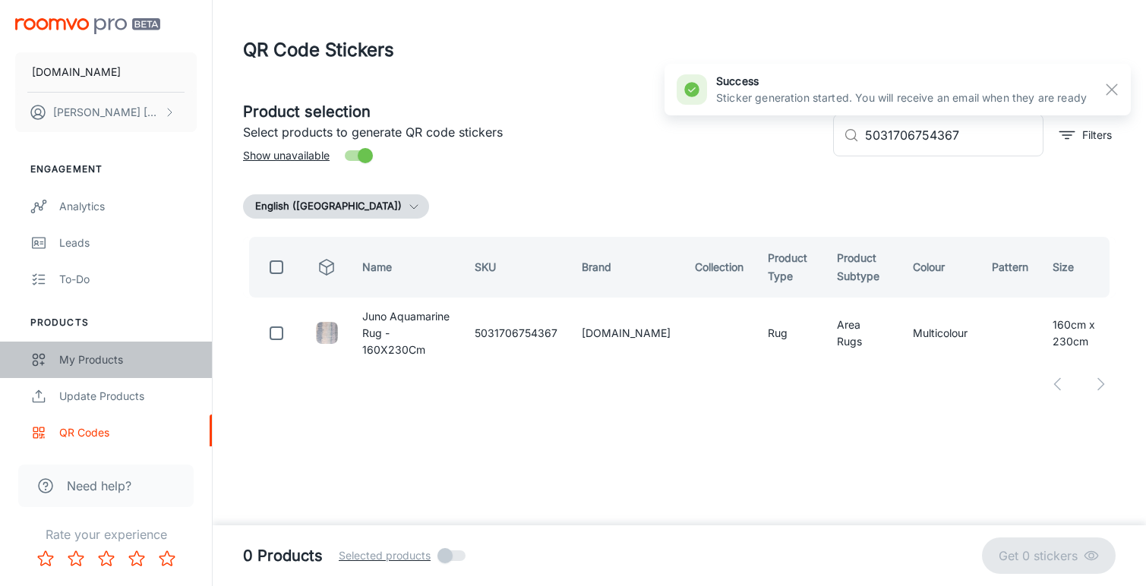
click at [98, 359] on div "My Products" at bounding box center [127, 360] width 137 height 17
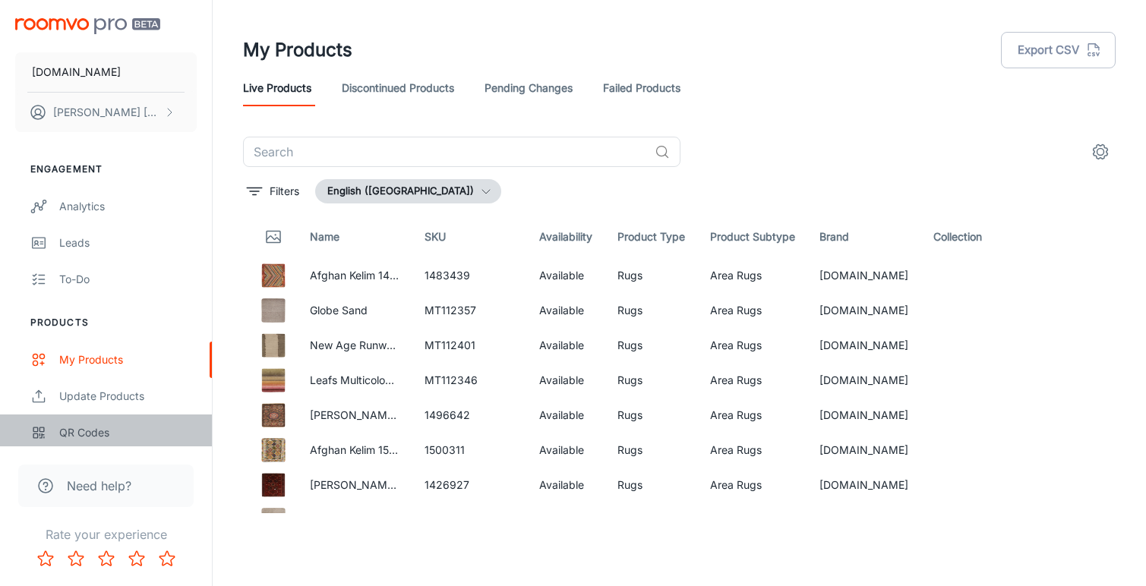
click at [100, 434] on div "QR Codes" at bounding box center [127, 433] width 137 height 17
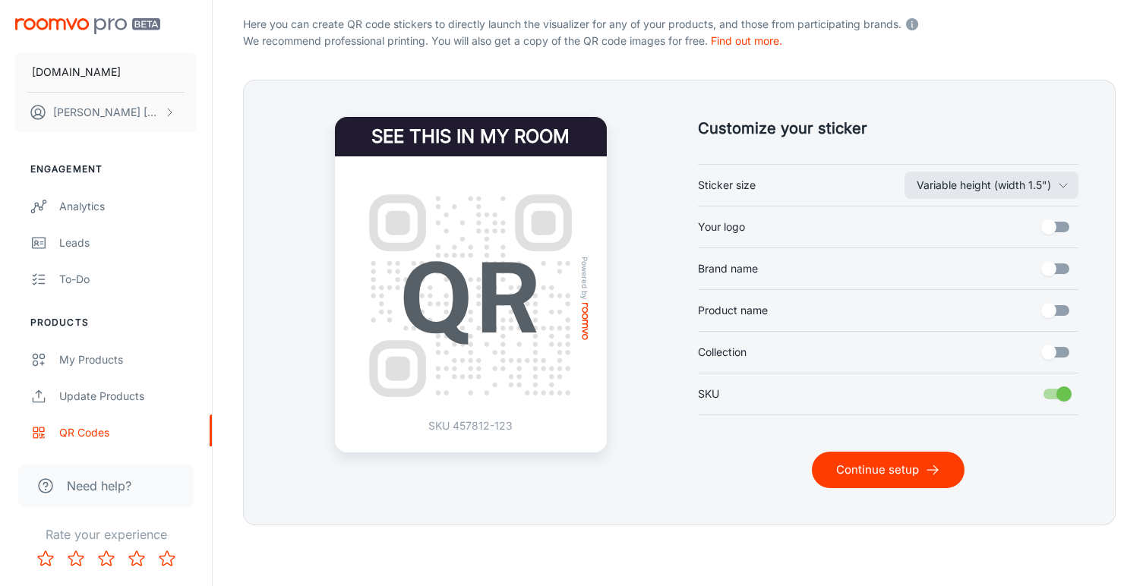
scroll to position [311, 0]
click at [875, 474] on button "Continue setup" at bounding box center [888, 470] width 153 height 36
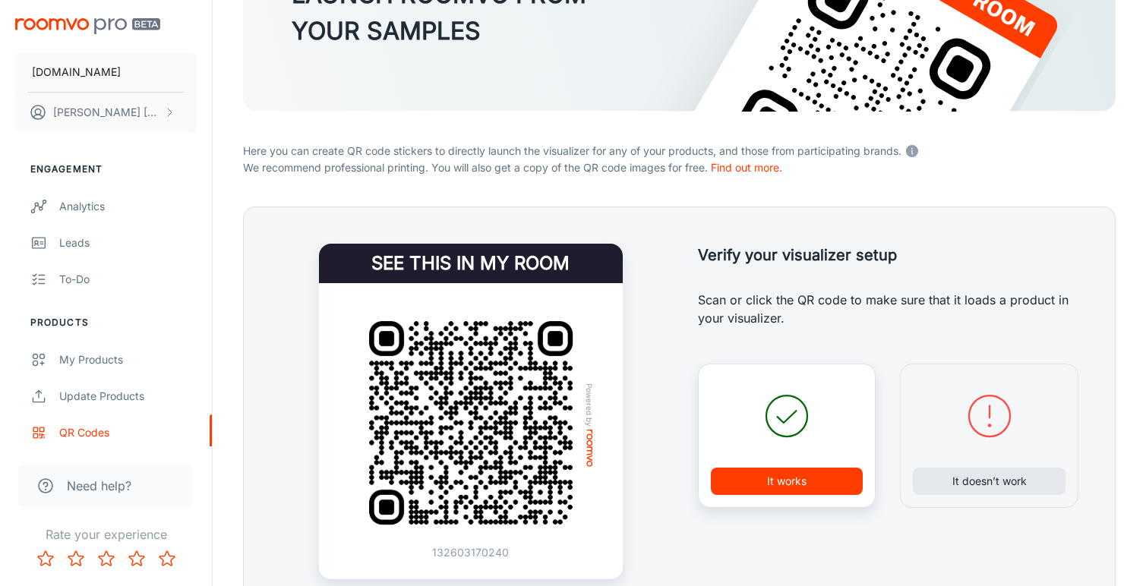
scroll to position [185, 0]
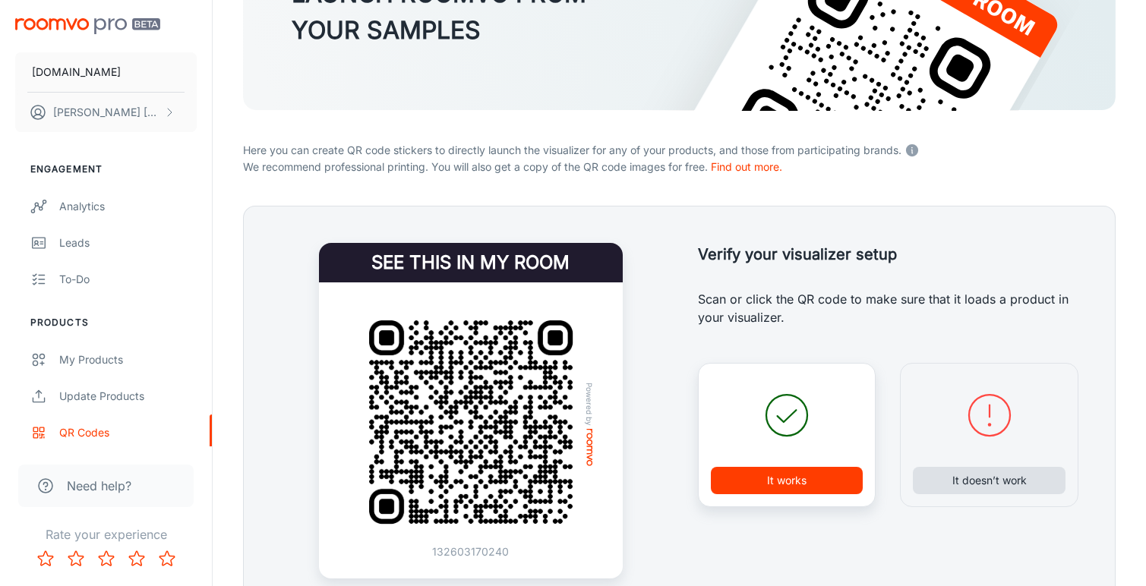
click at [981, 476] on button "It doesn’t work" at bounding box center [989, 480] width 153 height 27
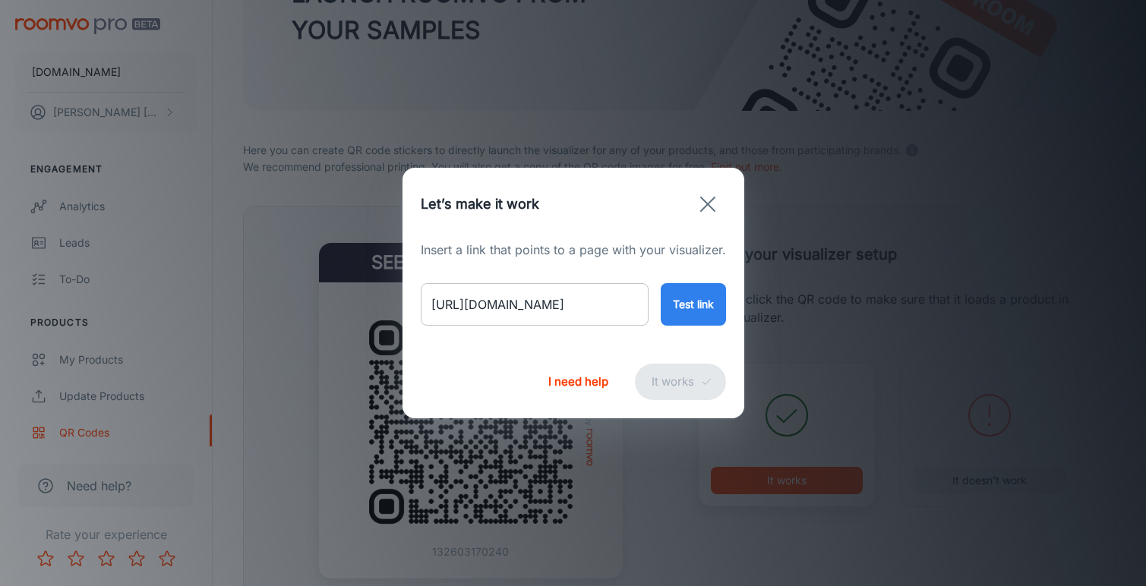
click at [553, 306] on input "[URL][DOMAIN_NAME]" at bounding box center [535, 304] width 228 height 43
paste input "everyday-savannah-leaf"
type input "[URL][DOMAIN_NAME]"
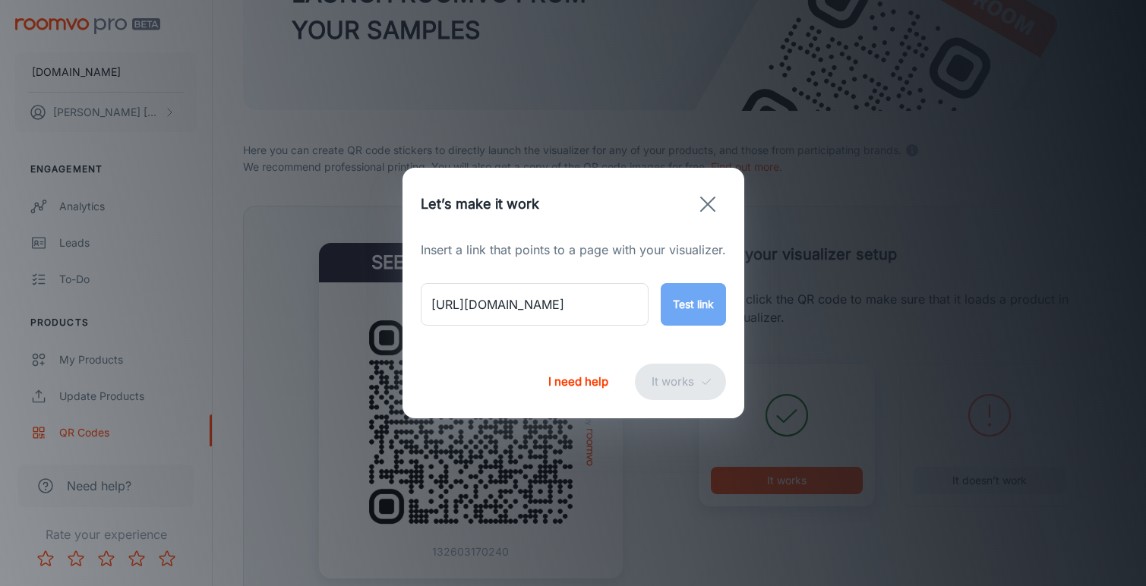
click at [687, 306] on button "Test link" at bounding box center [693, 304] width 65 height 43
click at [687, 384] on button "It works" at bounding box center [680, 382] width 91 height 36
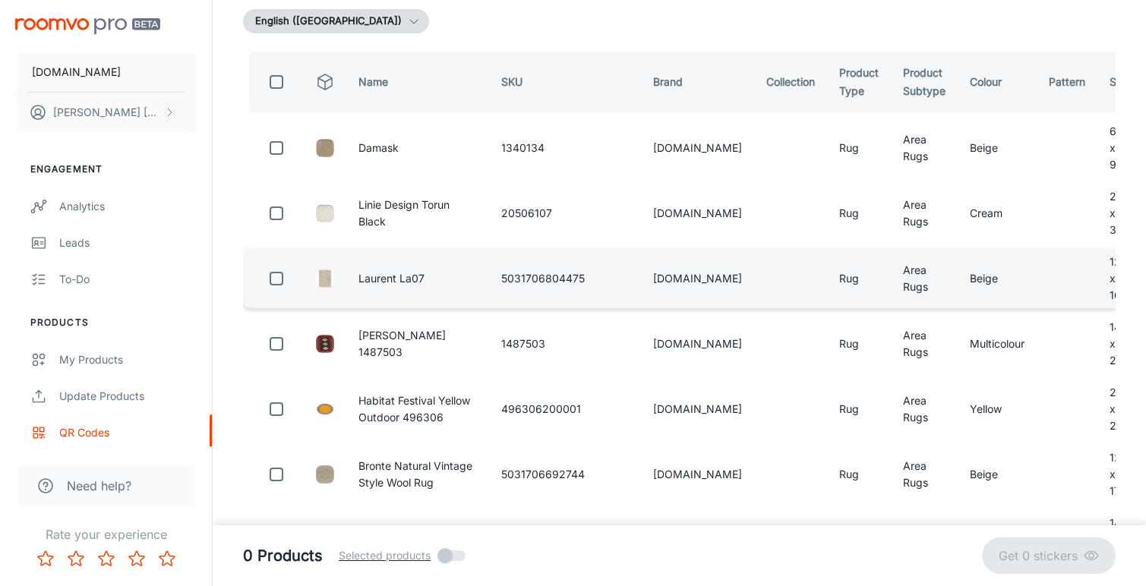
scroll to position [87, 0]
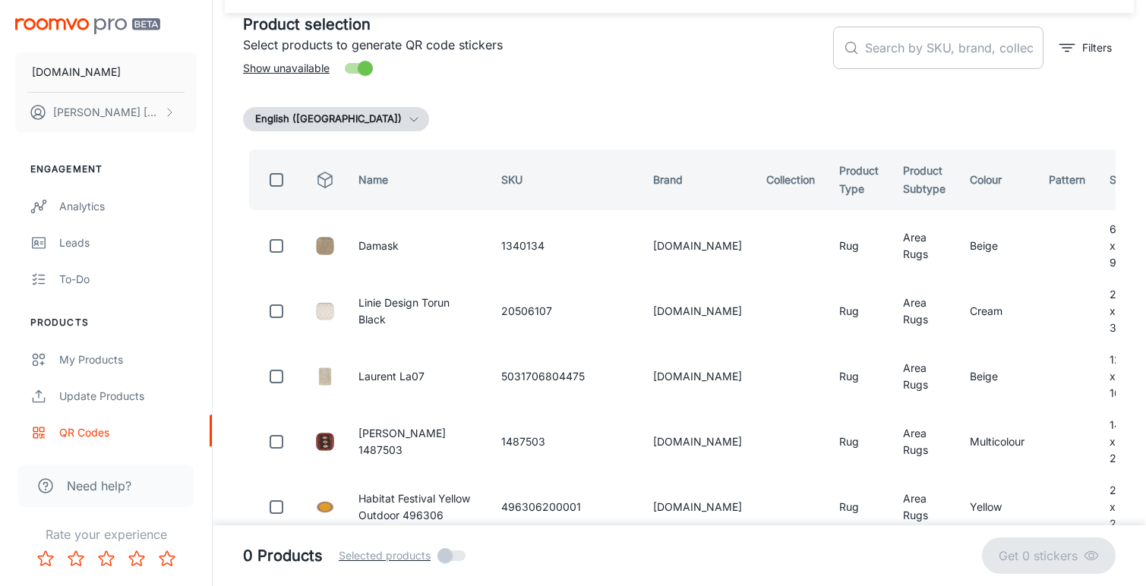
click at [893, 51] on input "text" at bounding box center [954, 48] width 178 height 43
paste input "MM500792"
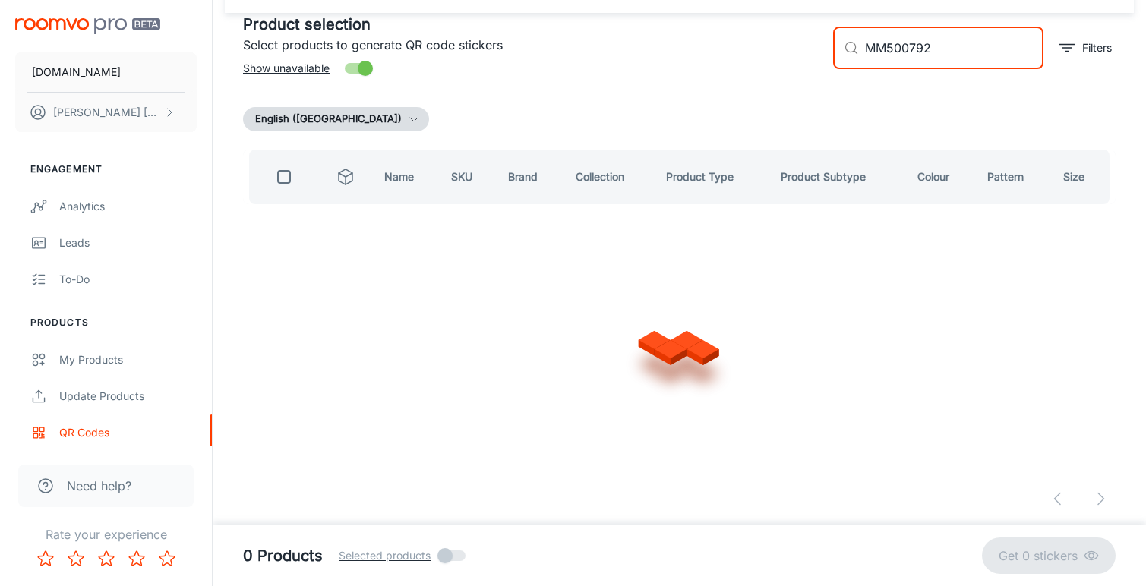
scroll to position [0, 0]
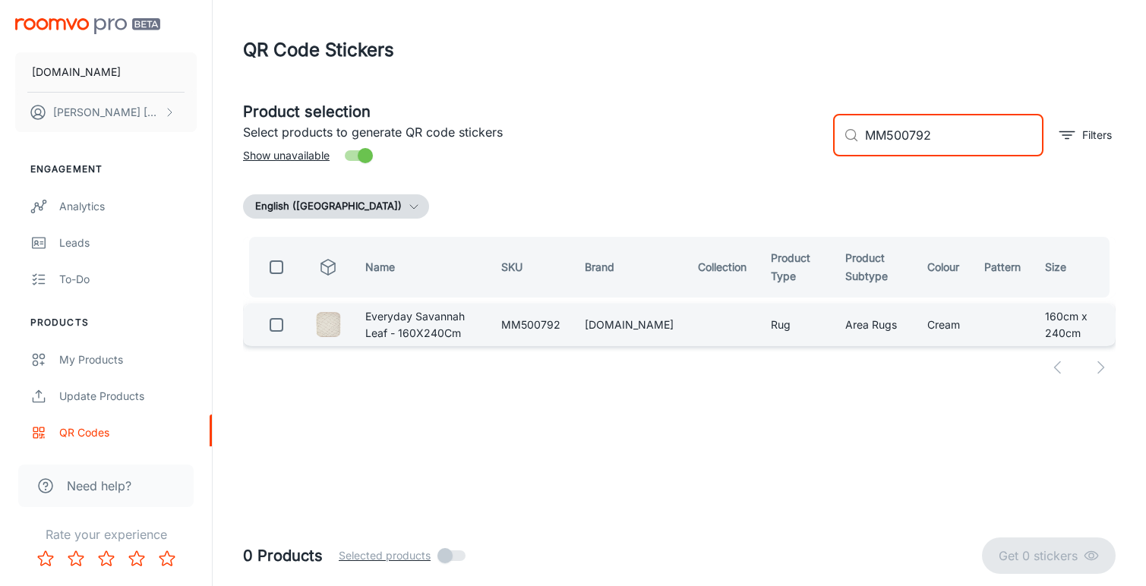
type input "MM500792"
click at [272, 330] on input "checkbox" at bounding box center [276, 325] width 30 height 30
checkbox input "true"
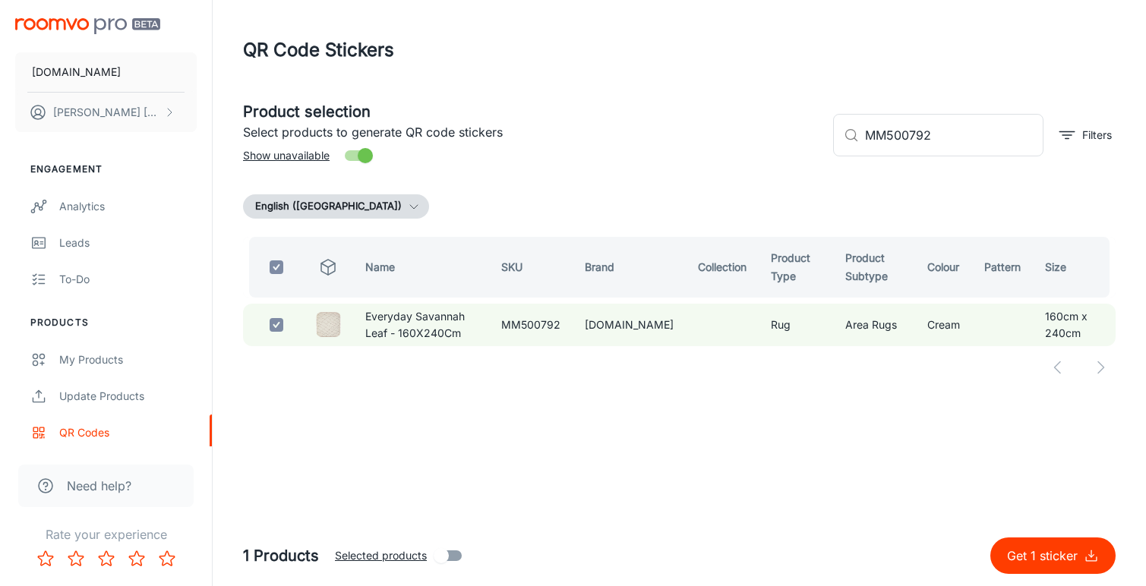
click at [1017, 548] on p "Get 1 sticker" at bounding box center [1045, 556] width 77 height 18
checkbox input "false"
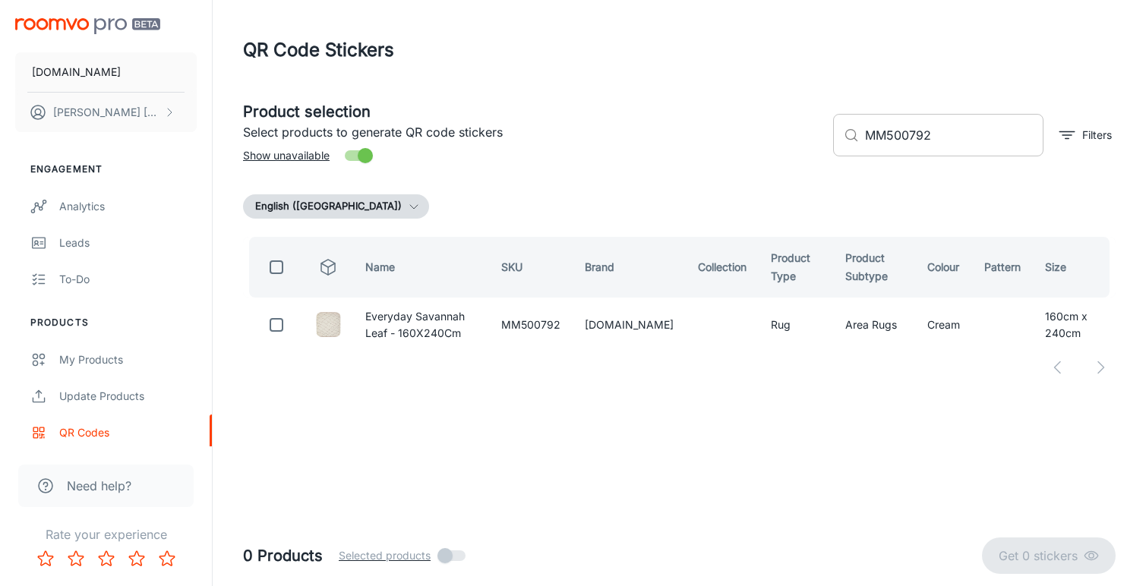
click at [905, 135] on input "MM500792" at bounding box center [954, 135] width 178 height 43
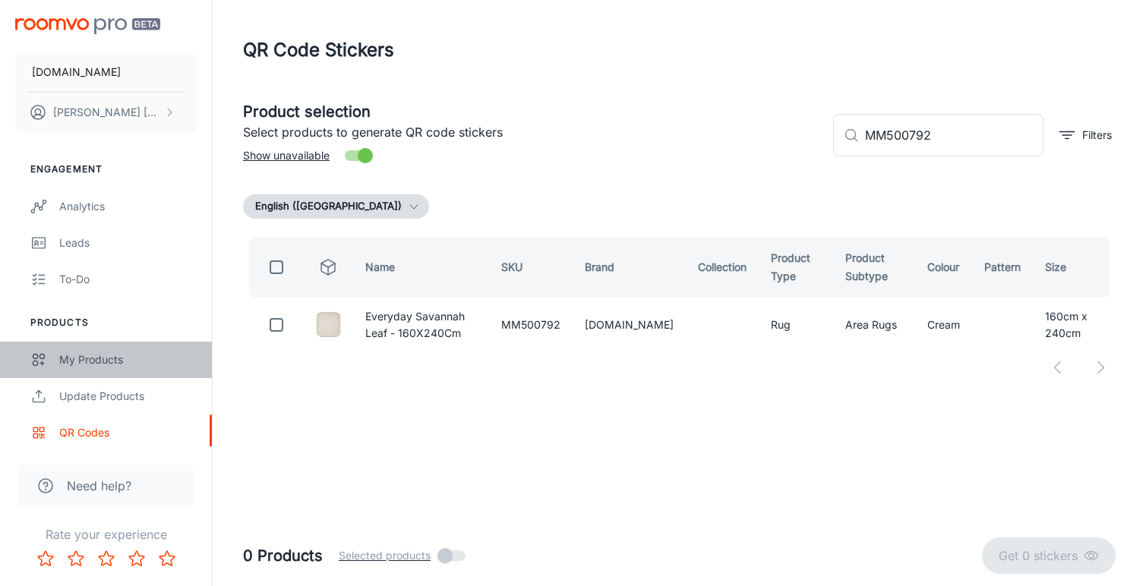
click at [70, 363] on div "My Products" at bounding box center [127, 360] width 137 height 17
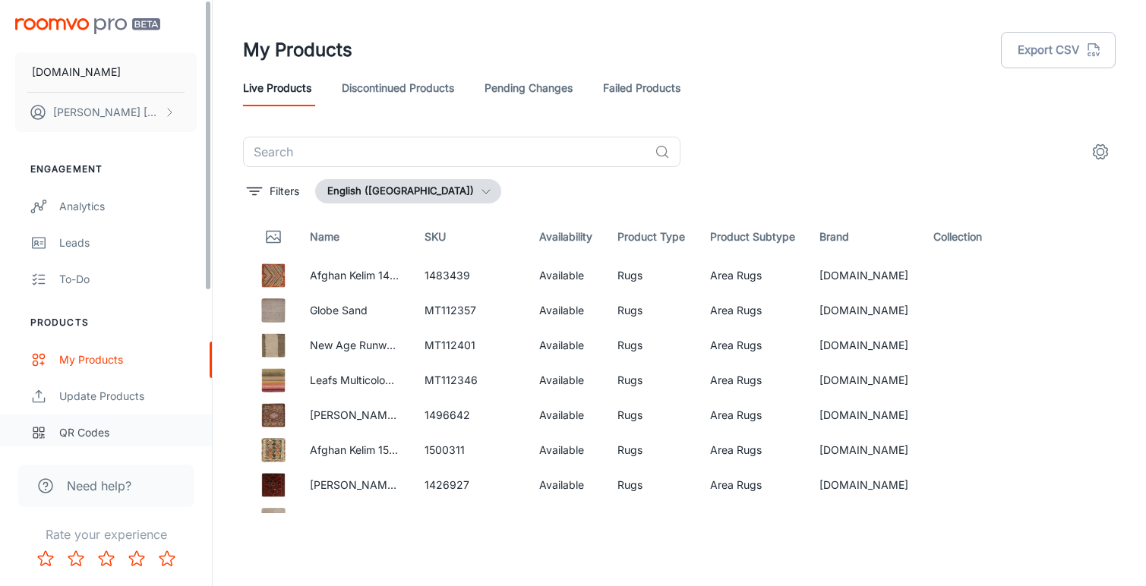
click at [84, 434] on div "QR Codes" at bounding box center [127, 433] width 137 height 17
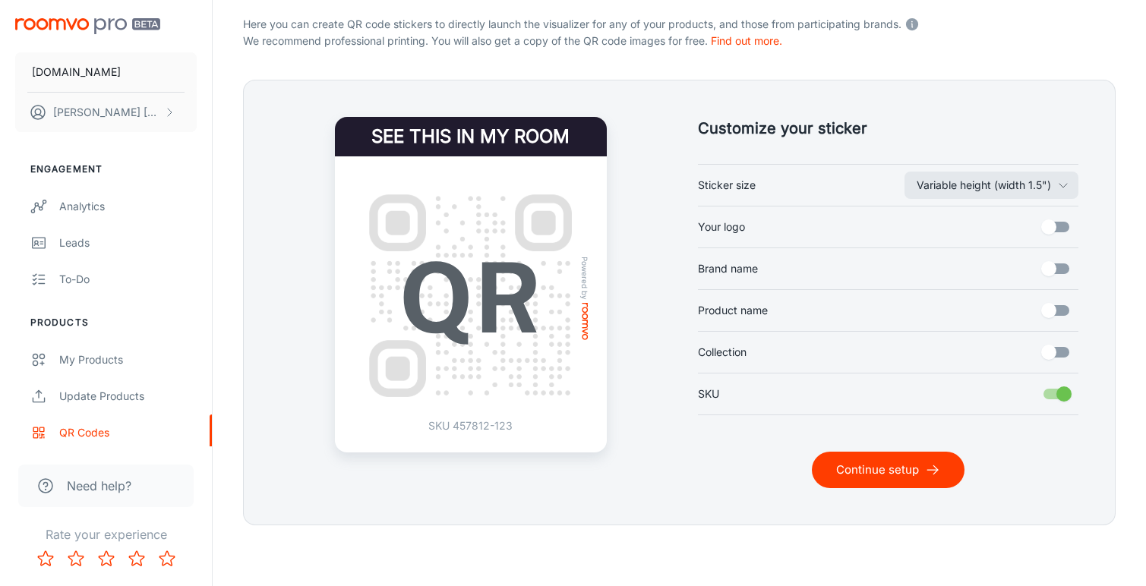
click at [889, 472] on button "Continue setup" at bounding box center [888, 470] width 153 height 36
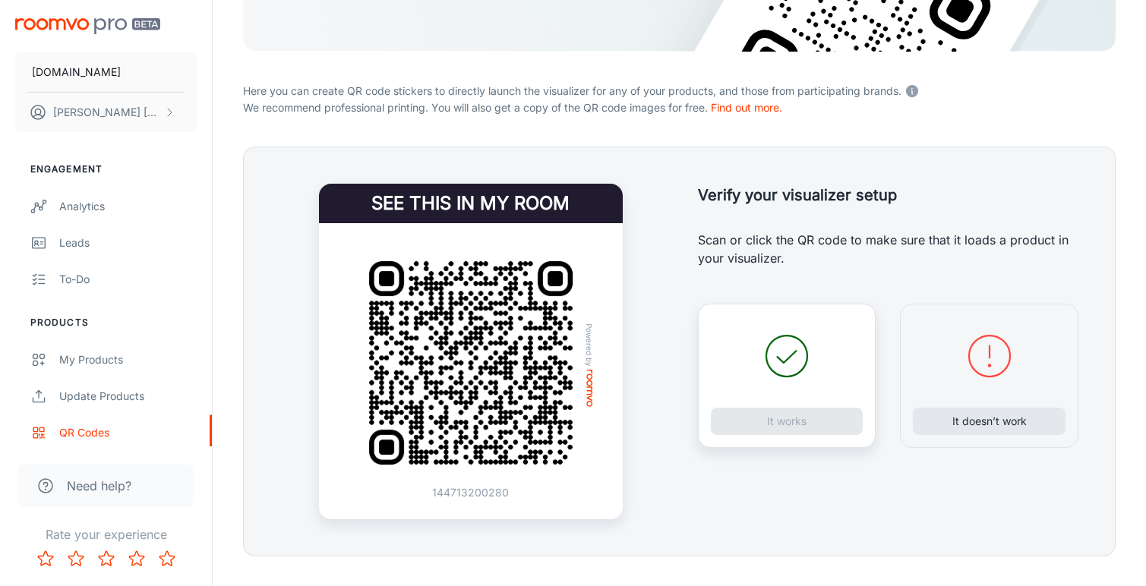
scroll to position [256, 0]
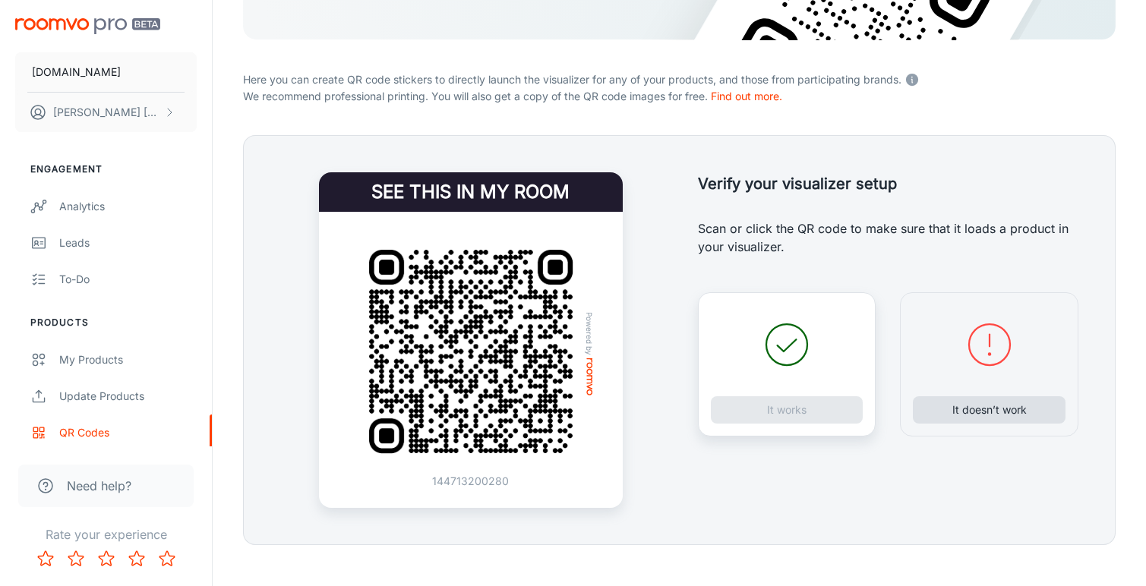
click at [980, 411] on button "It doesn’t work" at bounding box center [989, 409] width 153 height 27
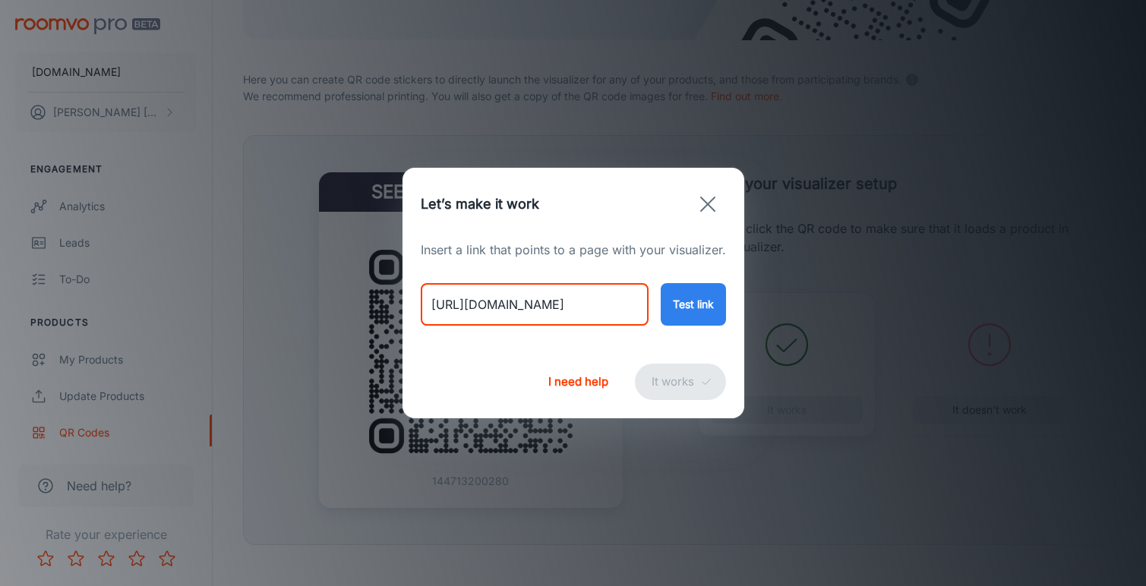
click at [580, 305] on input "[URL][DOMAIN_NAME]" at bounding box center [535, 304] width 228 height 43
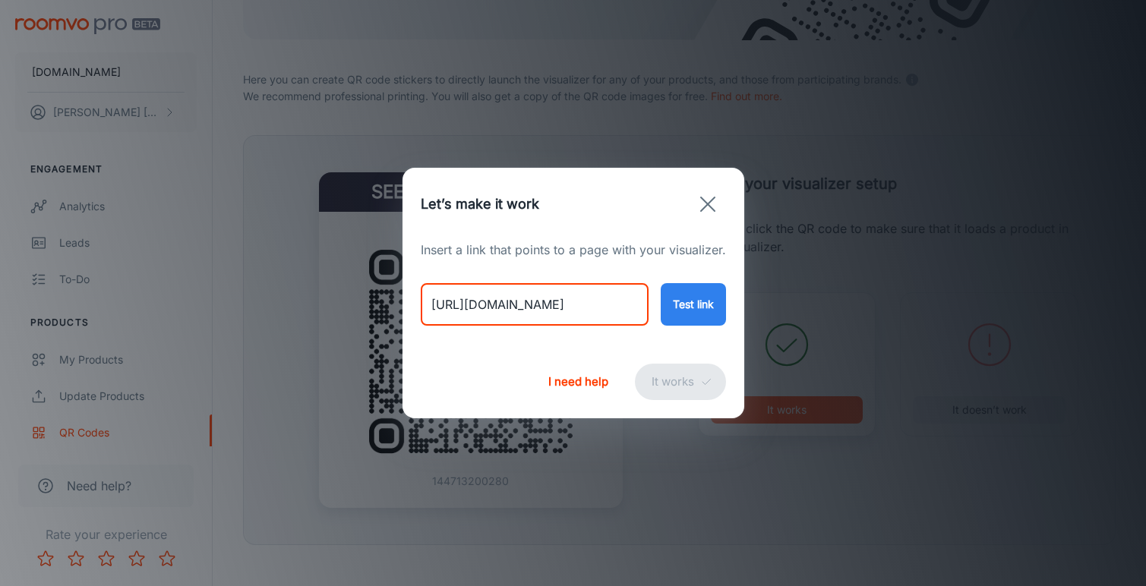
paste input "everyday-savannah-oat?variant=46706714575154"
type input "[URL][DOMAIN_NAME]"
click at [682, 308] on button "Test link" at bounding box center [693, 304] width 65 height 43
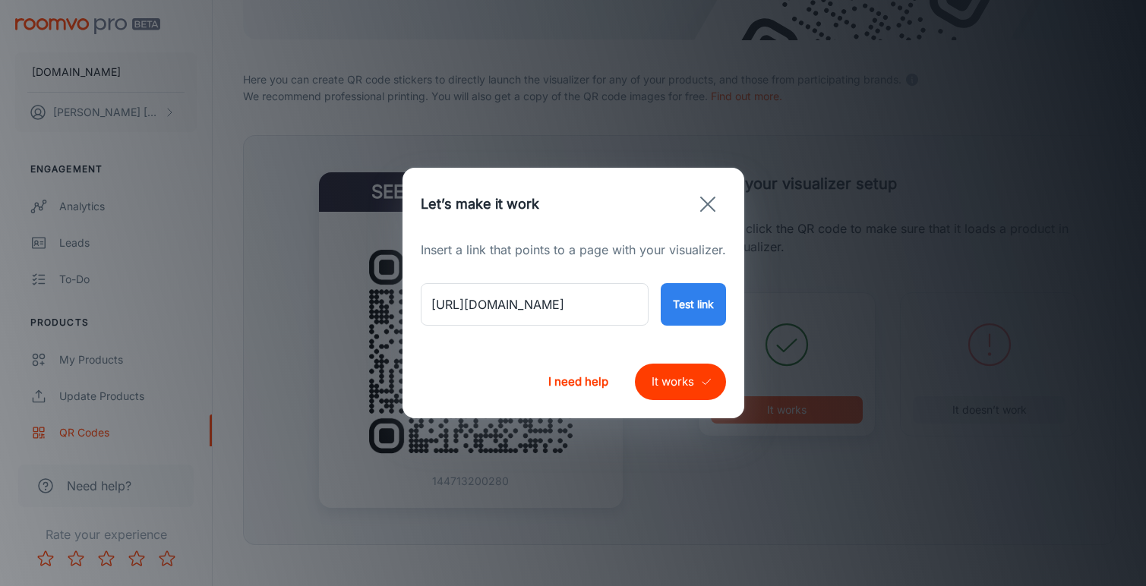
click at [671, 373] on button "It works" at bounding box center [680, 382] width 91 height 36
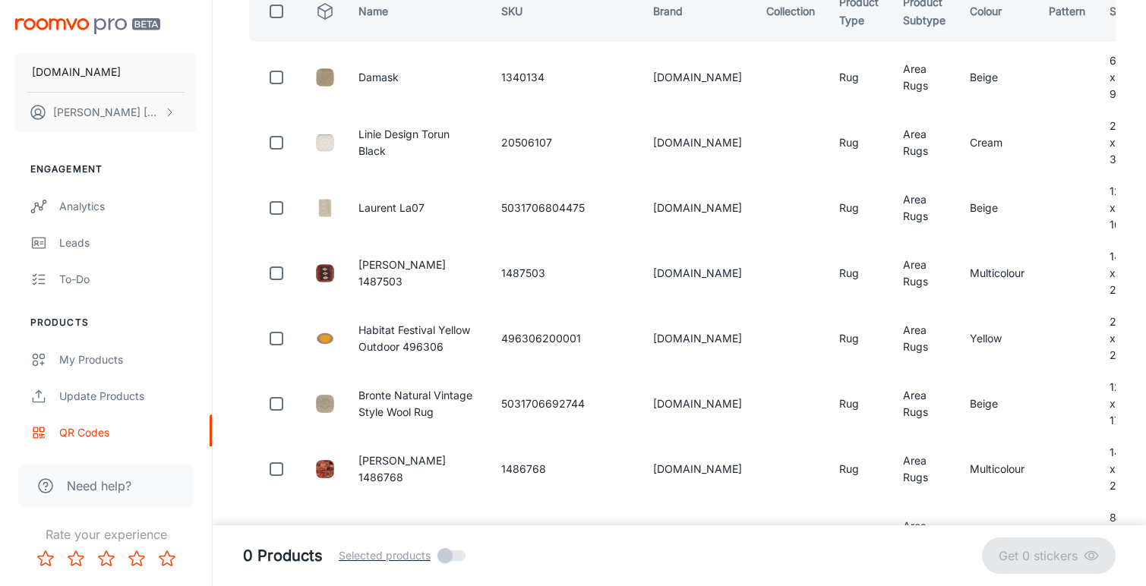
scroll to position [87, 0]
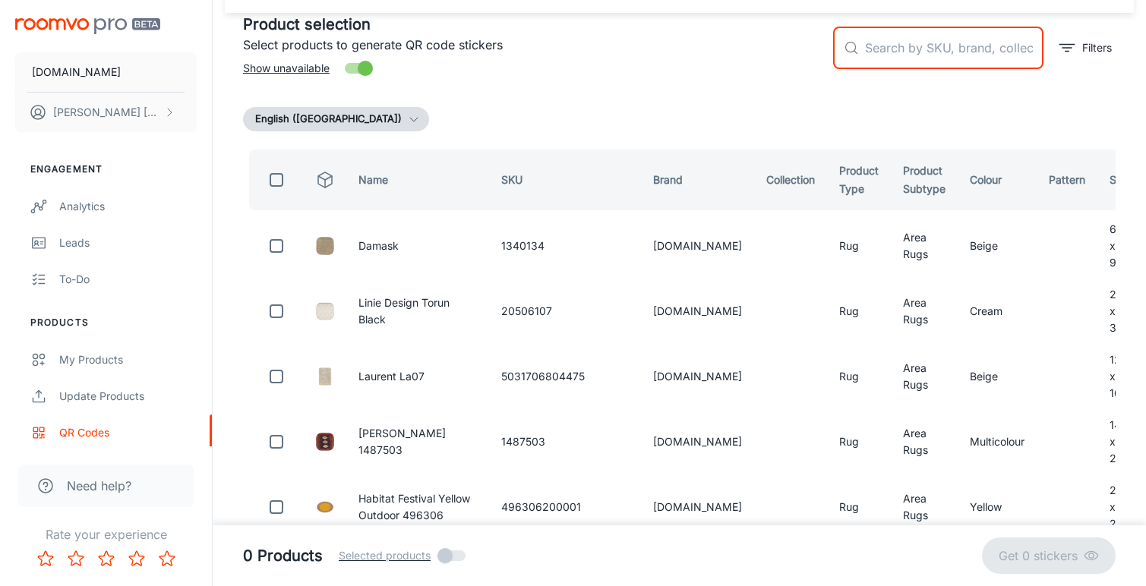
click at [933, 48] on input "text" at bounding box center [954, 48] width 178 height 43
paste input "MM500760"
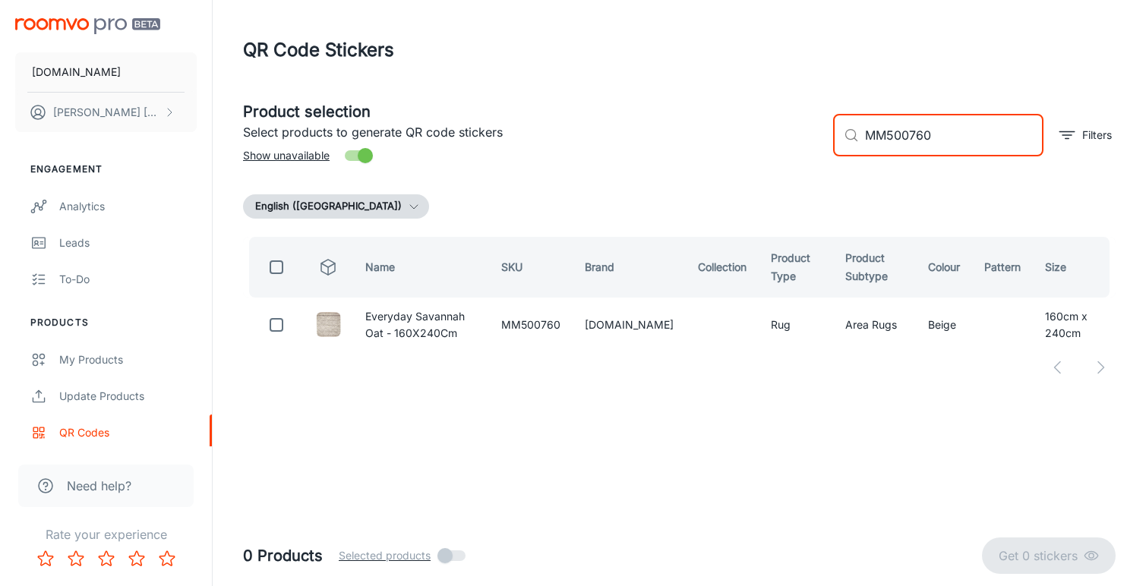
scroll to position [0, 0]
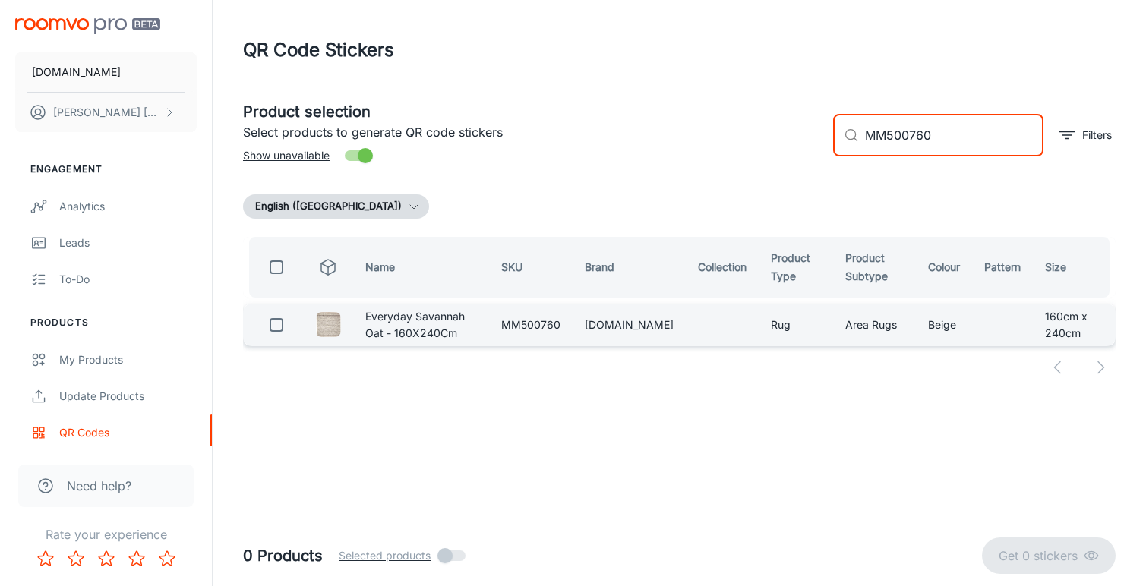
type input "MM500760"
click at [276, 336] on input "checkbox" at bounding box center [276, 325] width 30 height 30
checkbox input "true"
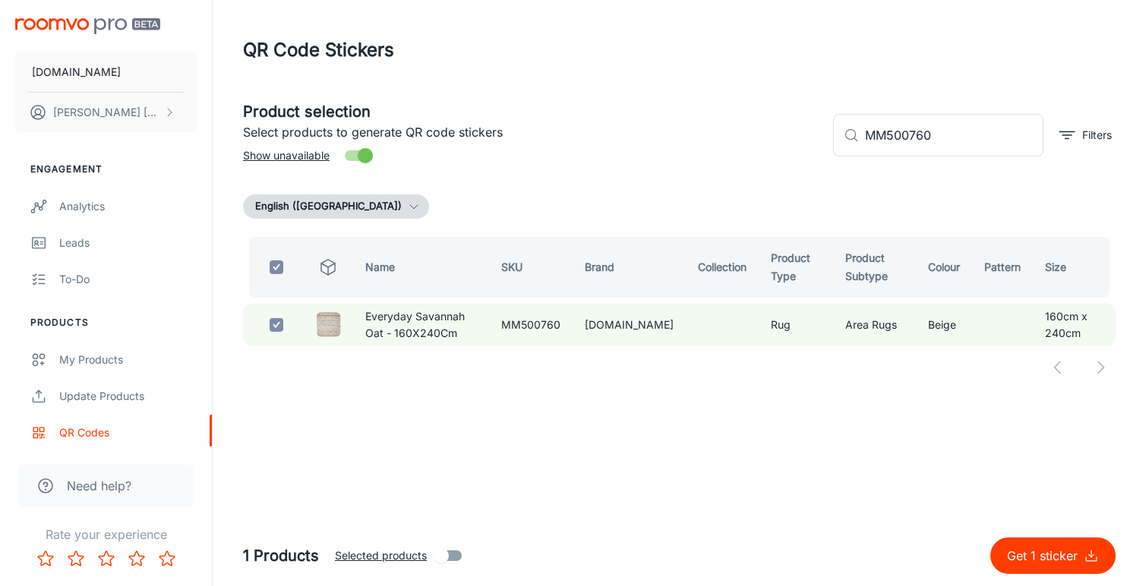
click at [1038, 558] on p "Get 1 sticker" at bounding box center [1045, 556] width 77 height 18
checkbox input "false"
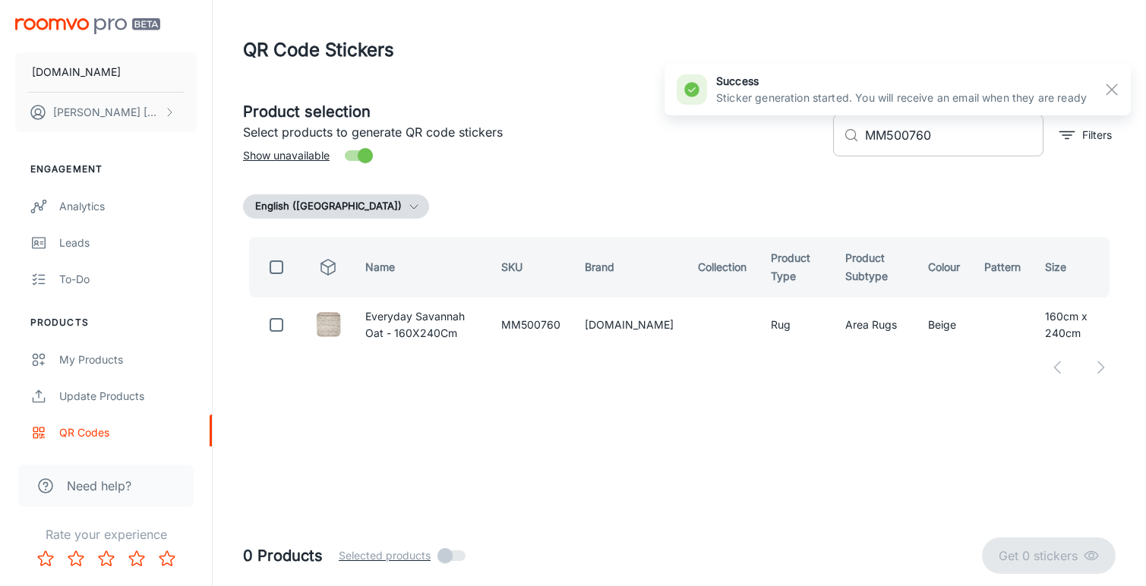
click at [892, 141] on input "MM500760" at bounding box center [954, 135] width 178 height 43
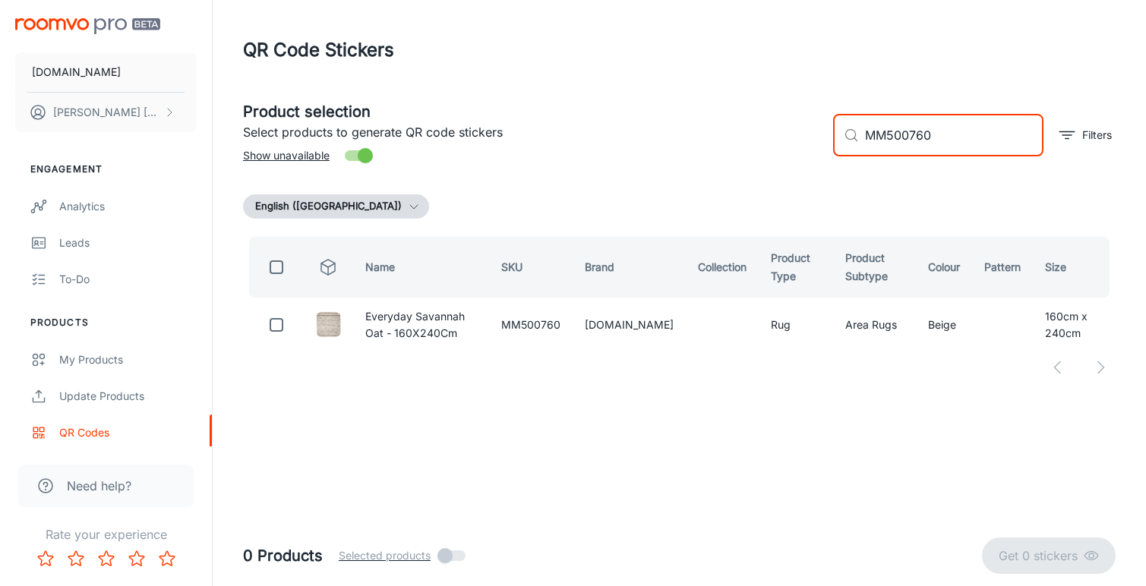
click at [258, 1] on header "QR Code Stickers" at bounding box center [679, 50] width 909 height 100
